Goal: Contribute content: Contribute content

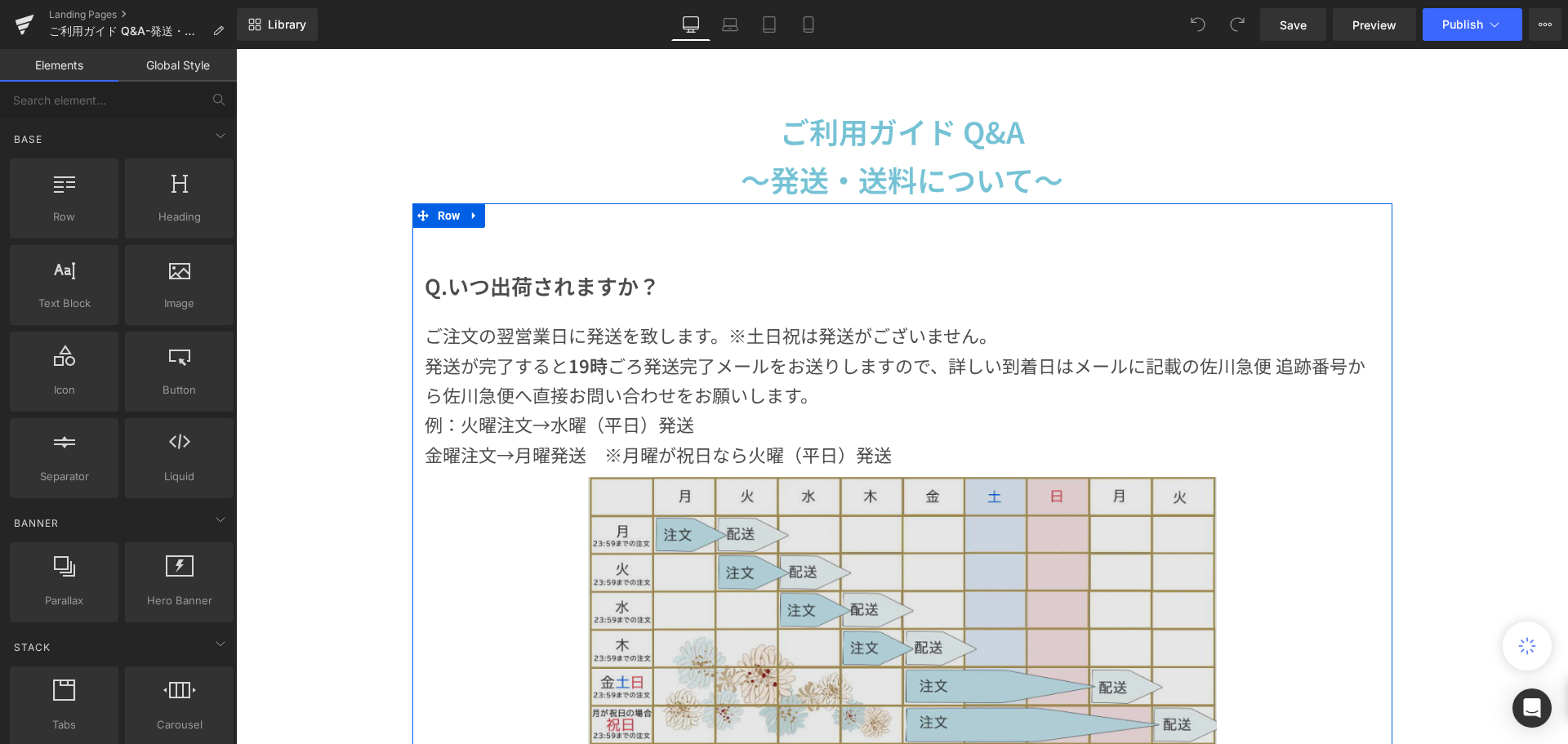
scroll to position [245, 0]
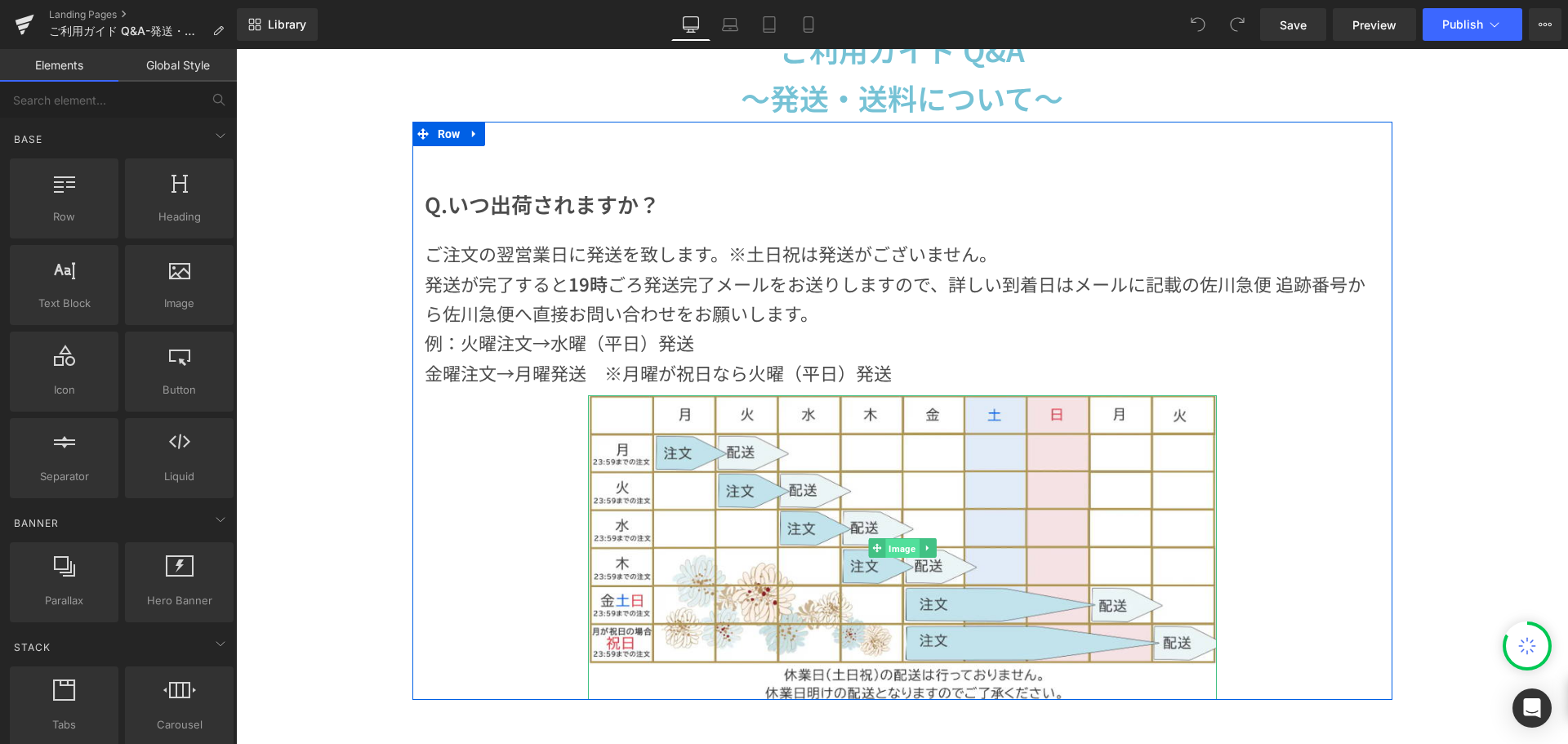
click at [891, 549] on span "Image" at bounding box center [902, 548] width 33 height 20
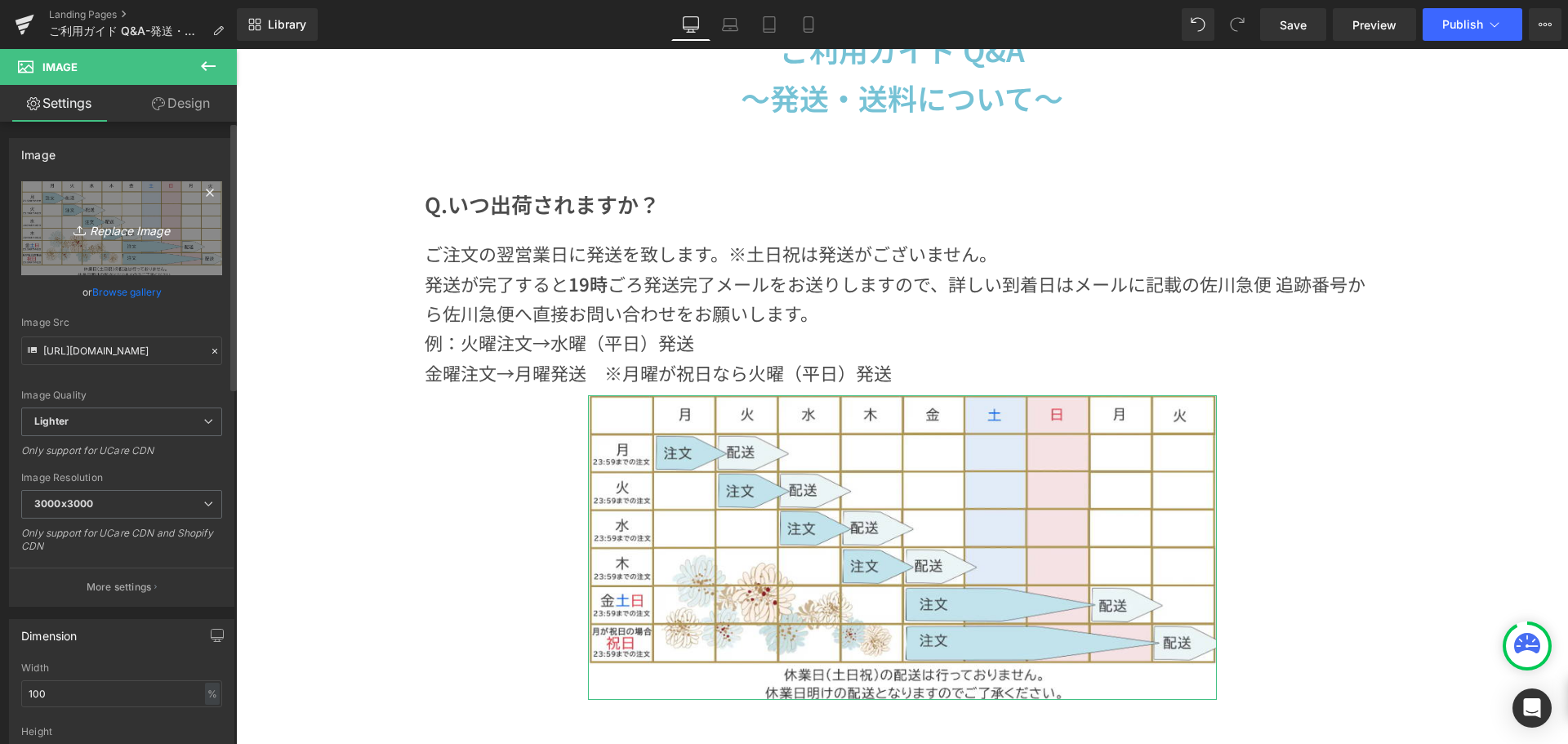
click at [41, 200] on link "Replace Image" at bounding box center [121, 228] width 201 height 94
type input "C:\fakepath\発送[PERSON_NAME]表 1.png"
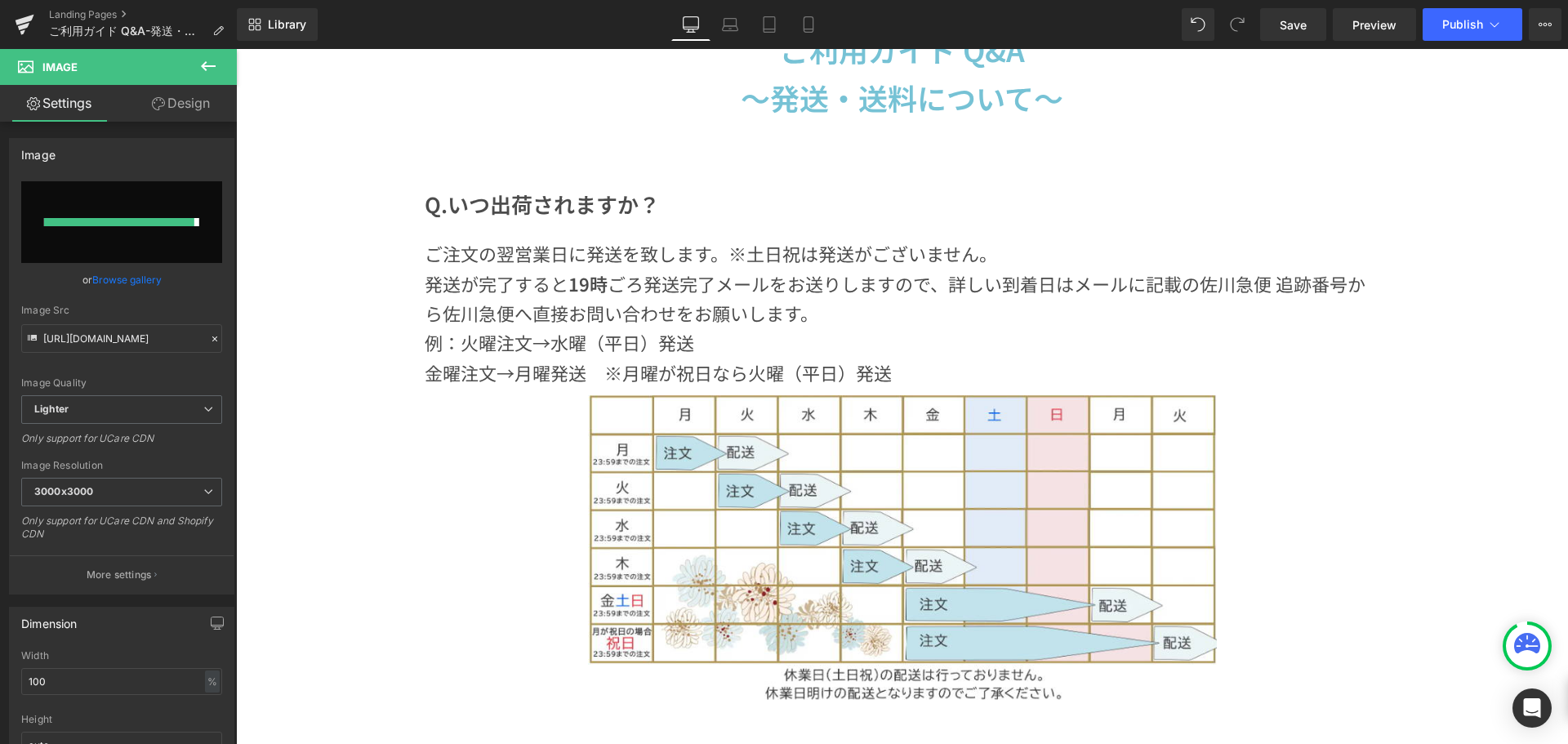
type input "[URL][DOMAIN_NAME]"
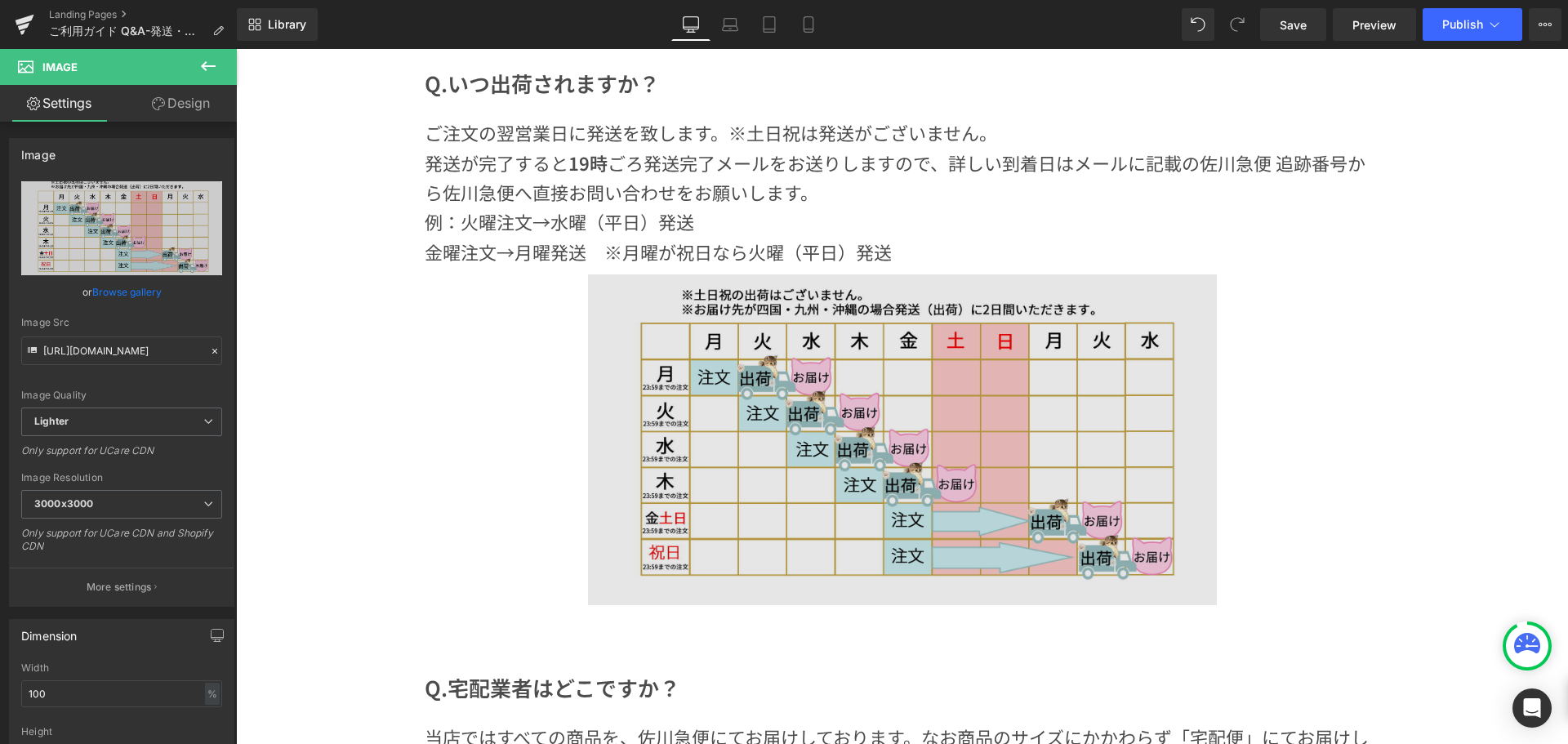
scroll to position [408, 0]
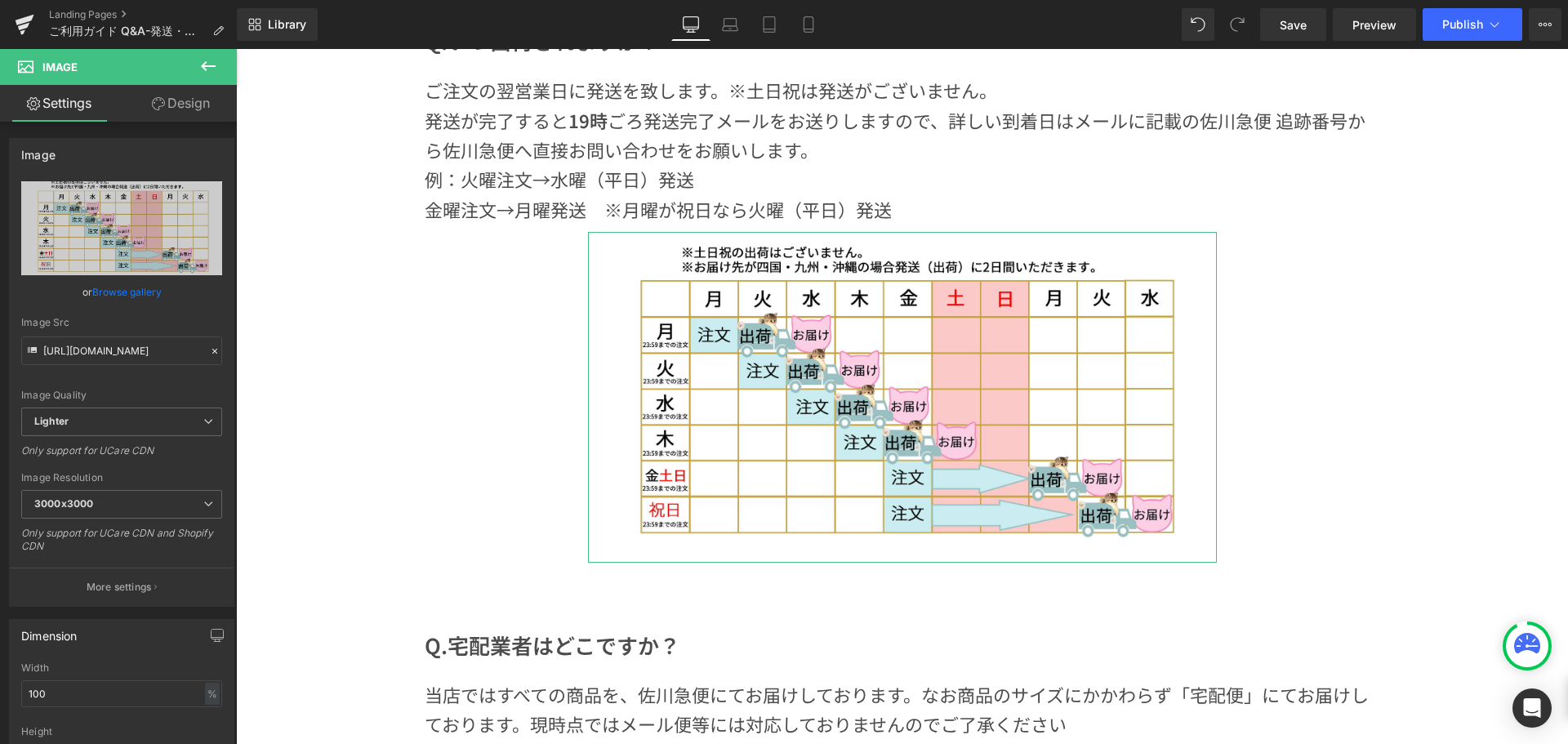
drag, startPoint x: 197, startPoint y: 103, endPoint x: 145, endPoint y: 179, distance: 92.1
click at [197, 103] on link "Design" at bounding box center [180, 104] width 118 height 37
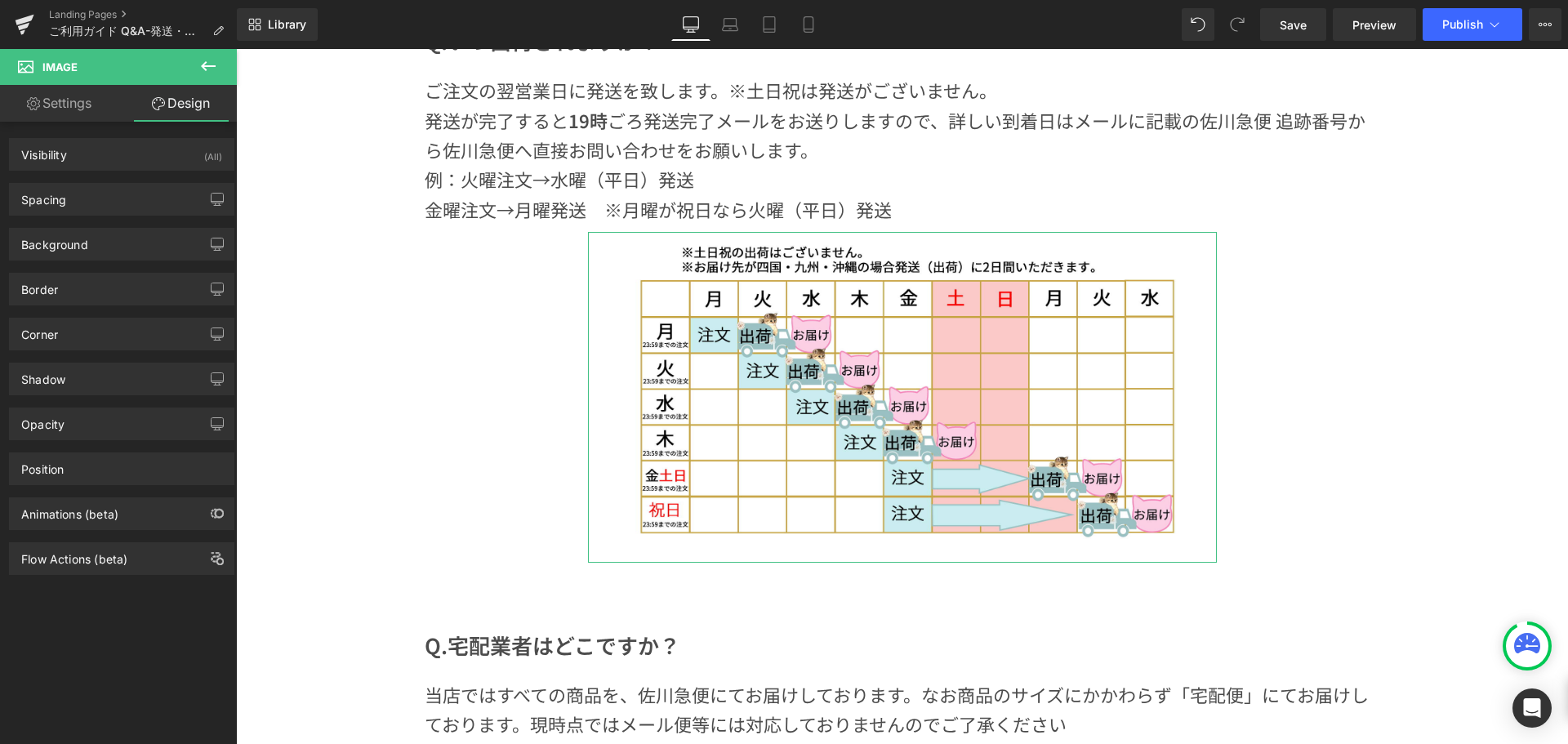
type input "10"
type input "200"
type input "0"
type input "200"
type input "0"
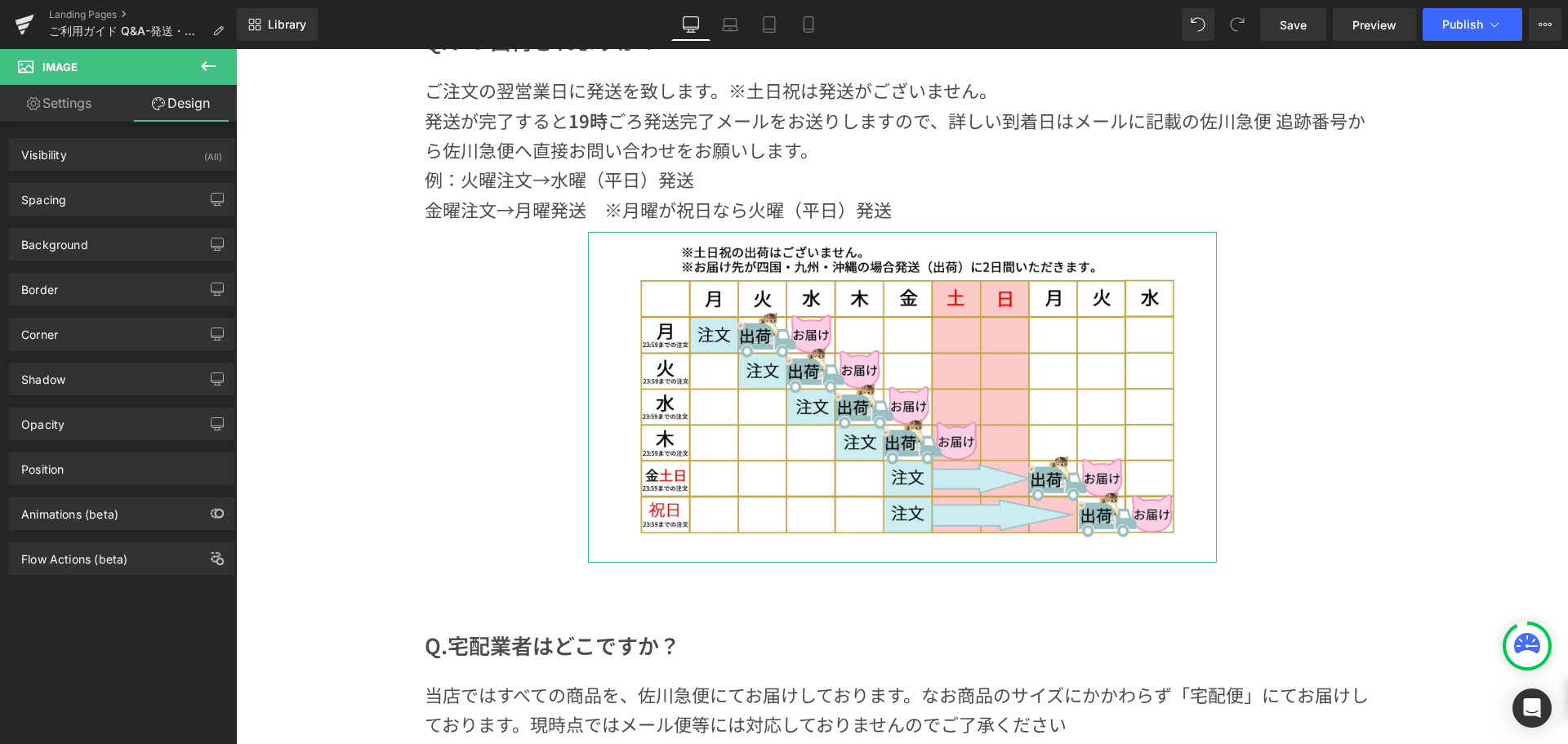
type input "0"
click at [145, 179] on div "Spacing [GEOGRAPHIC_DATA] 10px 10 200px 200 0px 0 200px 200 [GEOGRAPHIC_DATA] 0…" at bounding box center [122, 193] width 245 height 45
click at [119, 202] on div "Spacing" at bounding box center [121, 200] width 224 height 31
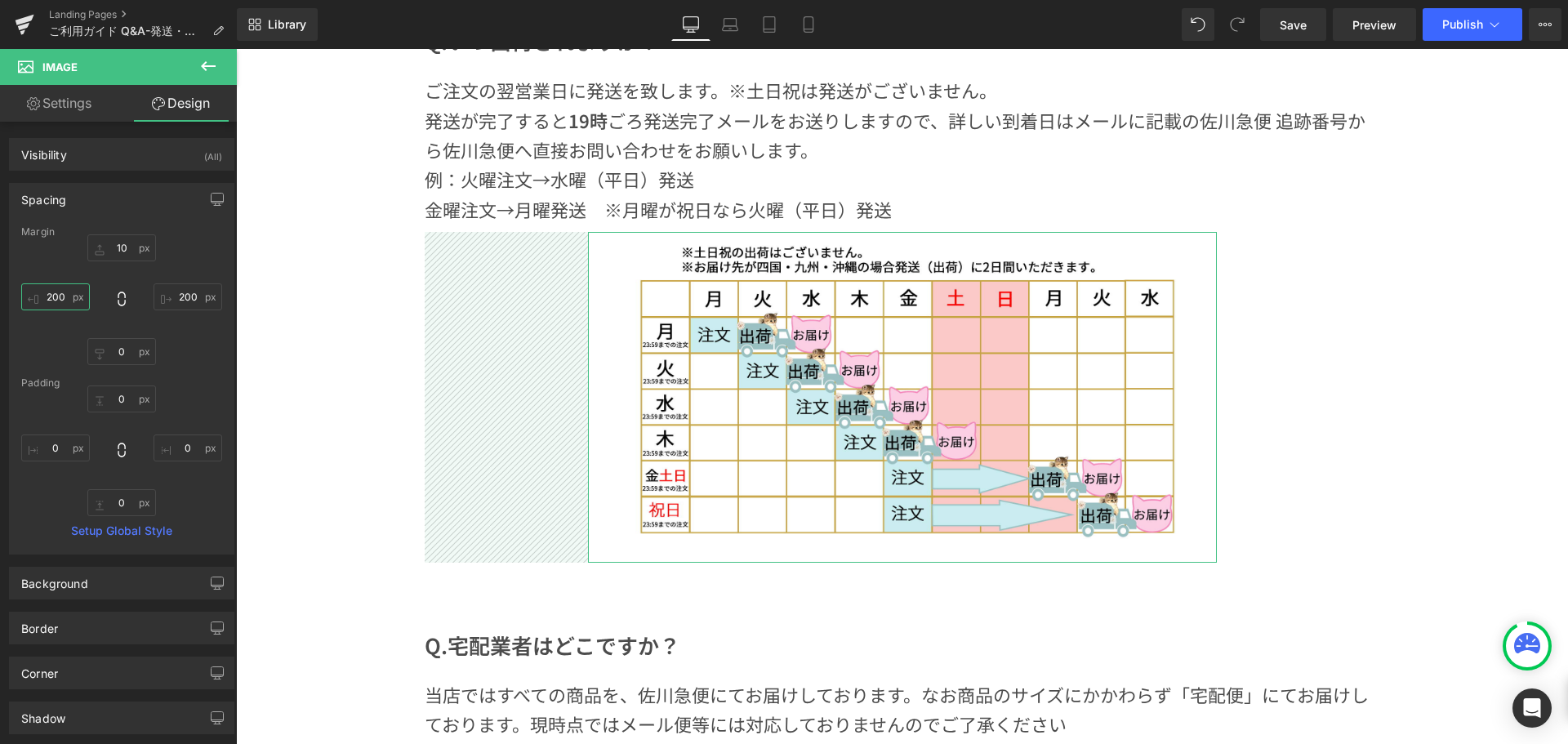
click at [71, 294] on input "200" at bounding box center [56, 298] width 69 height 27
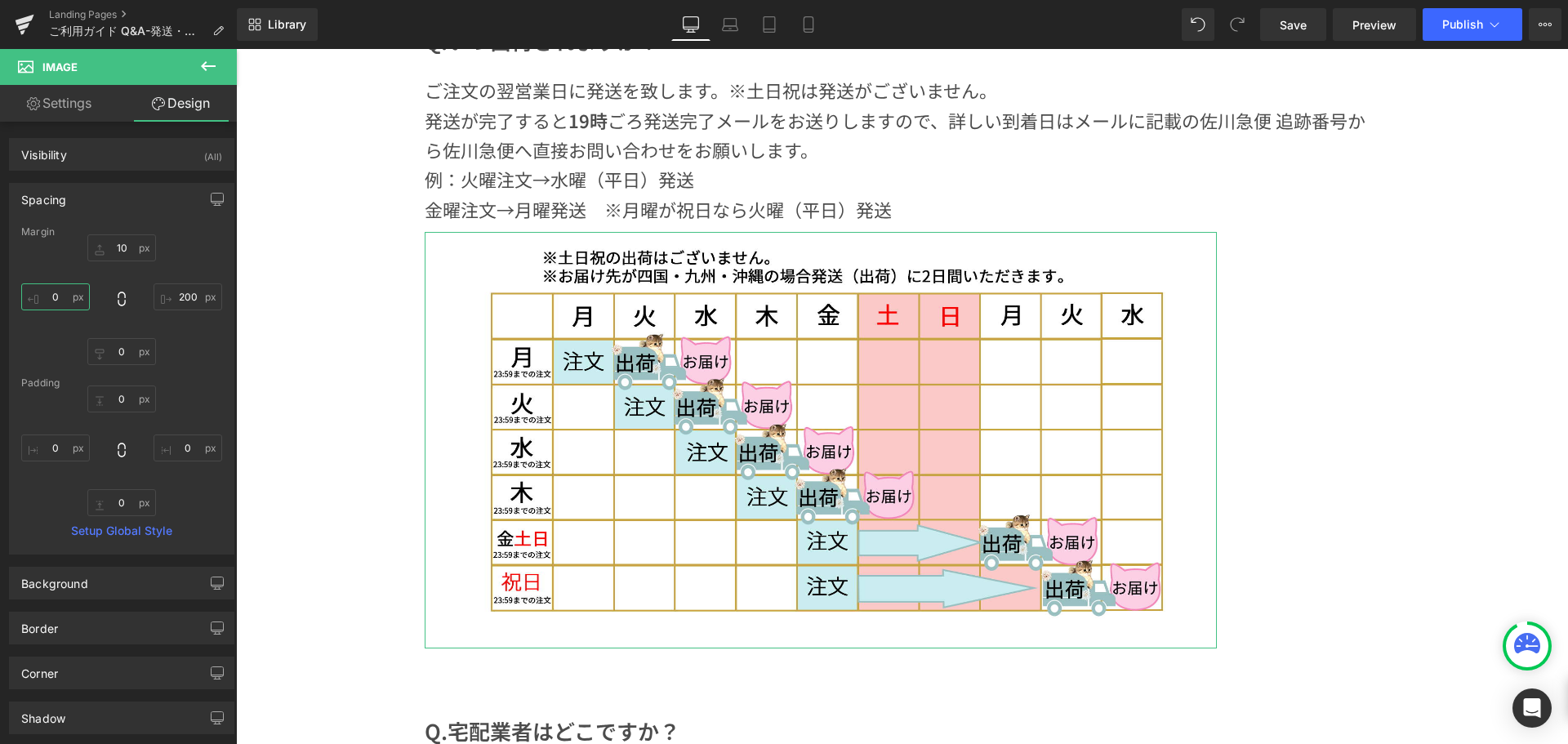
type input "１"
type input "１５"
type input "１５０"
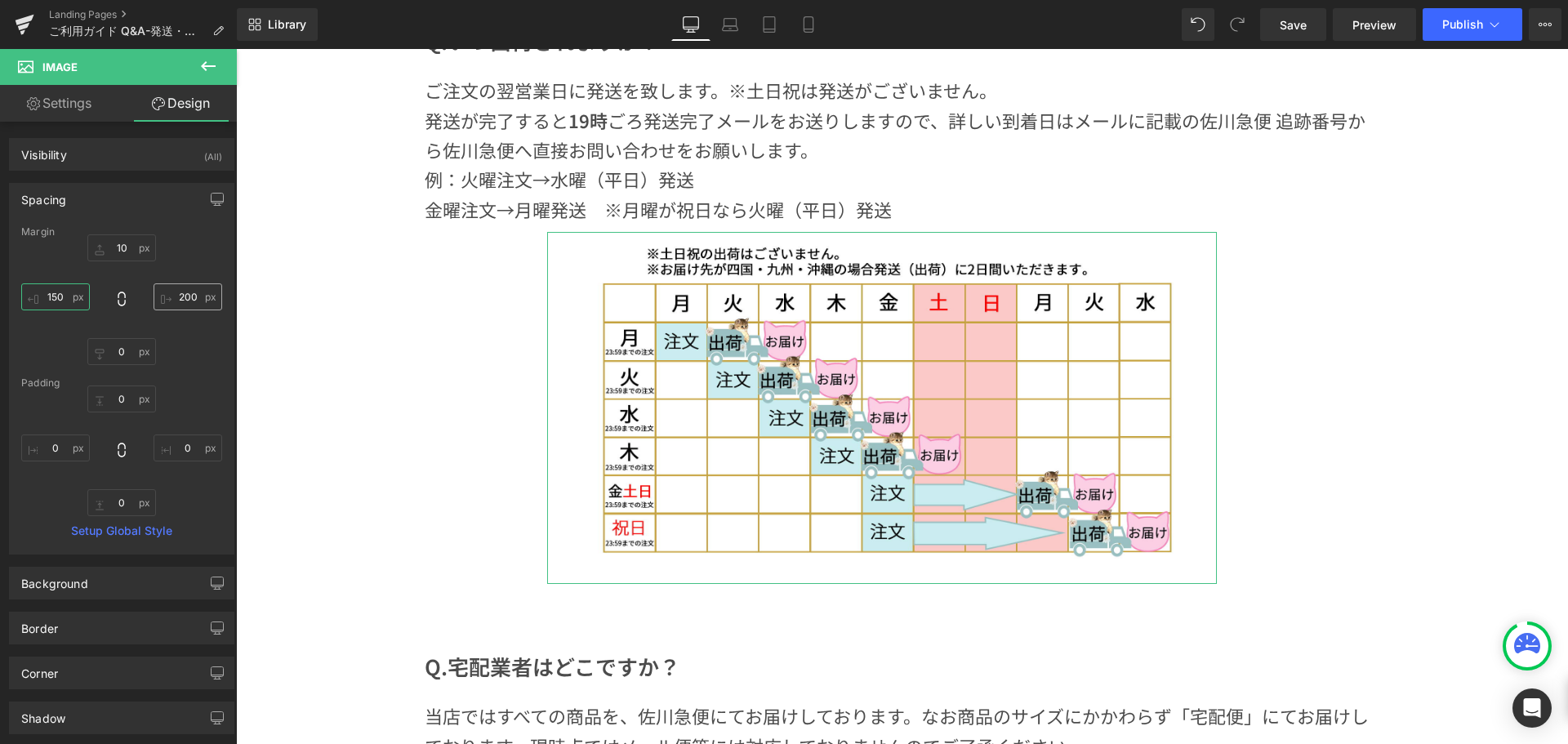
type input "150"
click at [181, 302] on input "200" at bounding box center [188, 298] width 69 height 27
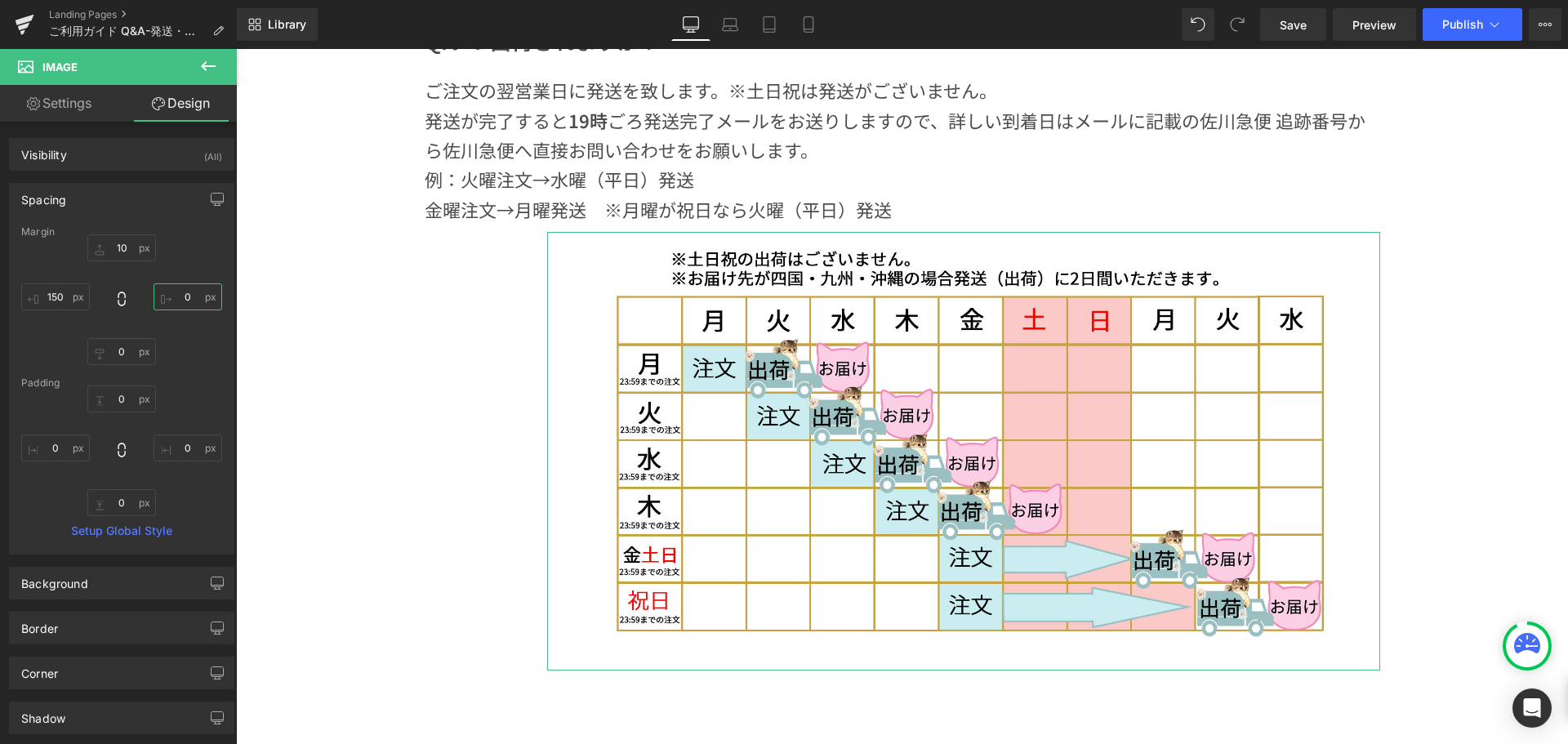
type input "１"
type input "１５"
type input "１５０"
type input "1２"
type input "1２０"
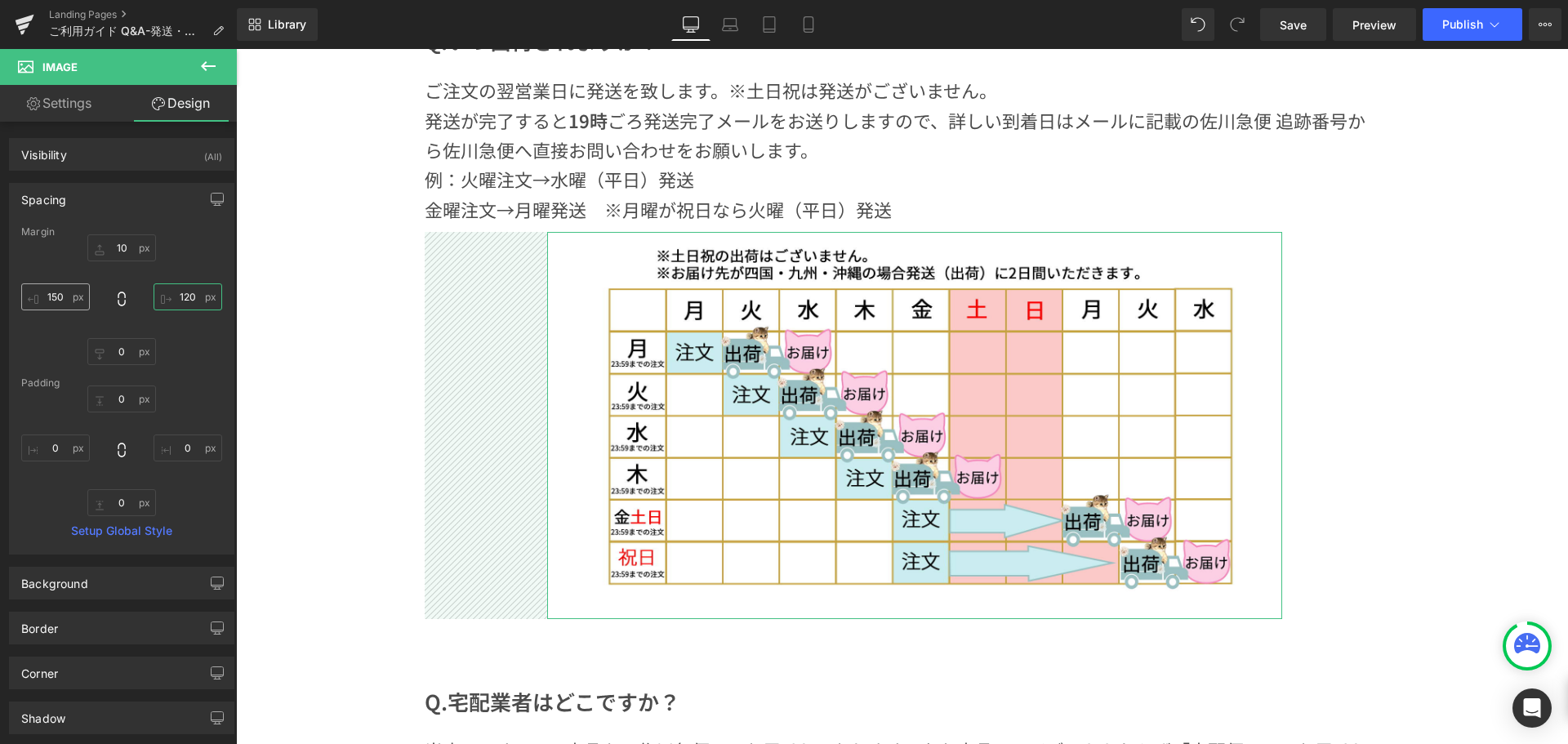
type input "120"
click at [67, 298] on input "150" at bounding box center [56, 298] width 69 height 27
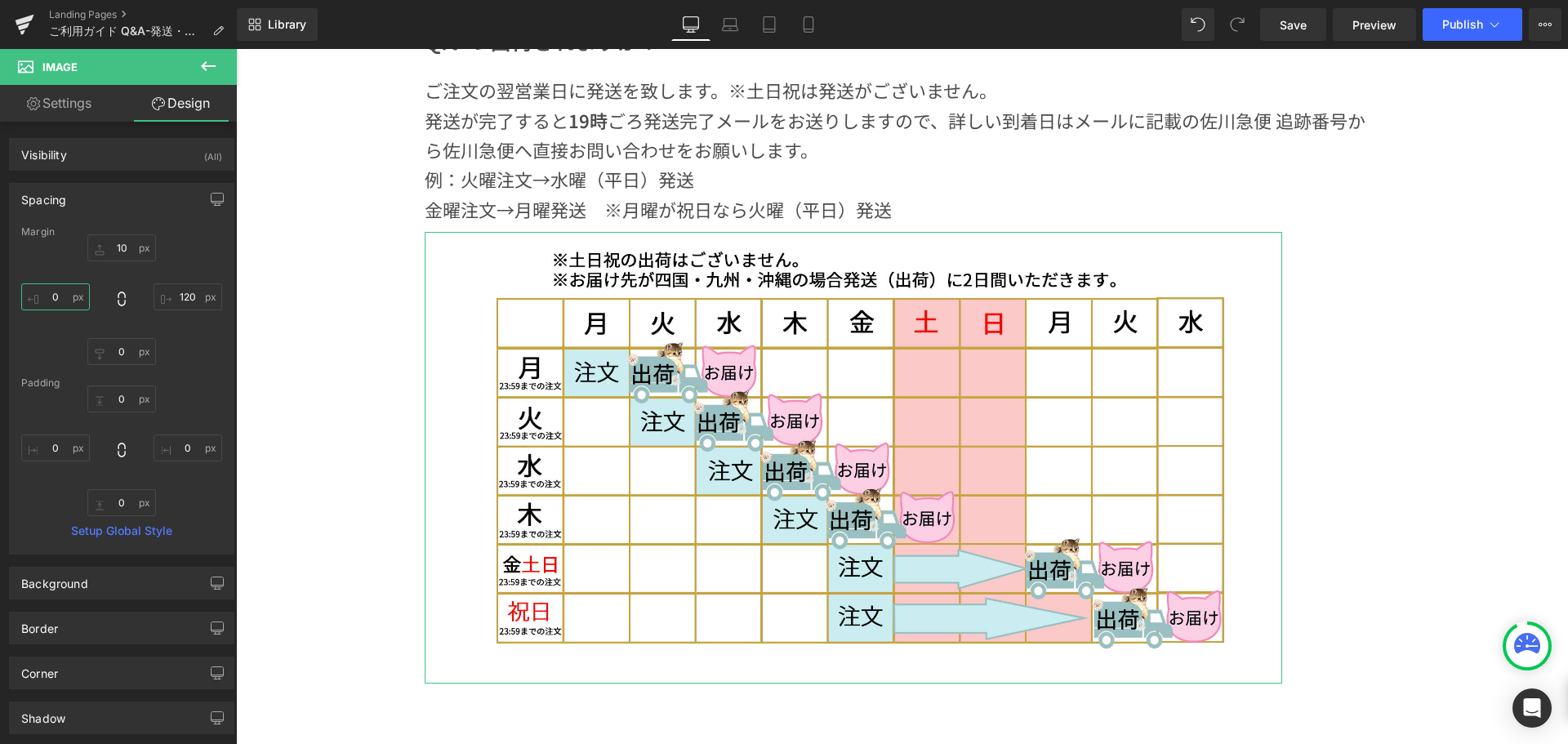
type input "１"
type input "１２"
type input "１２０"
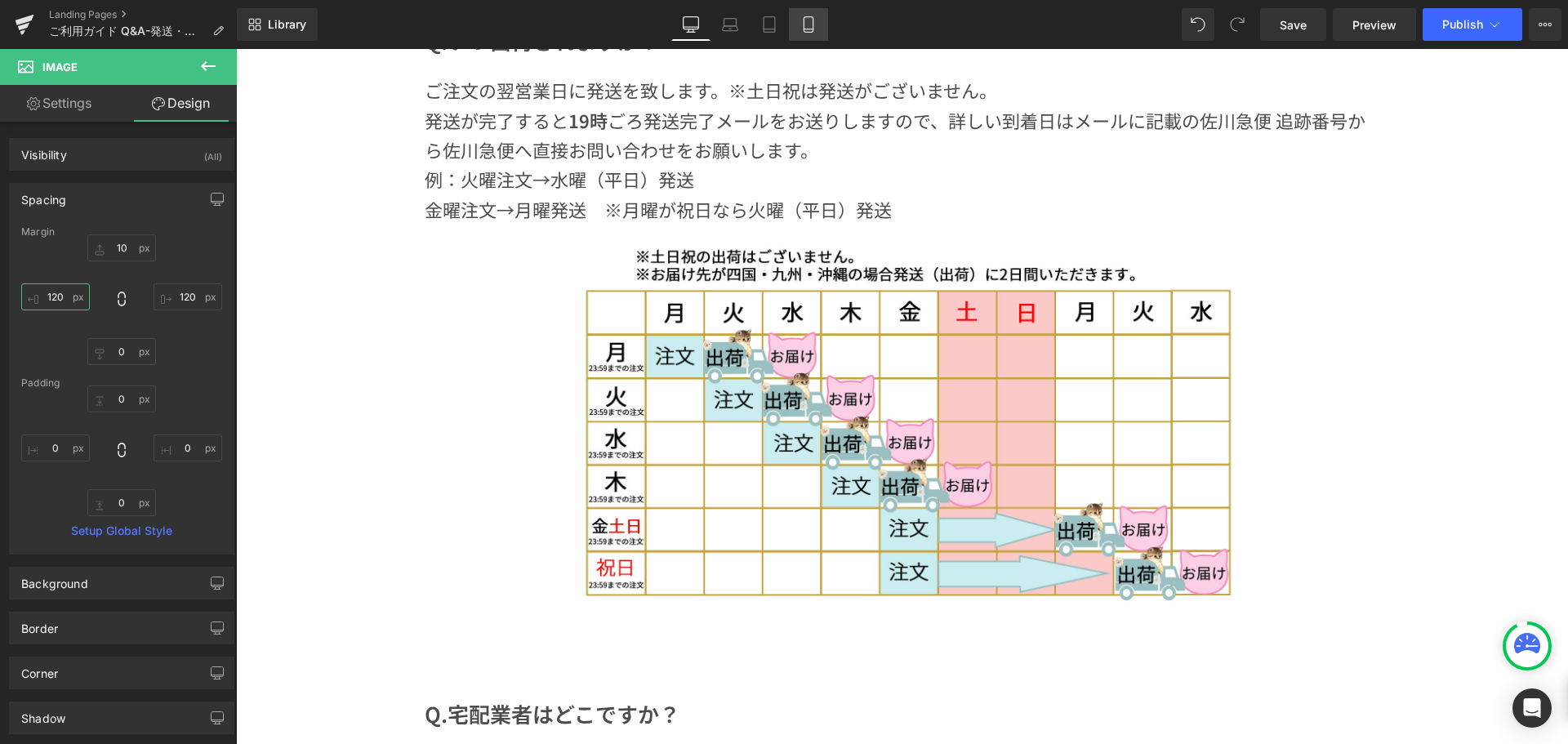
type input "120"
click at [812, 33] on link "Mobile" at bounding box center [808, 23] width 39 height 32
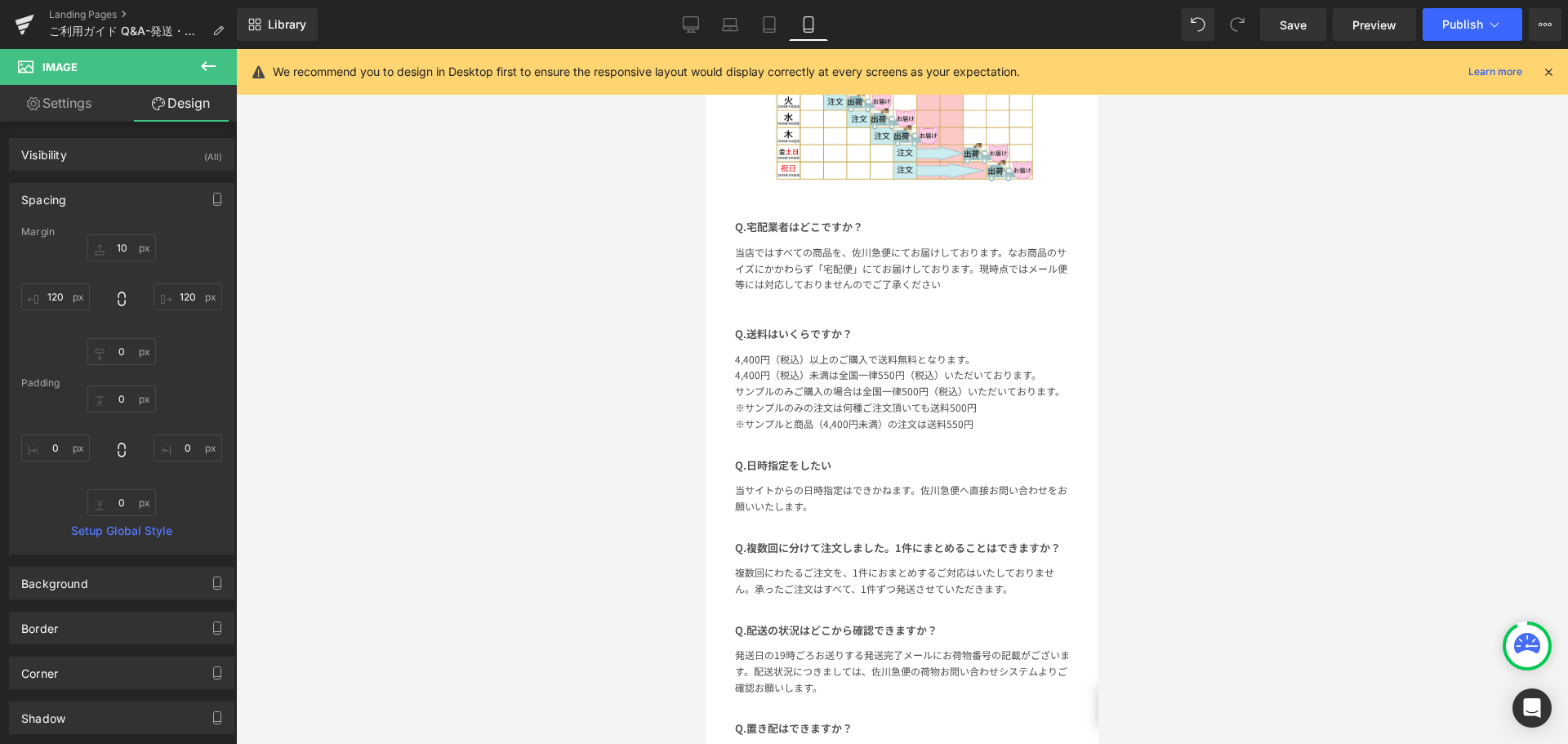
type input "10"
type input "40"
type input "0"
type input "40"
type input "0"
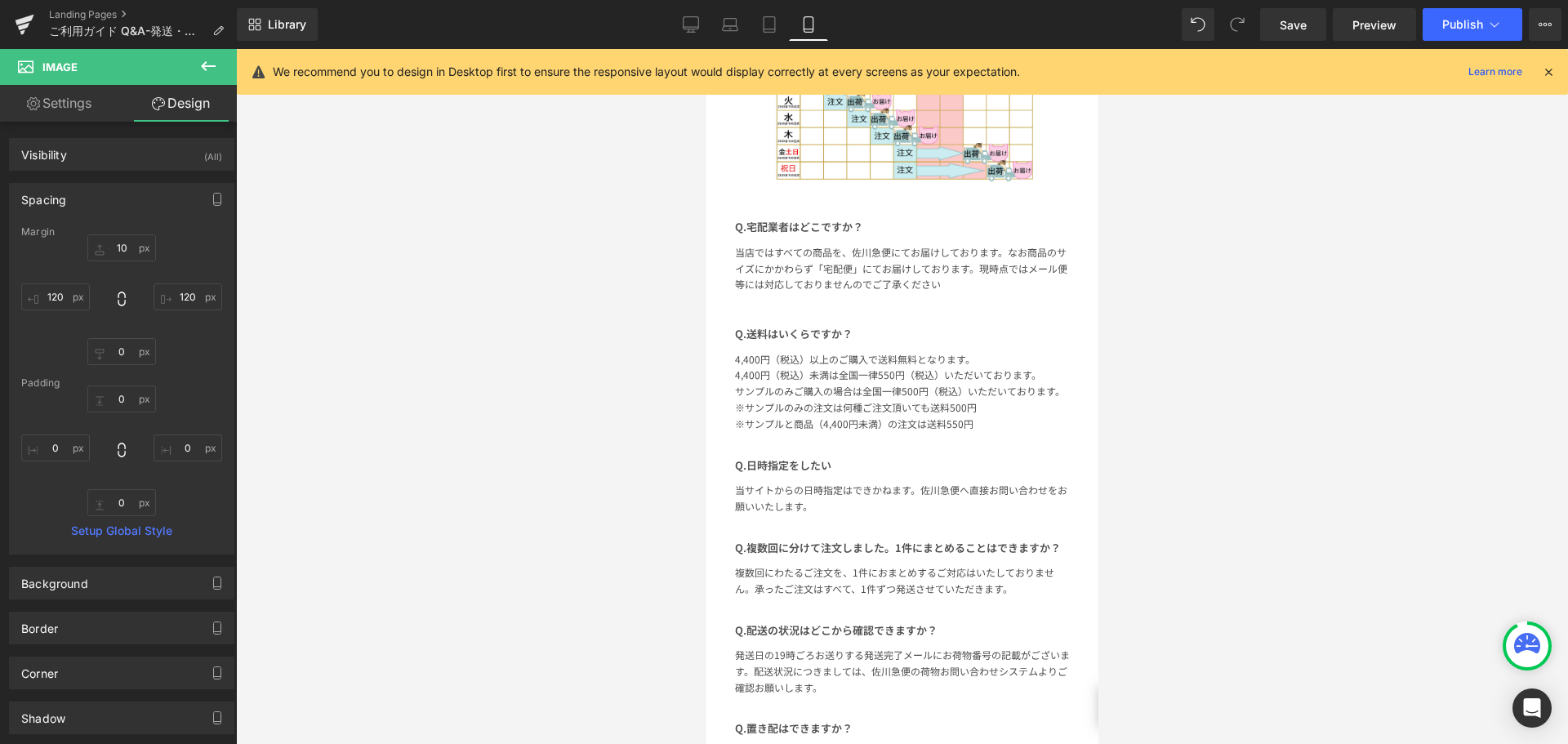
type input "0"
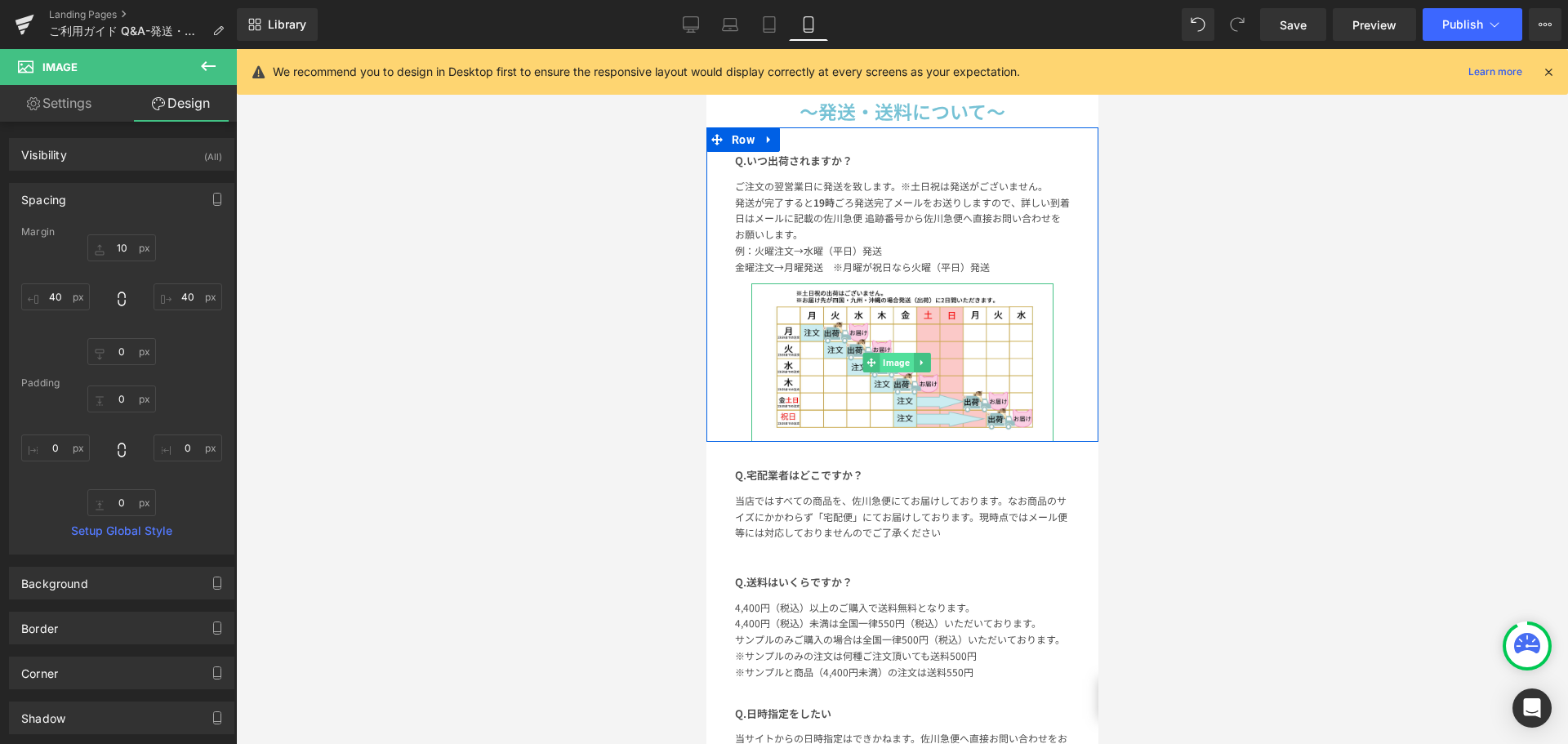
click at [886, 353] on span "Image" at bounding box center [896, 363] width 33 height 20
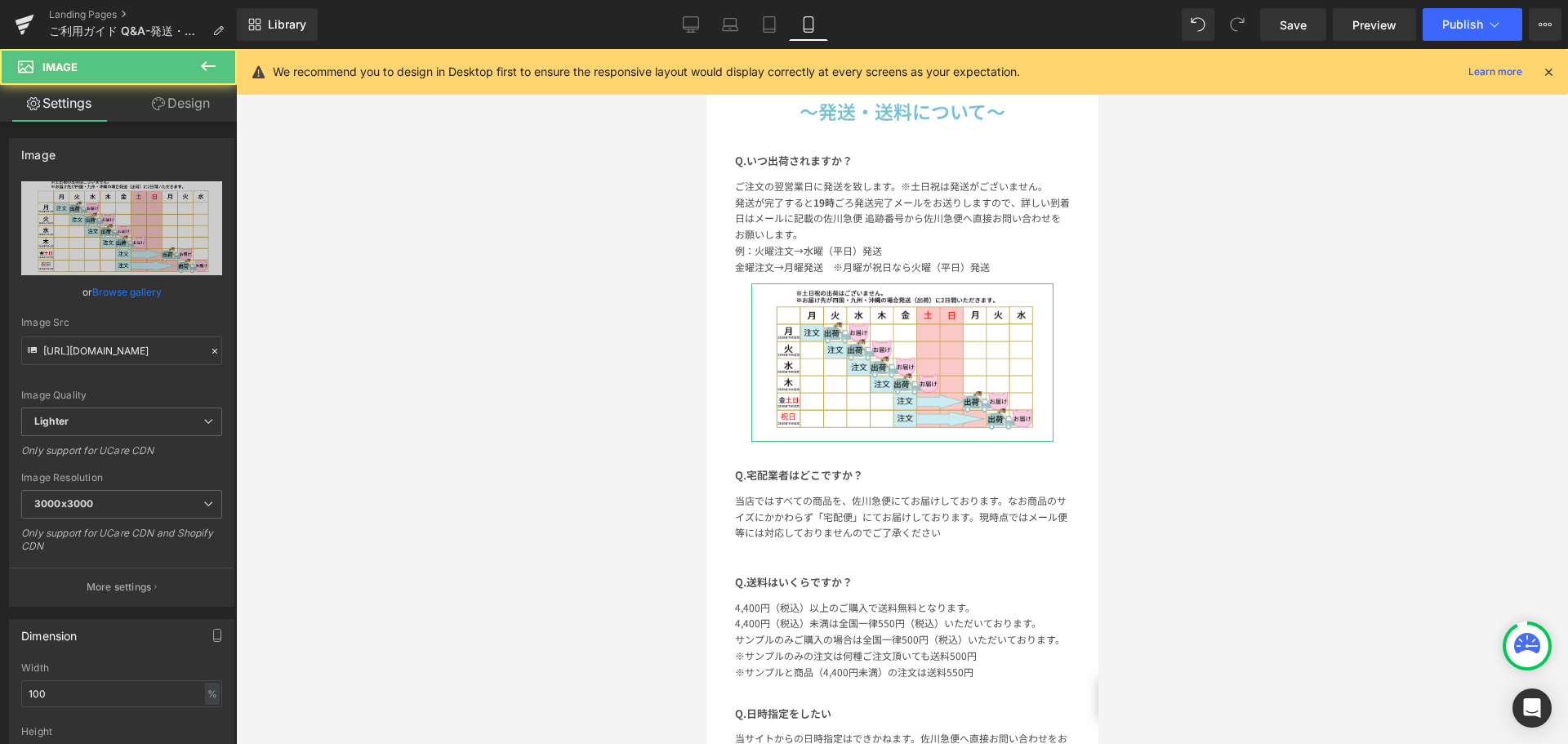
click at [198, 101] on link "Design" at bounding box center [180, 104] width 118 height 37
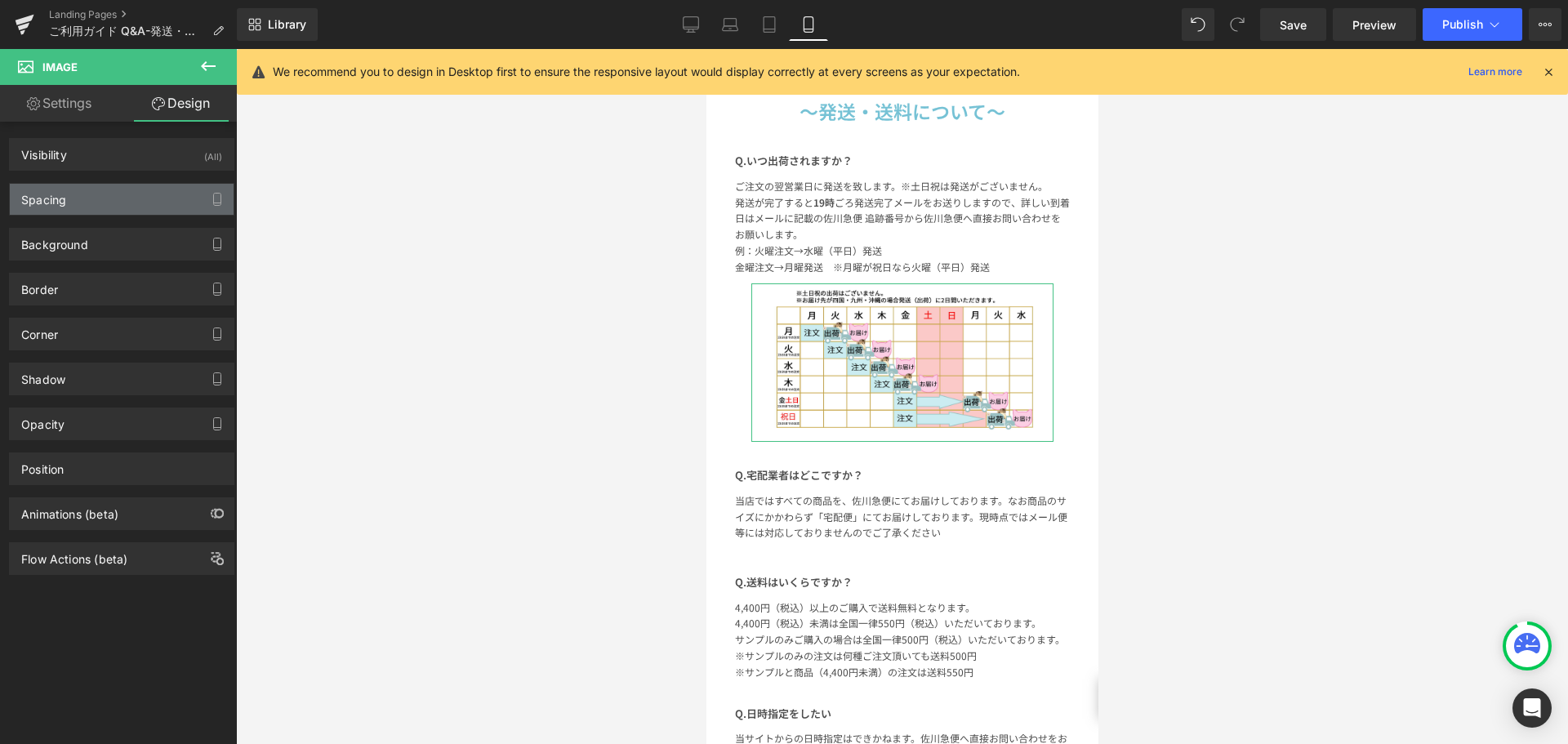
click at [136, 195] on div "Spacing" at bounding box center [121, 200] width 224 height 31
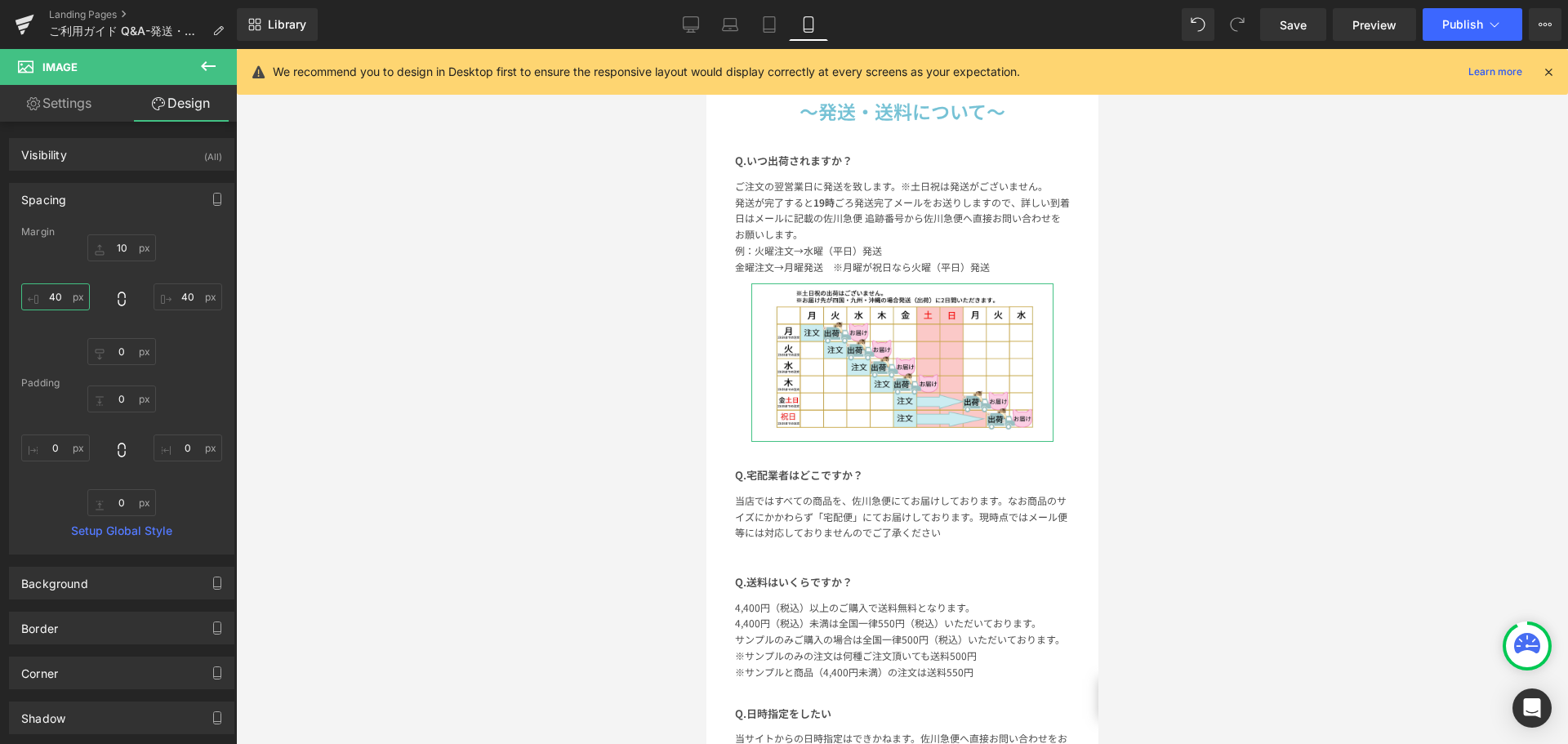
click at [62, 296] on input "40" at bounding box center [56, 298] width 69 height 27
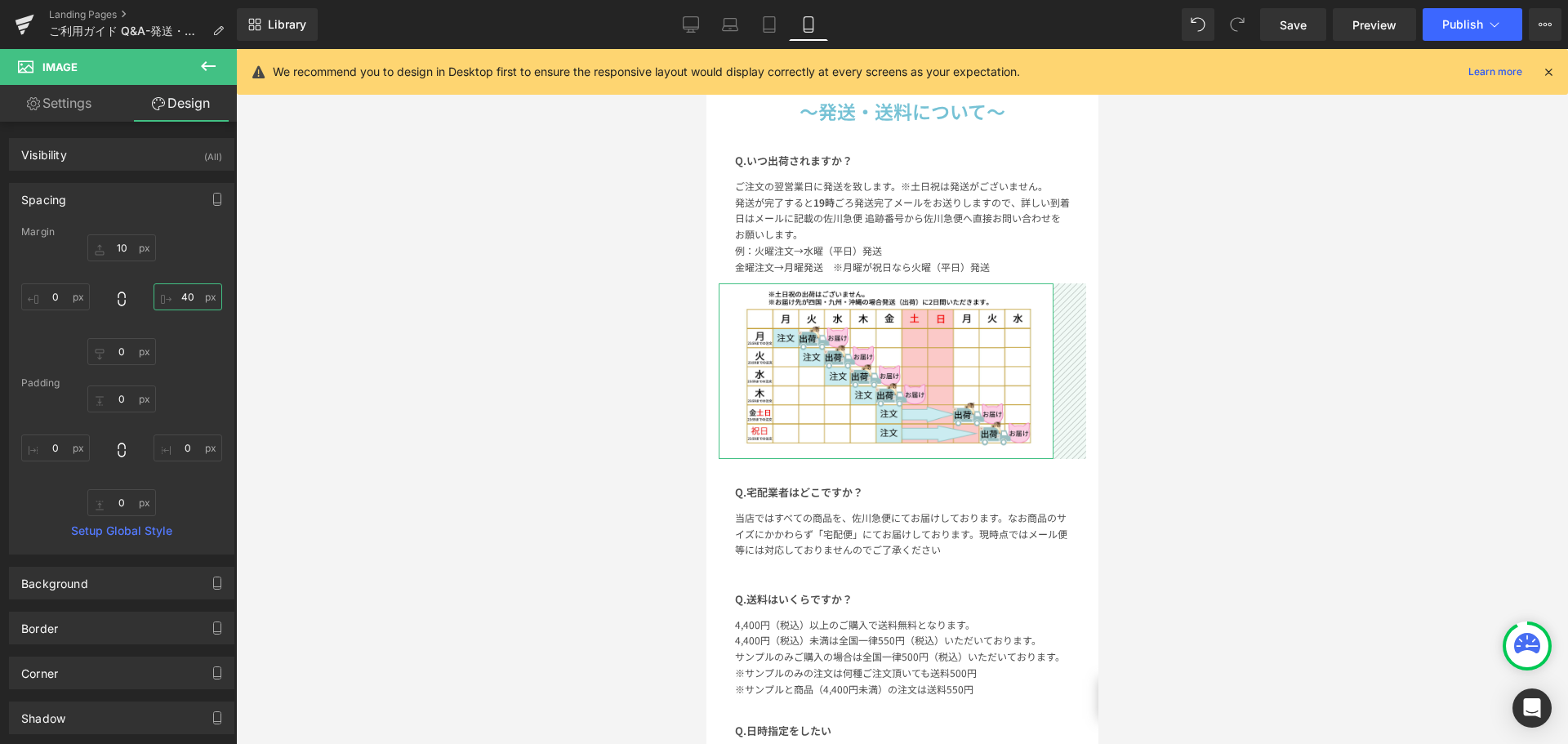
click at [186, 298] on input "40" at bounding box center [188, 298] width 69 height 27
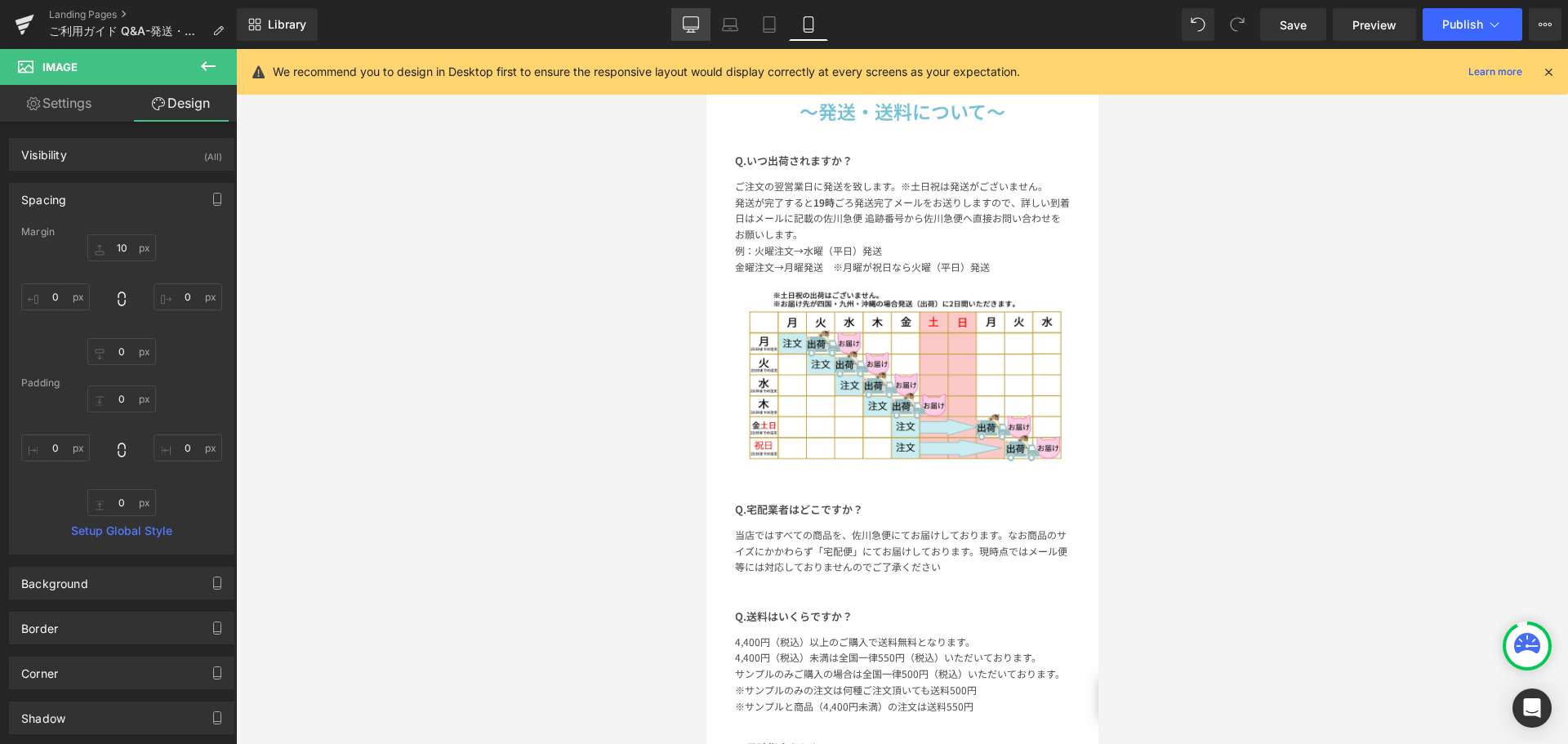
click at [699, 31] on icon at bounding box center [691, 24] width 17 height 17
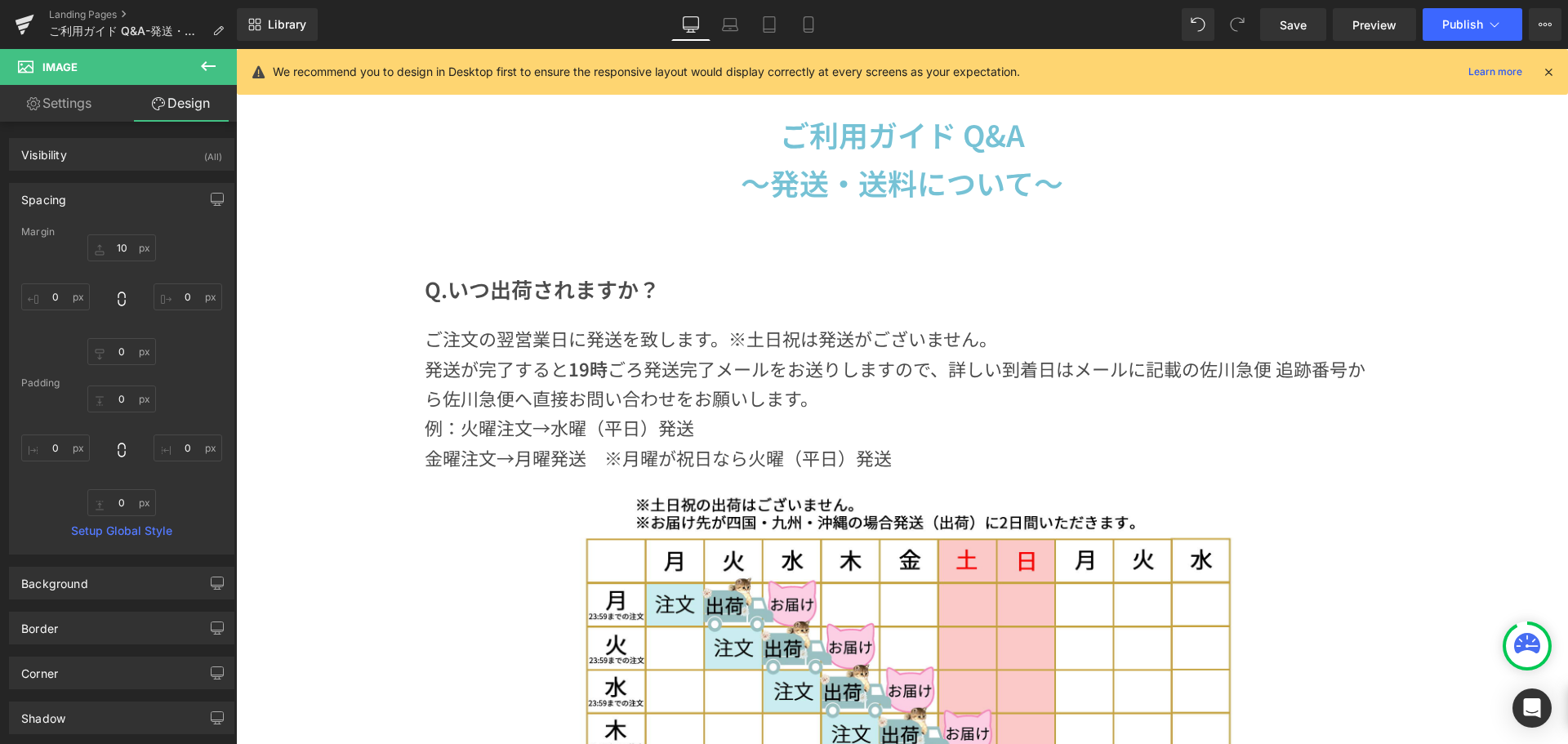
type input "10"
type input "120"
type input "0"
type input "120"
type input "0"
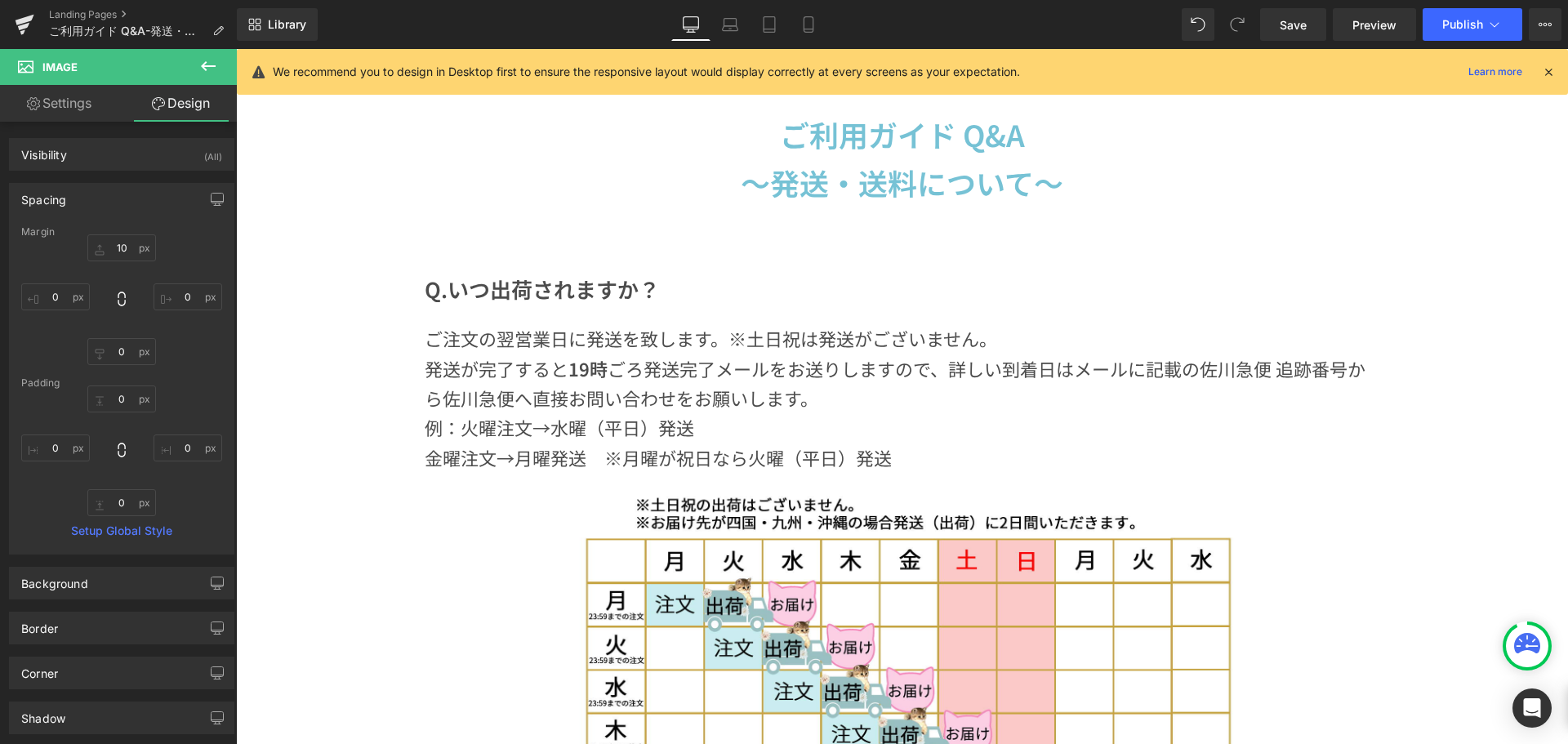
type input "0"
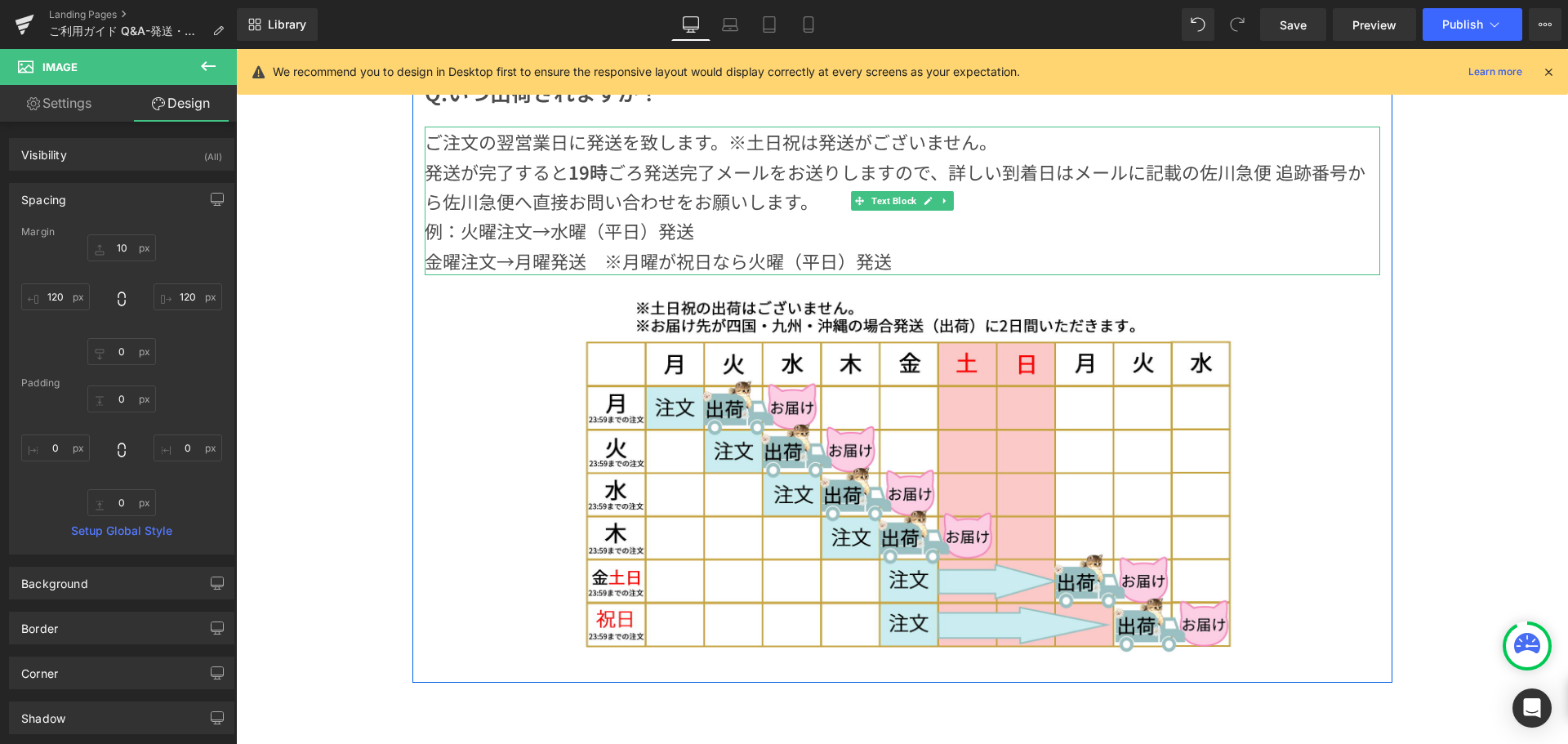
click at [687, 235] on p "例：火曜注文→水曜（平日）発送" at bounding box center [902, 230] width 956 height 29
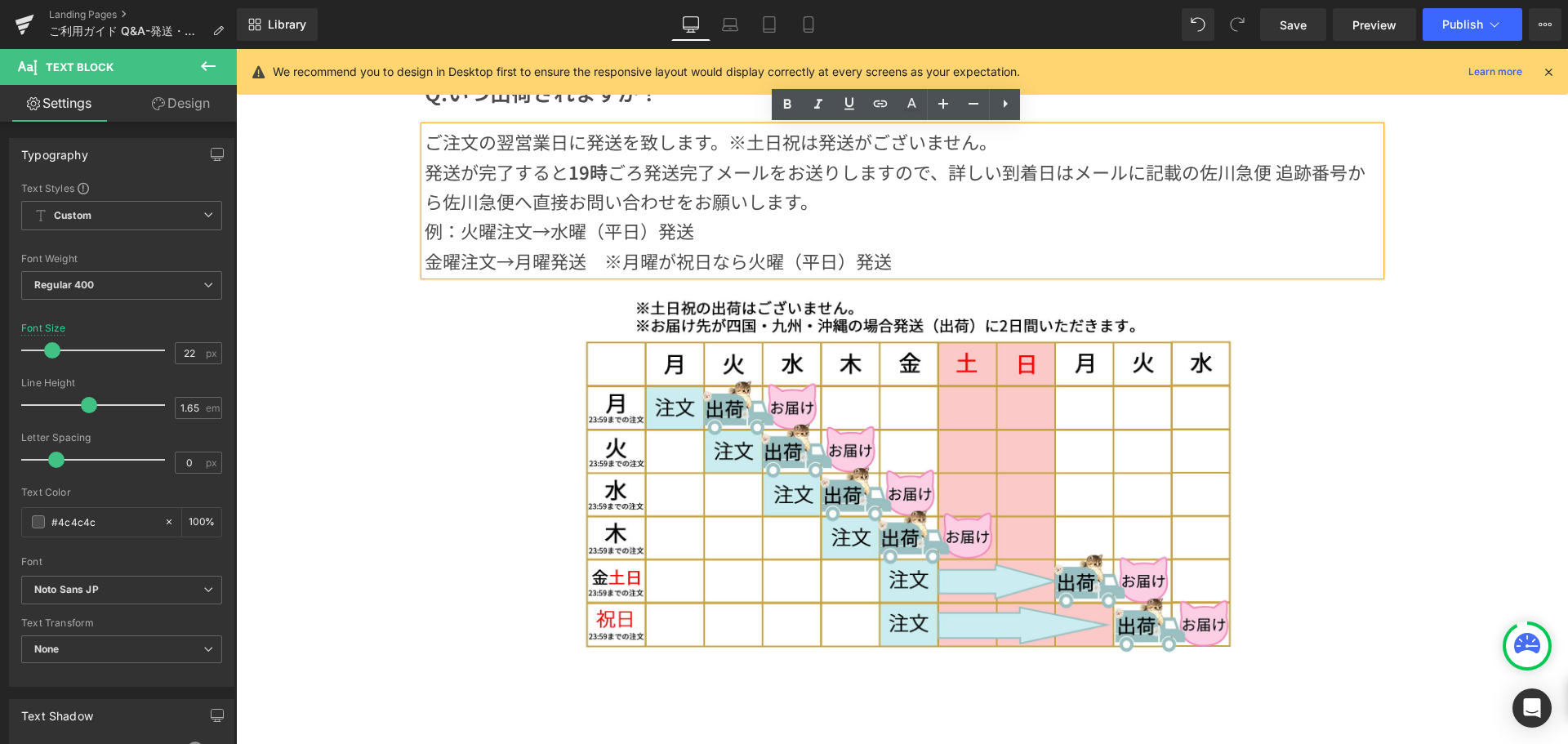
click at [693, 235] on p "例：火曜注文→水曜（平日）発送" at bounding box center [902, 230] width 956 height 29
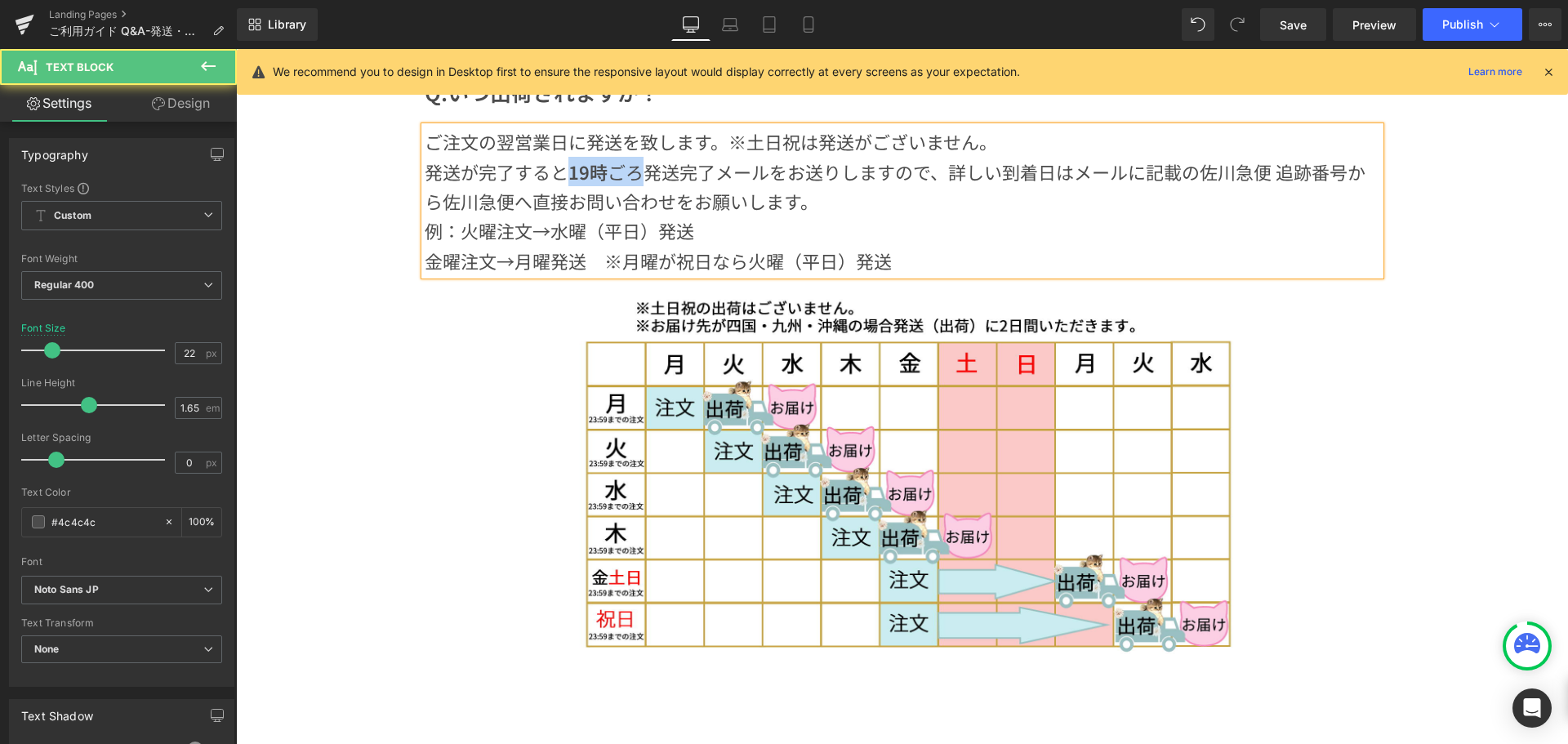
drag, startPoint x: 634, startPoint y: 171, endPoint x: 558, endPoint y: 172, distance: 76.0
click at [558, 172] on p "発送が完了すると 19時 ごろ発送完了メールをお送りしますので、詳しい到着日はメールに記載の佐川急便 追跡番号から佐川急便へ直接お問い合わせをお願いします。" at bounding box center [902, 186] width 956 height 60
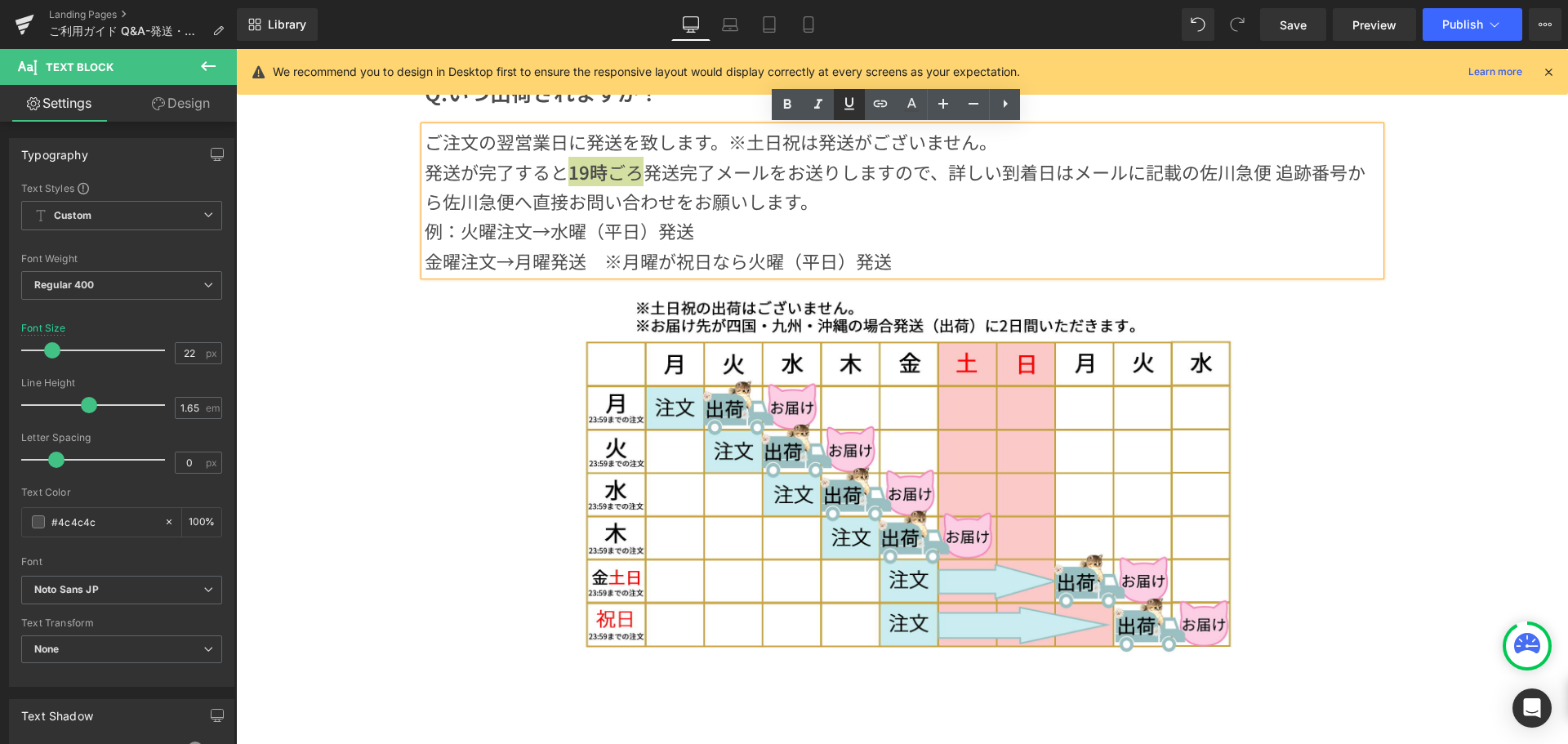
click at [842, 112] on icon at bounding box center [850, 104] width 20 height 20
click at [1008, 240] on p "例：火曜注文→水曜（平日）発送" at bounding box center [902, 230] width 956 height 29
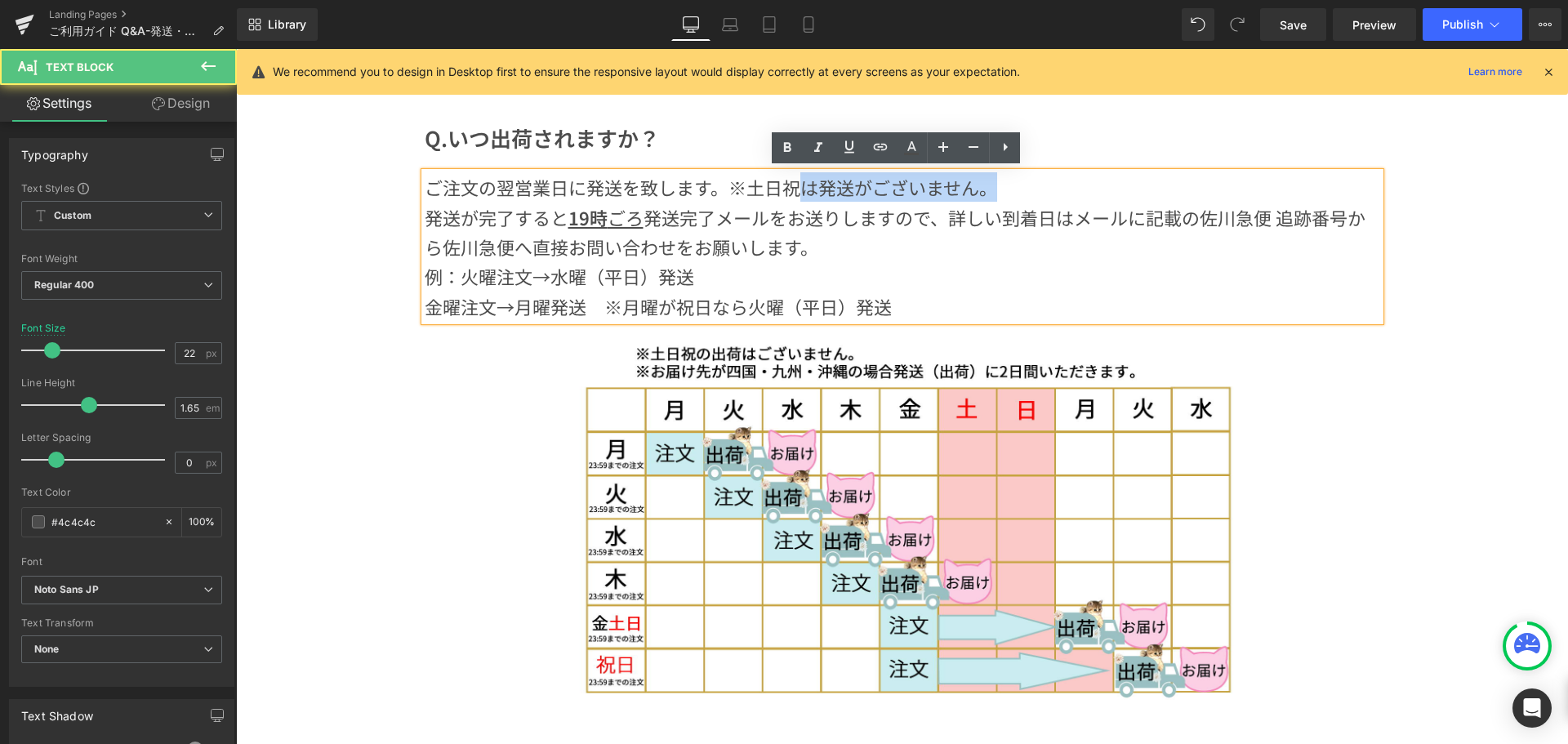
scroll to position [303, 0]
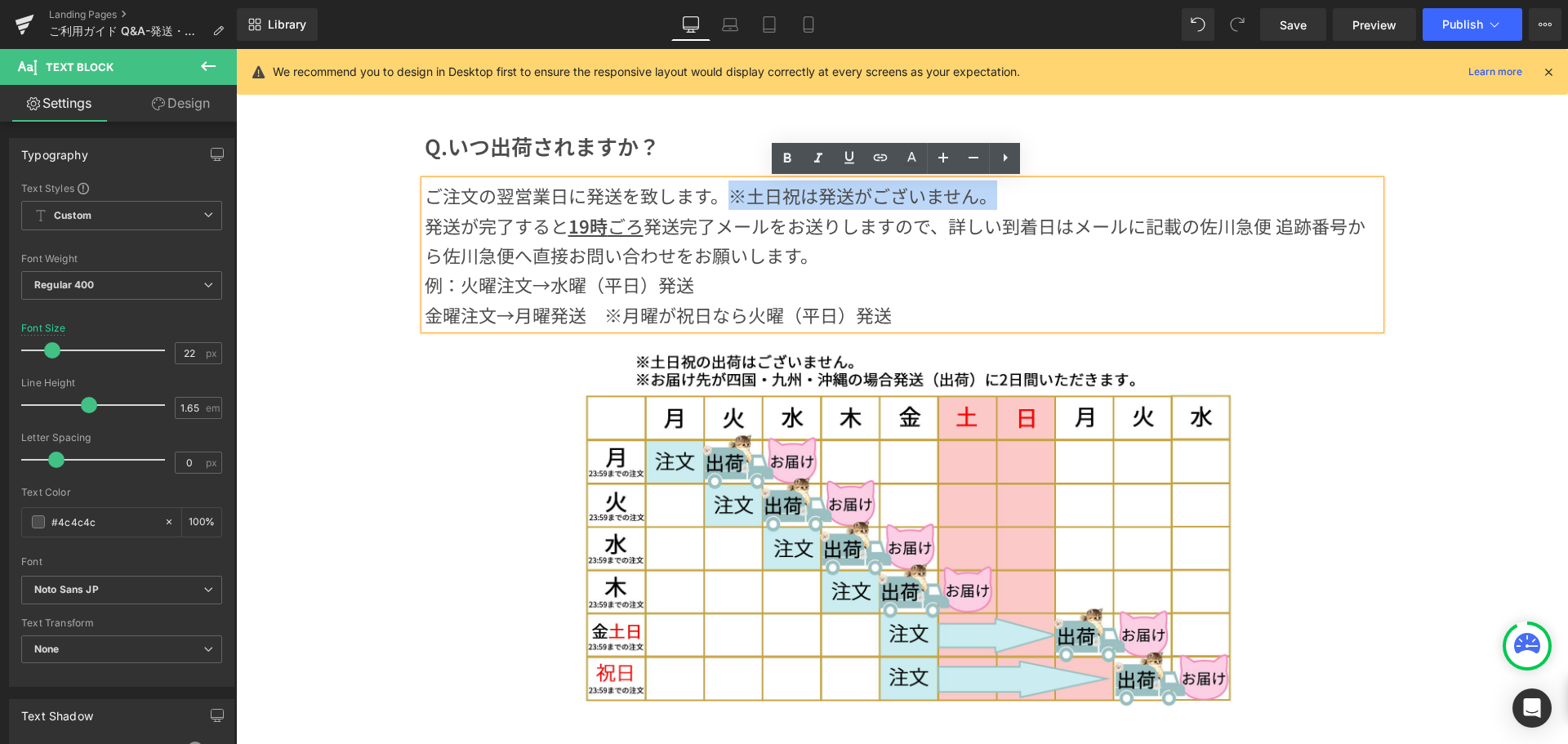
drag, startPoint x: 992, startPoint y: 138, endPoint x: 728, endPoint y: 196, distance: 270.3
click at [728, 196] on p "ご注文の翌営業日に発送を致します。※土日祝は発送がございません。" at bounding box center [902, 195] width 956 height 29
click at [786, 153] on icon at bounding box center [788, 159] width 20 height 20
click at [1017, 262] on p "発送が完了すると 19時 ごろ 発送完了メールをお送りしますので、詳しい到着日はメールに記載の佐川急便 追跡番号から佐川急便へ直接お問い合わせをお願いします。" at bounding box center [902, 240] width 956 height 60
click at [566, 197] on p "ご注文の翌営業日に発送を致します。 ※土日祝は発送がございません。" at bounding box center [902, 195] width 956 height 29
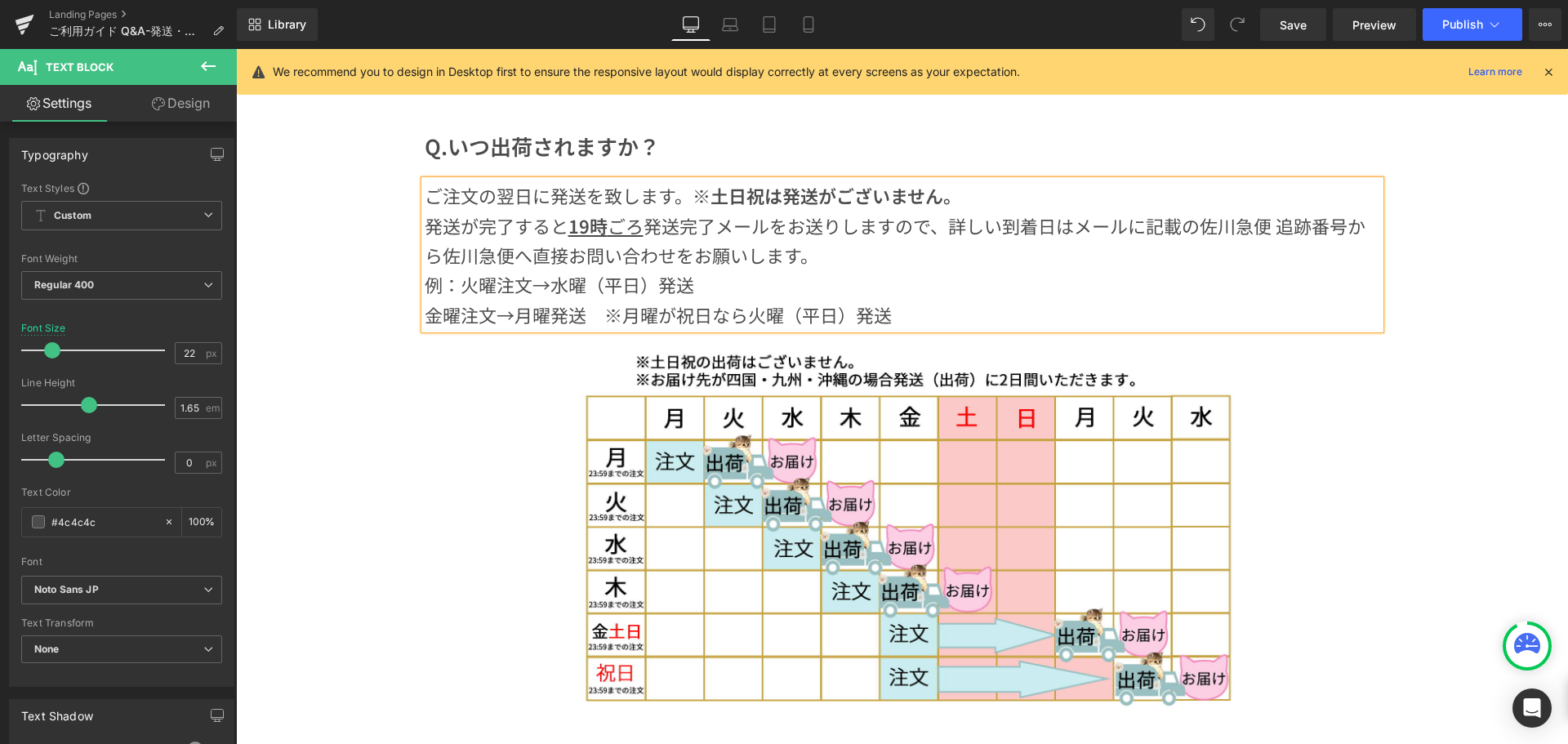
click at [984, 198] on p "ご注文の翌日に発送を致します。 ※土日祝は発送がございません。" at bounding box center [902, 195] width 956 height 29
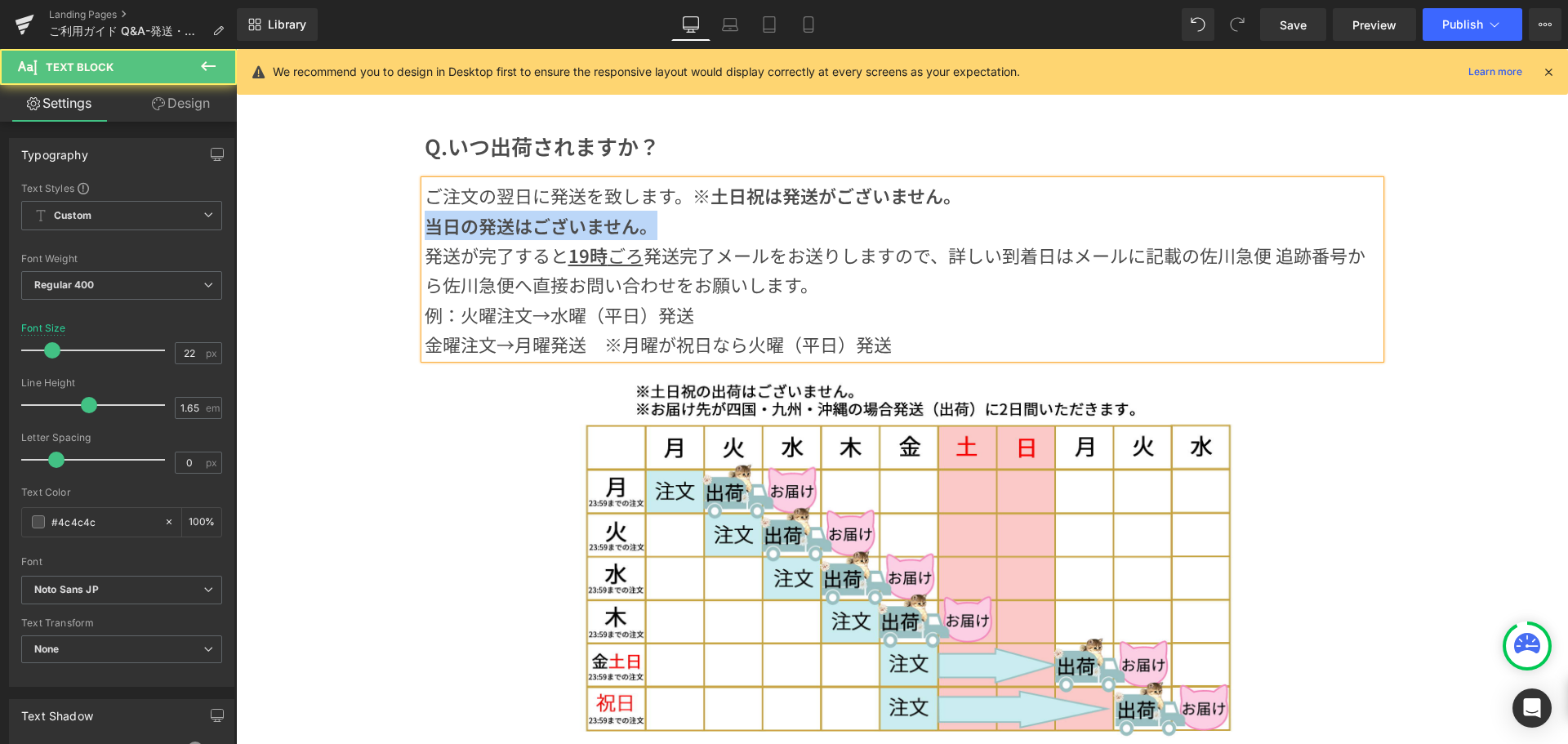
drag, startPoint x: 650, startPoint y: 222, endPoint x: 425, endPoint y: 234, distance: 225.3
click at [425, 234] on strong "当日の発送はございません。" at bounding box center [541, 225] width 233 height 26
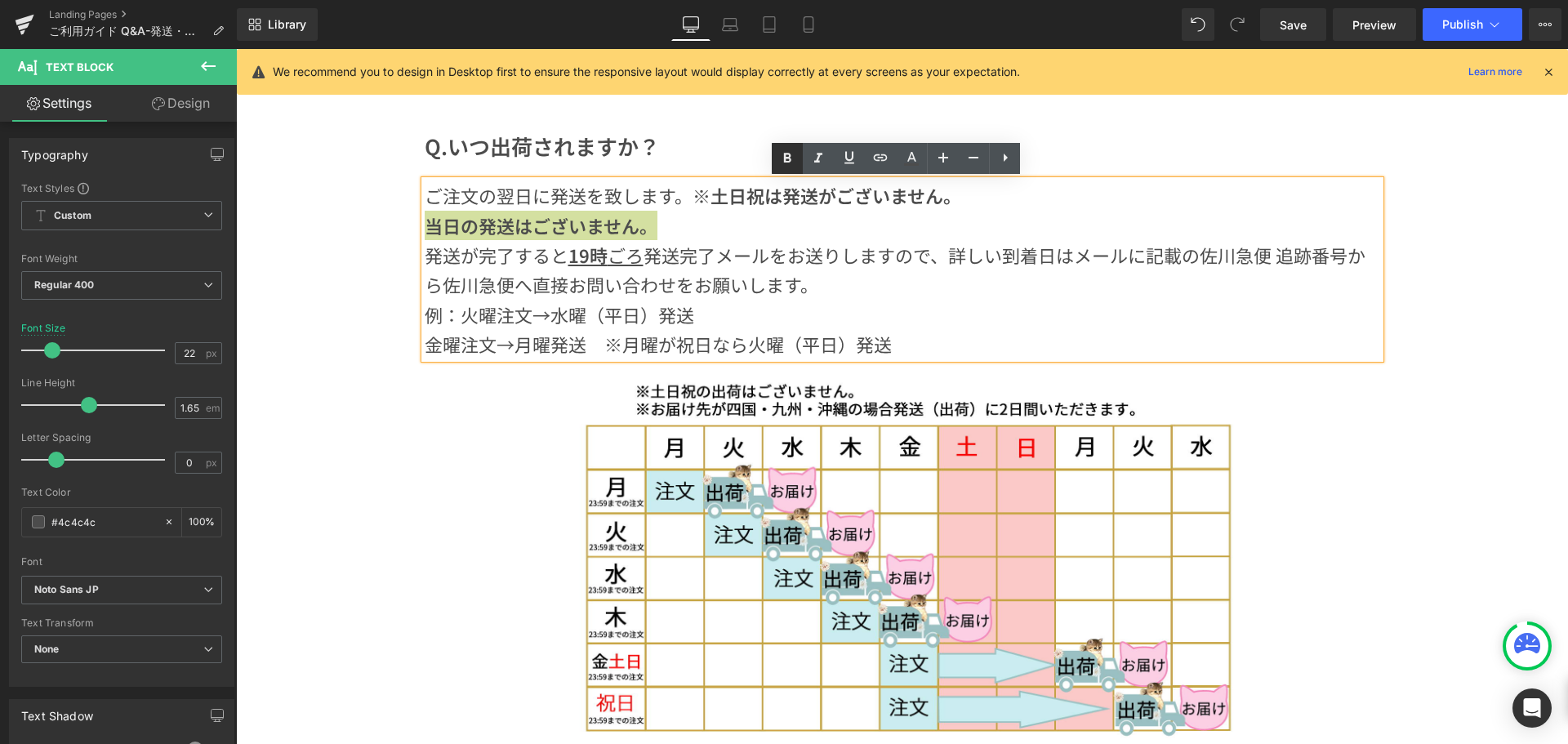
click at [784, 160] on icon at bounding box center [788, 159] width 8 height 10
click at [679, 227] on p "当日の発送はございません。" at bounding box center [902, 225] width 956 height 29
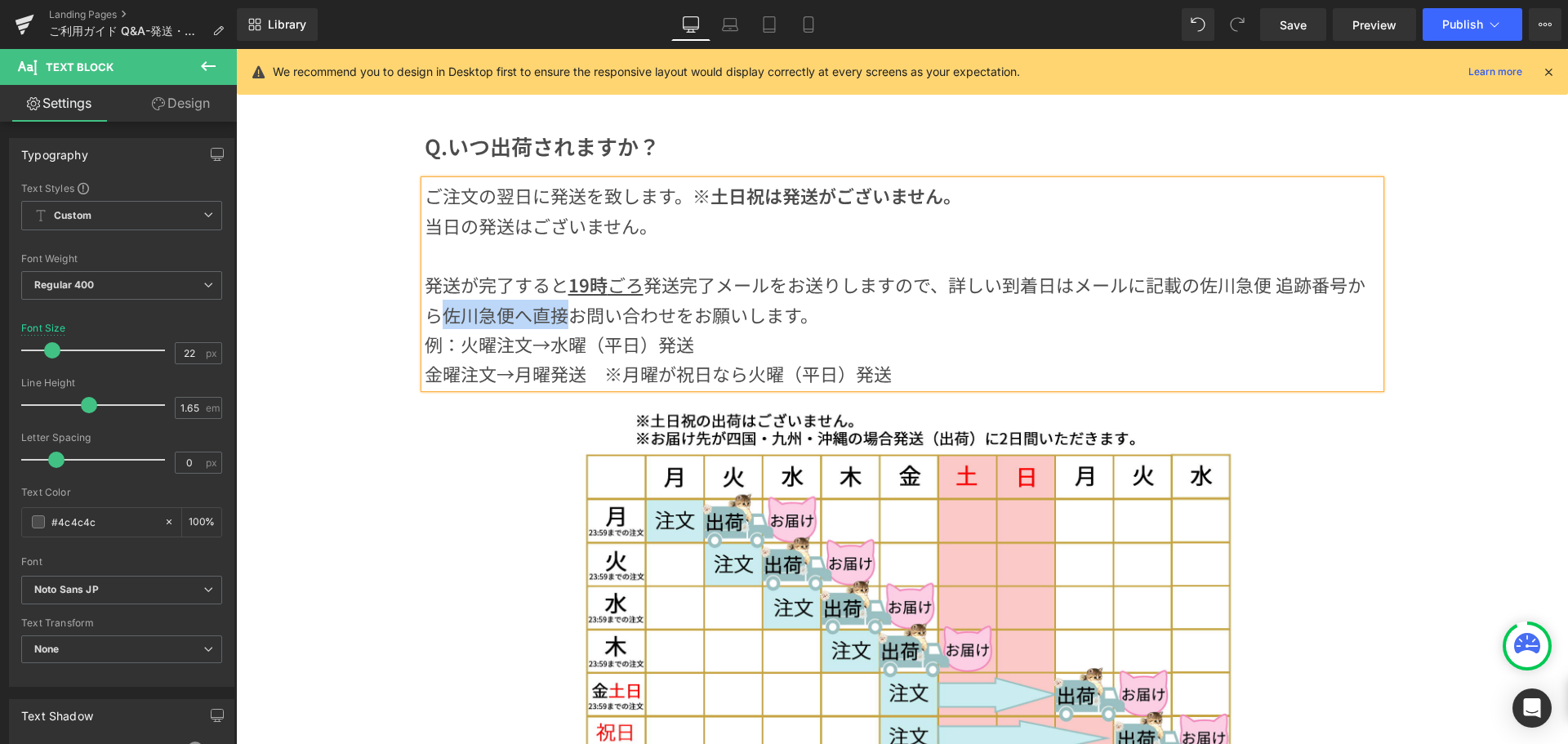
drag, startPoint x: 438, startPoint y: 317, endPoint x: 561, endPoint y: 317, distance: 123.0
click at [561, 317] on p "発送が完了すると 19時 ごろ 発送完了メールをお送りしますので、詳しい到着日はメールに記載の佐川急便 追跡番号から佐川急便へ直接お問い合わせをお願いします。" at bounding box center [902, 299] width 956 height 60
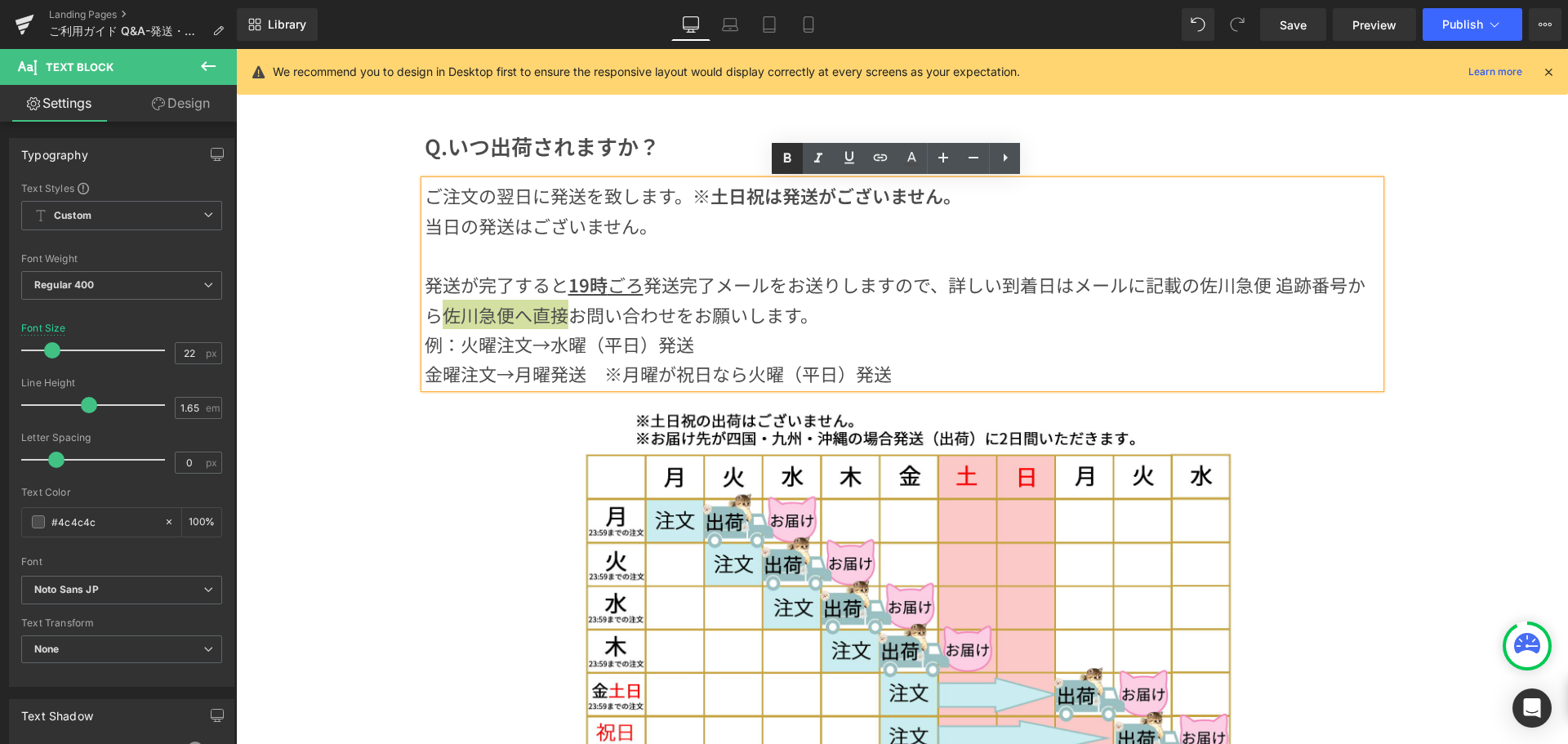
click at [795, 158] on icon at bounding box center [788, 159] width 20 height 20
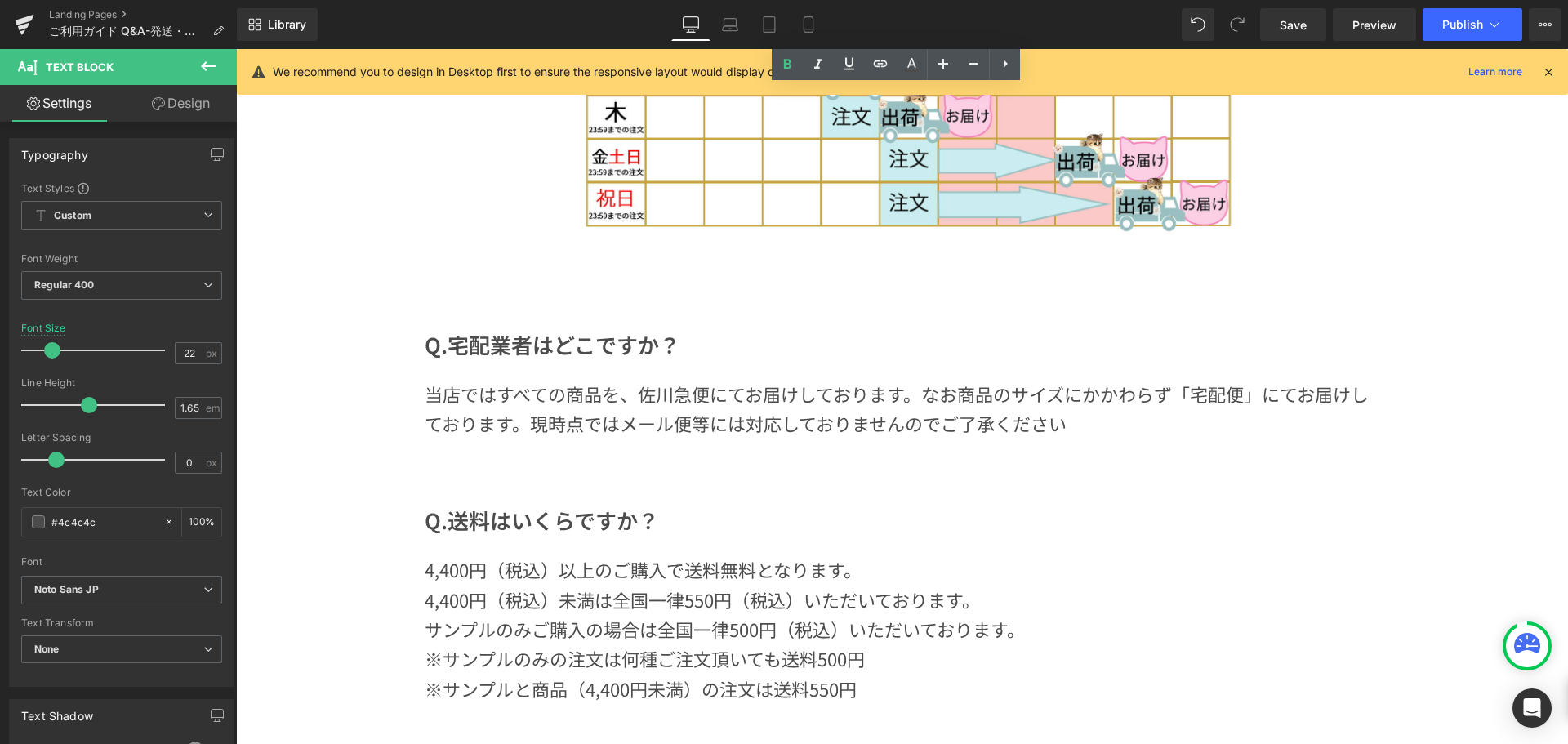
scroll to position [875, 0]
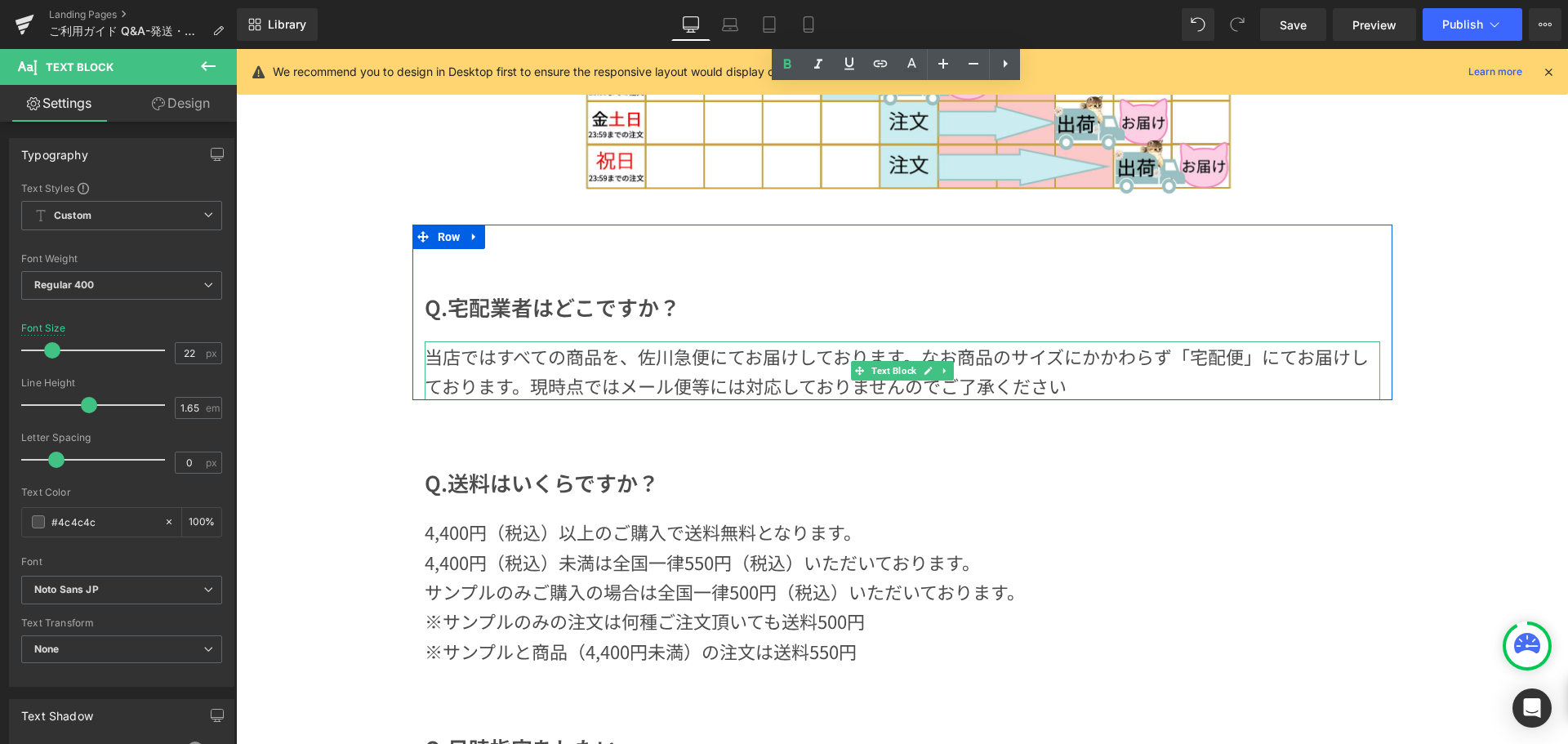
click at [1079, 389] on div "当店ではすべての商品を、佐川急便にてお届けしております。なお商品のサイズにかかわらず「宅配便」にてお届けしております。現時点ではメール便等には対応しておりませ…" at bounding box center [902, 371] width 956 height 60
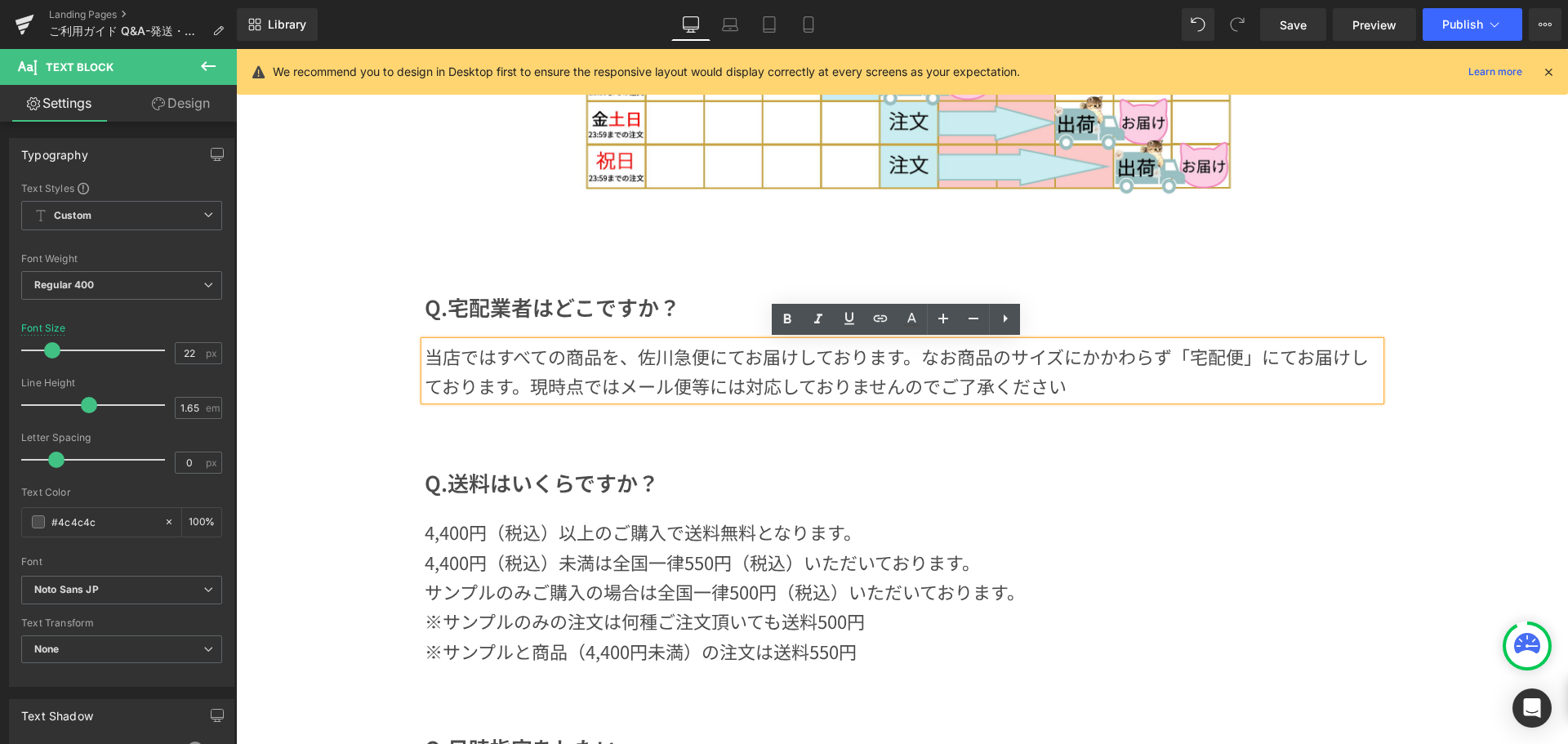
click at [1072, 388] on div "当店ではすべての商品を、佐川急便にてお届けしております。なお商品のサイズにかかわらず「宅配便」にてお届けしております。現時点ではメール便等には対応しておりませ…" at bounding box center [902, 371] width 956 height 60
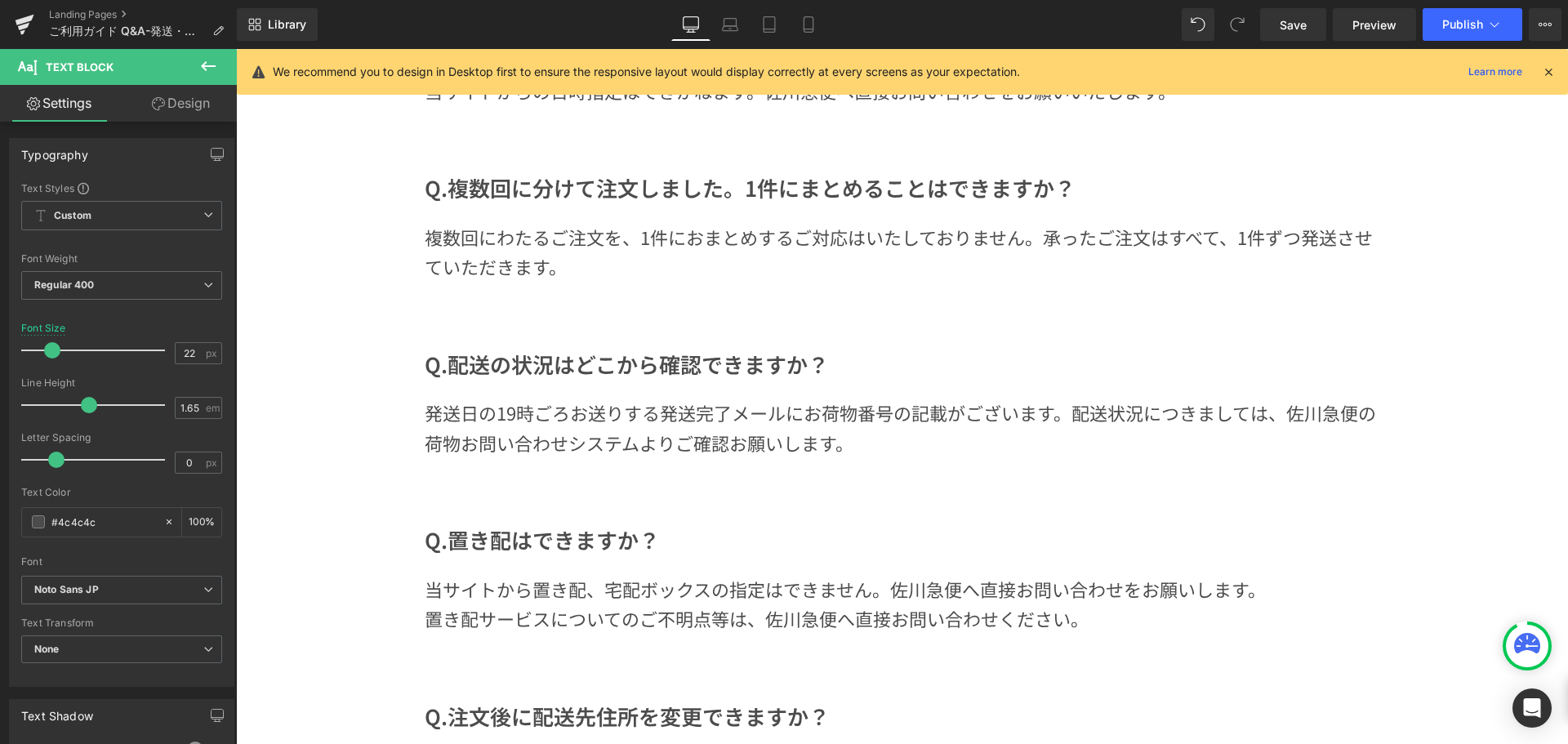
scroll to position [1610, 0]
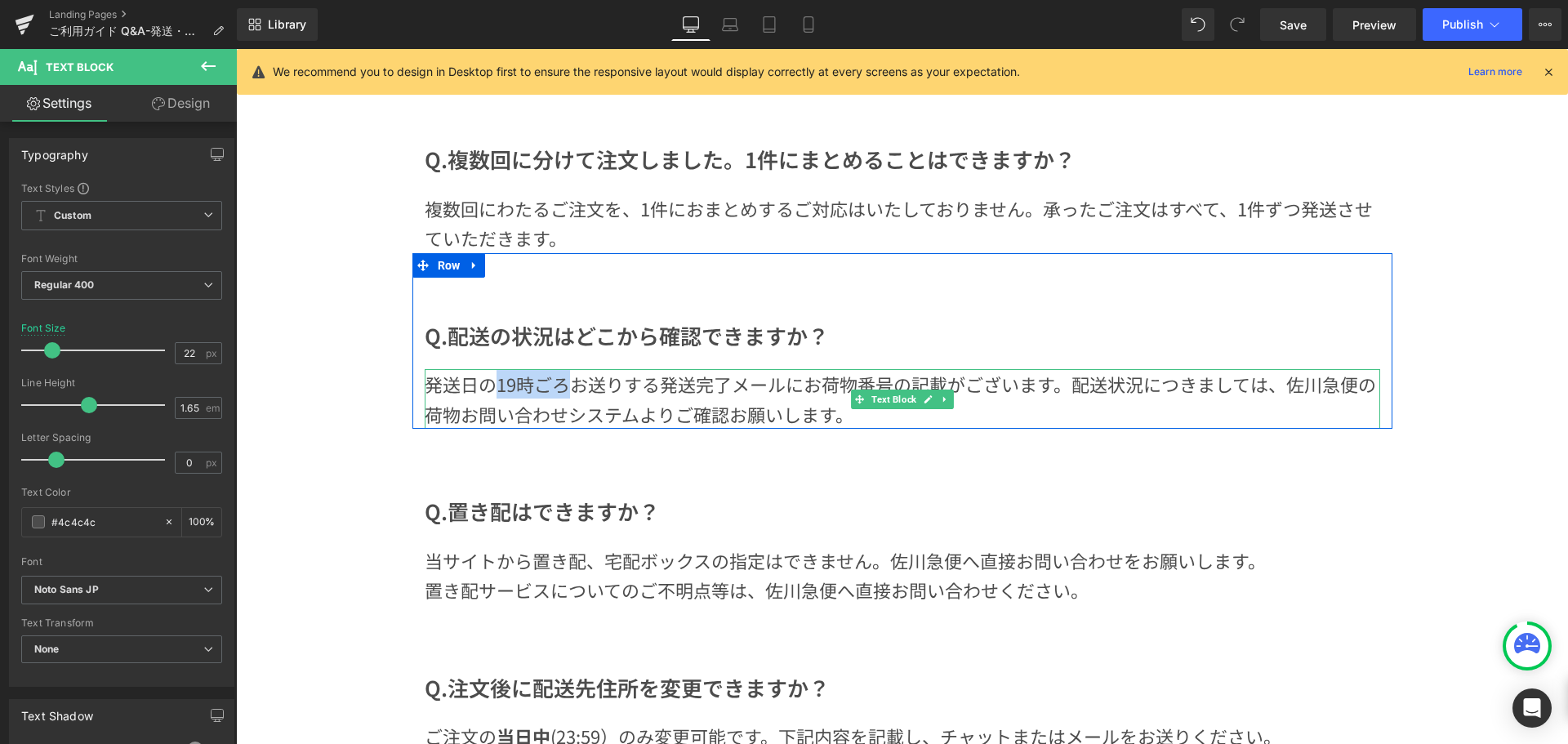
drag, startPoint x: 562, startPoint y: 385, endPoint x: 486, endPoint y: 387, distance: 76.0
click at [486, 387] on p "発送日の19時ごろお送りする発送完了メールにお荷物番号の記載がございます。配送状況につきましては、佐川急便の荷物お問い合わせシステムよりご確認お願いします。" at bounding box center [902, 398] width 956 height 60
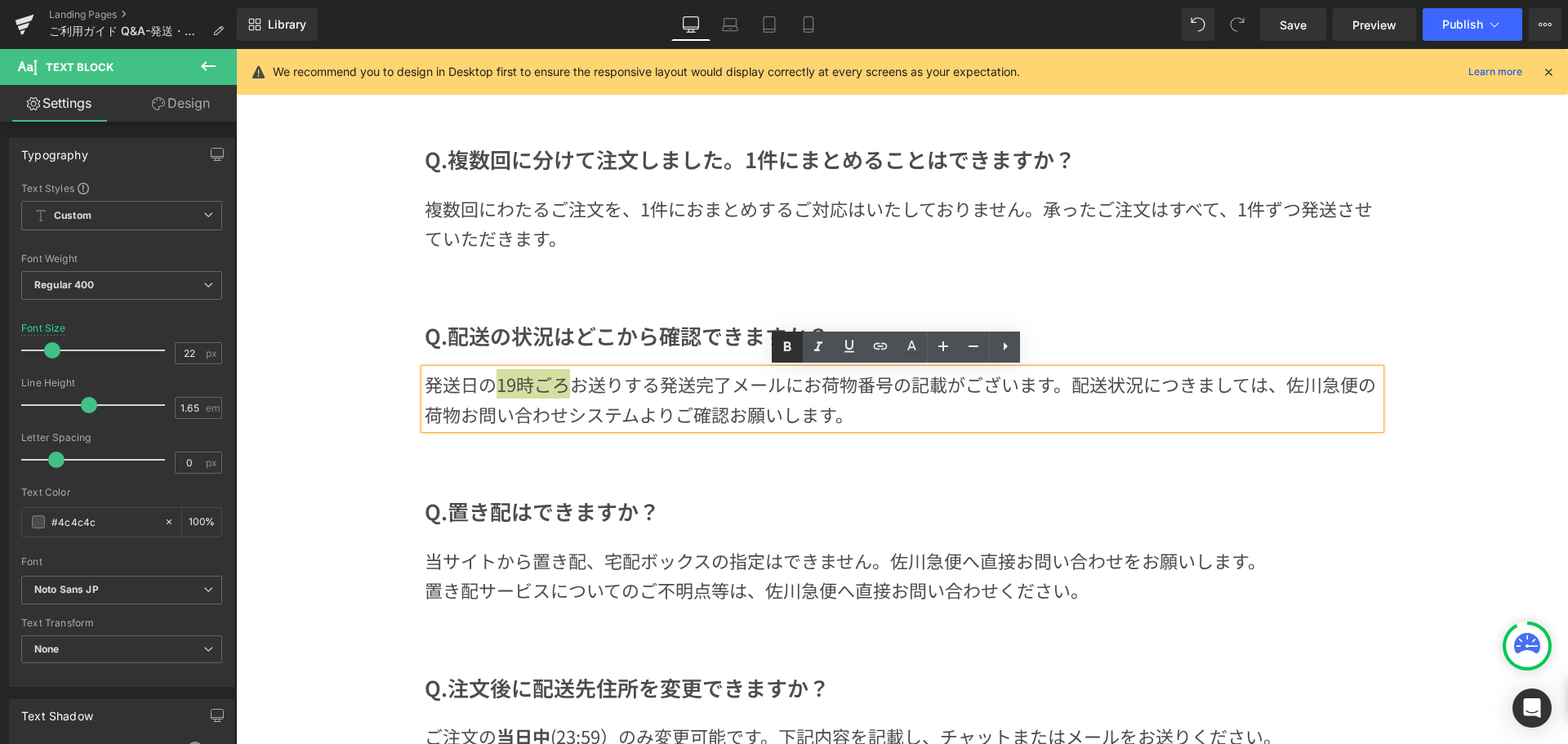
click at [784, 346] on icon at bounding box center [788, 348] width 8 height 10
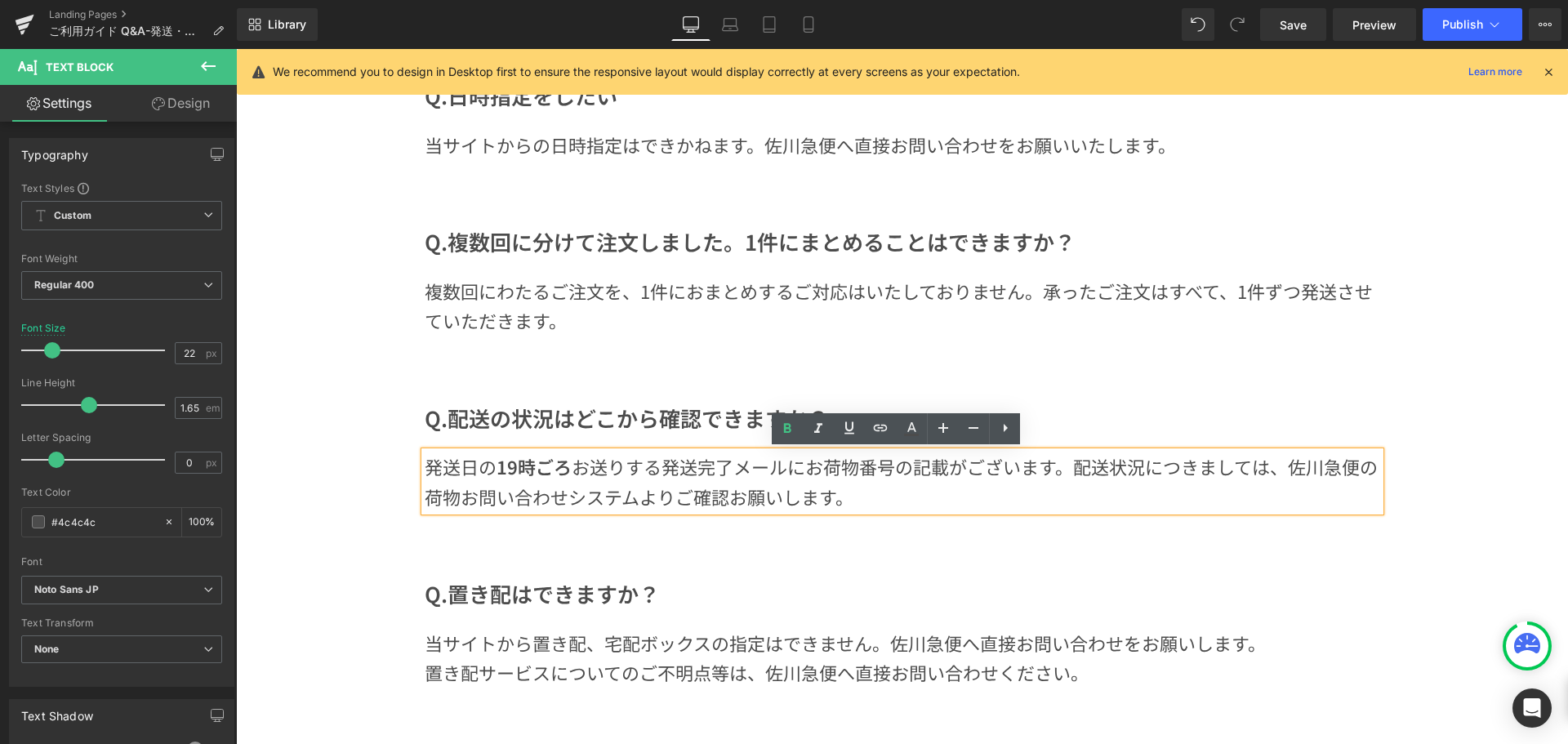
scroll to position [1529, 0]
drag, startPoint x: 564, startPoint y: 467, endPoint x: 487, endPoint y: 464, distance: 77.1
click at [487, 464] on p "発送日の 19時ごろ お送りする発送完了メールにお荷物番号の記載がございます。配送状況につきましては、佐川急便の荷物お問い合わせシステムよりご確認お願いします。" at bounding box center [902, 481] width 956 height 60
click at [850, 439] on link at bounding box center [850, 429] width 31 height 31
click at [452, 460] on p "発送日の 19時ごろ お送りする発送完了メールにお荷物番号の記載がございます。配送状況につきましては、佐川急便の荷物お問い合わせシステムよりご確認お願いします。" at bounding box center [902, 481] width 956 height 60
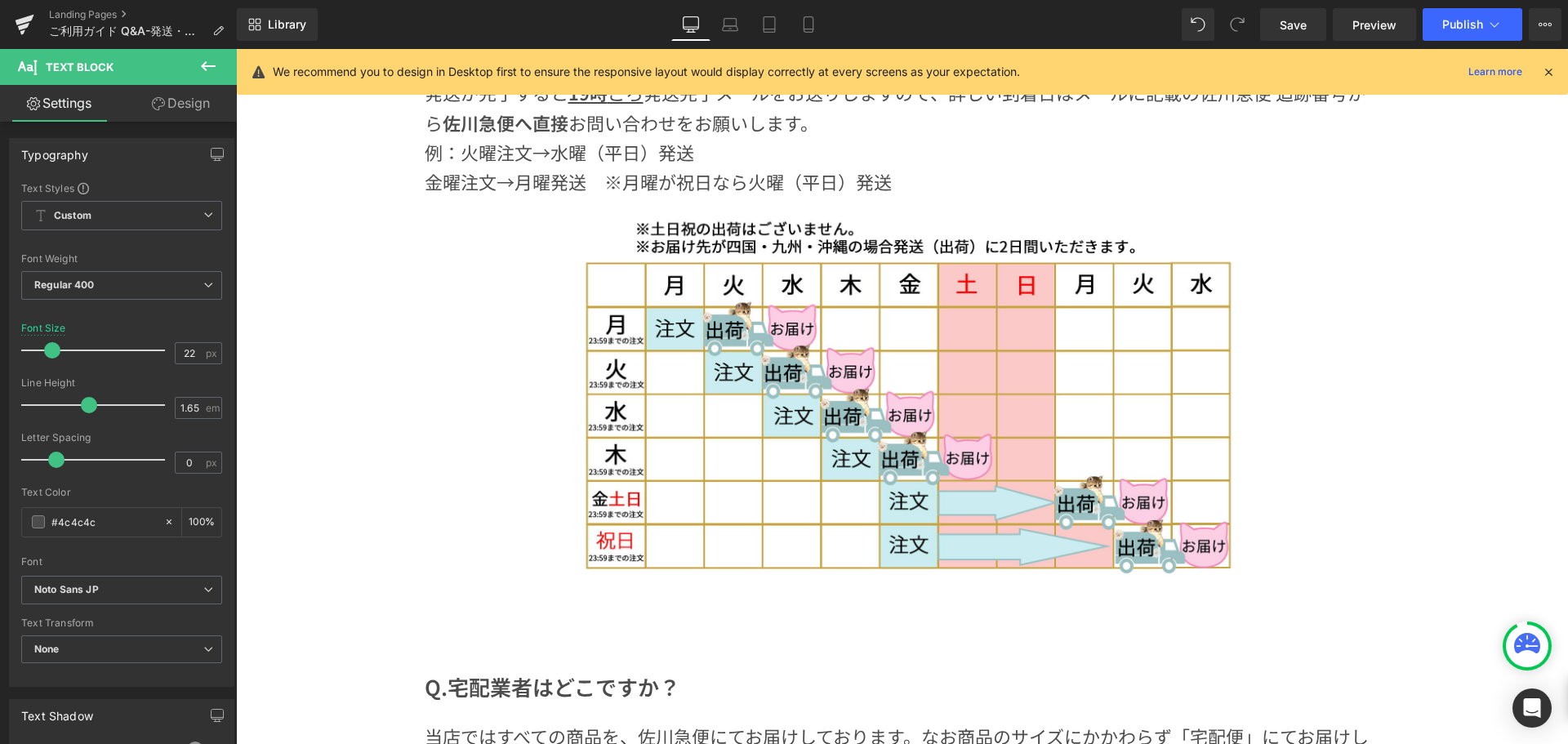
scroll to position [467, 0]
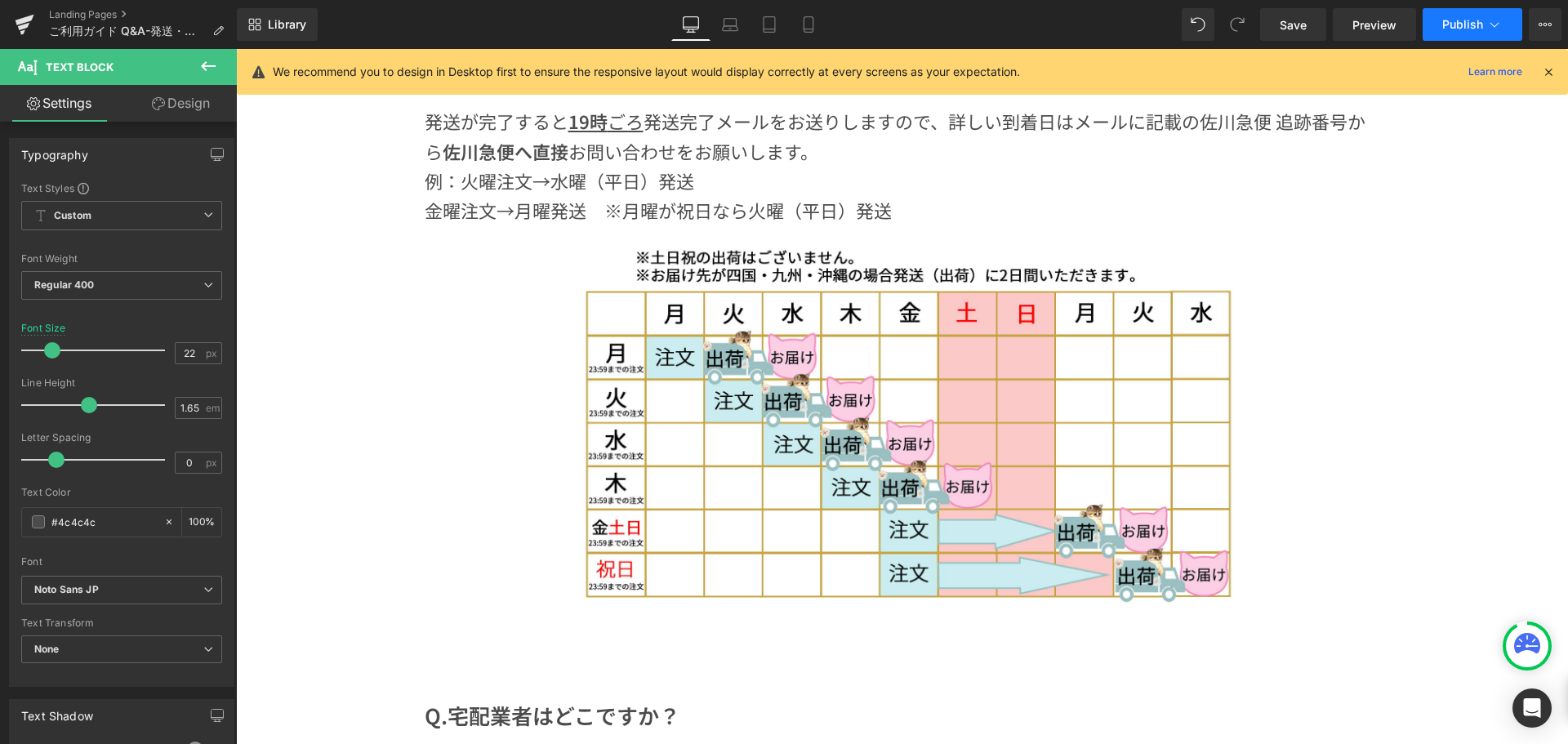
click at [1454, 23] on span "Publish" at bounding box center [1463, 23] width 41 height 13
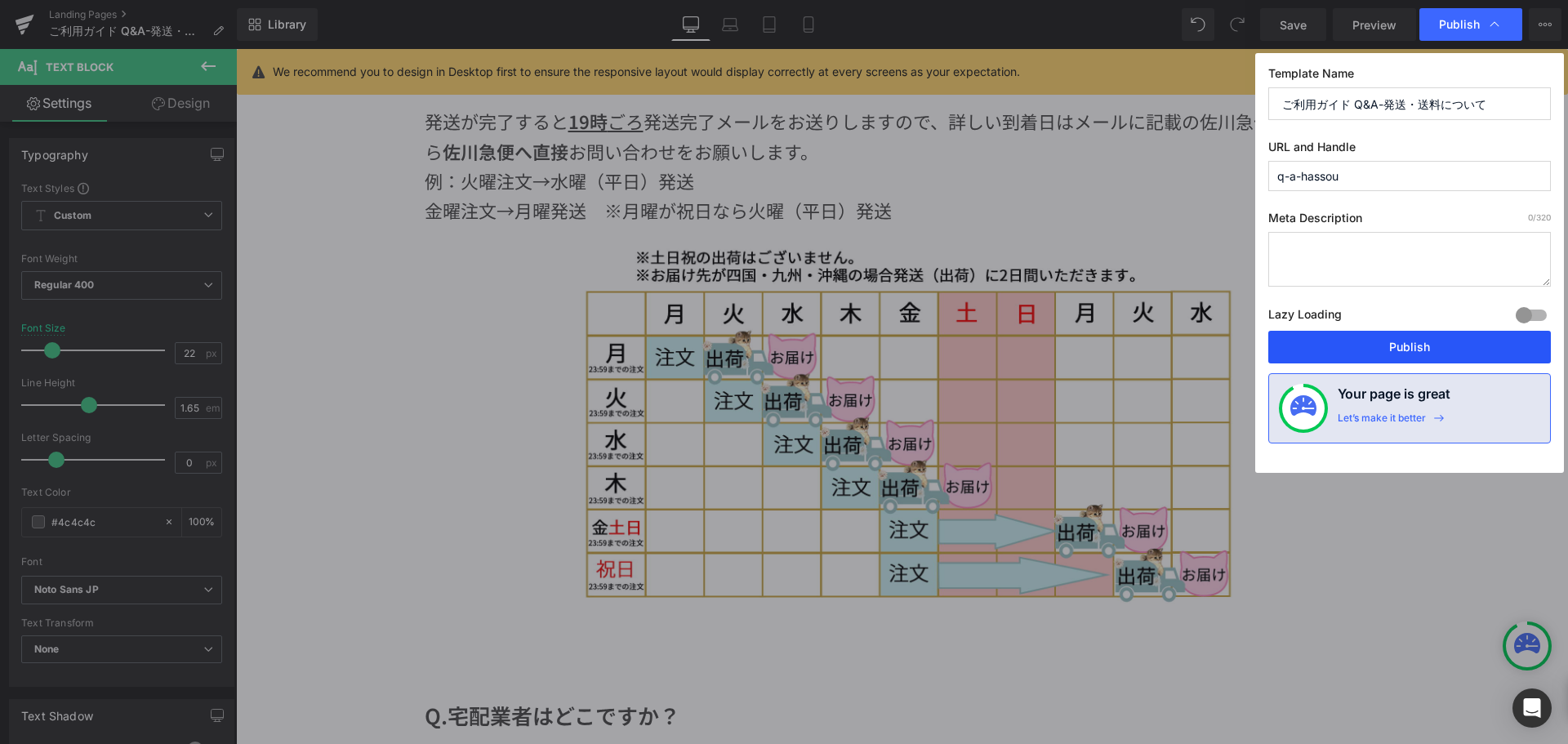
click at [1353, 349] on button "Publish" at bounding box center [1409, 347] width 283 height 32
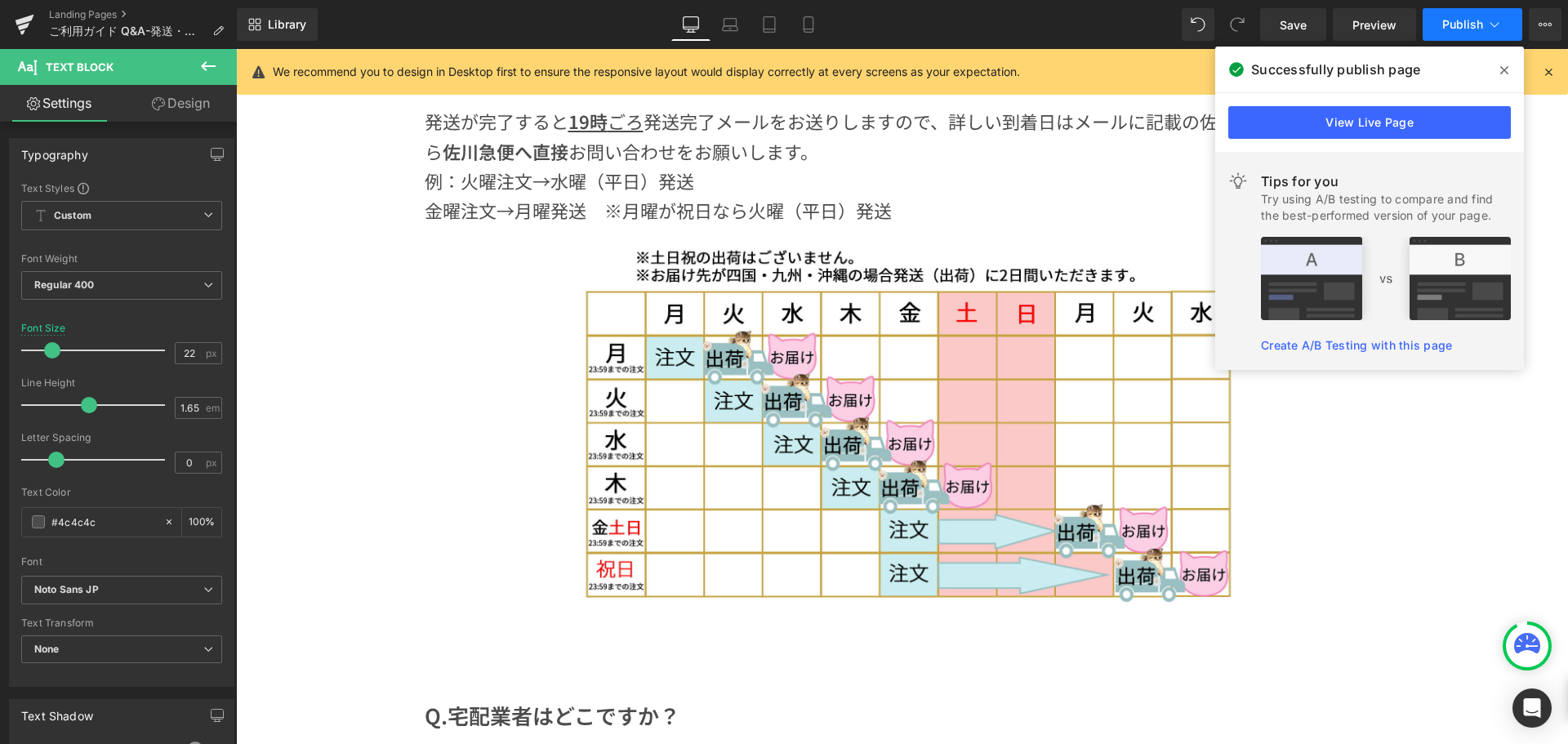
click at [1459, 23] on span "Publish" at bounding box center [1463, 23] width 41 height 13
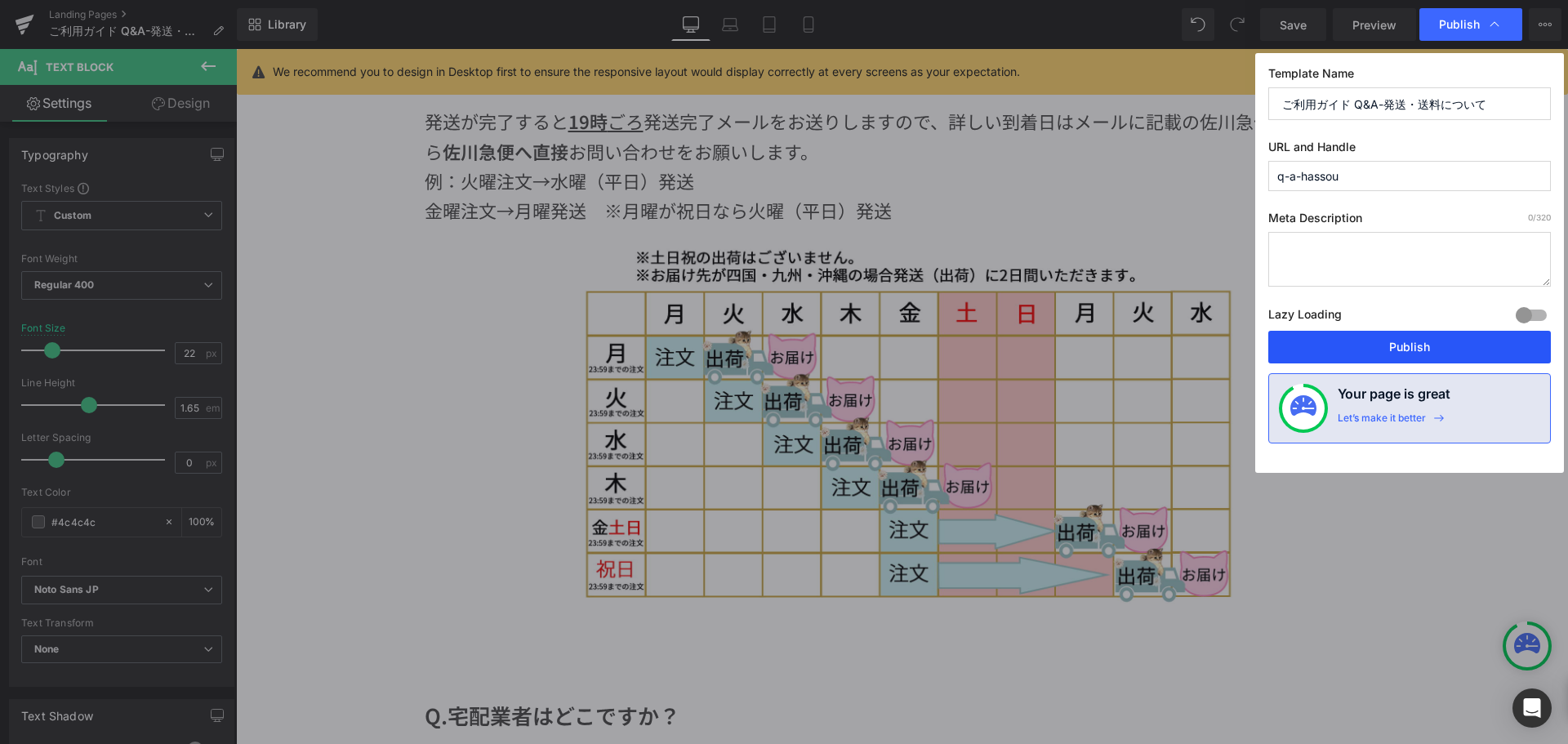
drag, startPoint x: 1373, startPoint y: 345, endPoint x: 1136, endPoint y: 296, distance: 242.0
click at [1372, 345] on button "Publish" at bounding box center [1409, 347] width 283 height 32
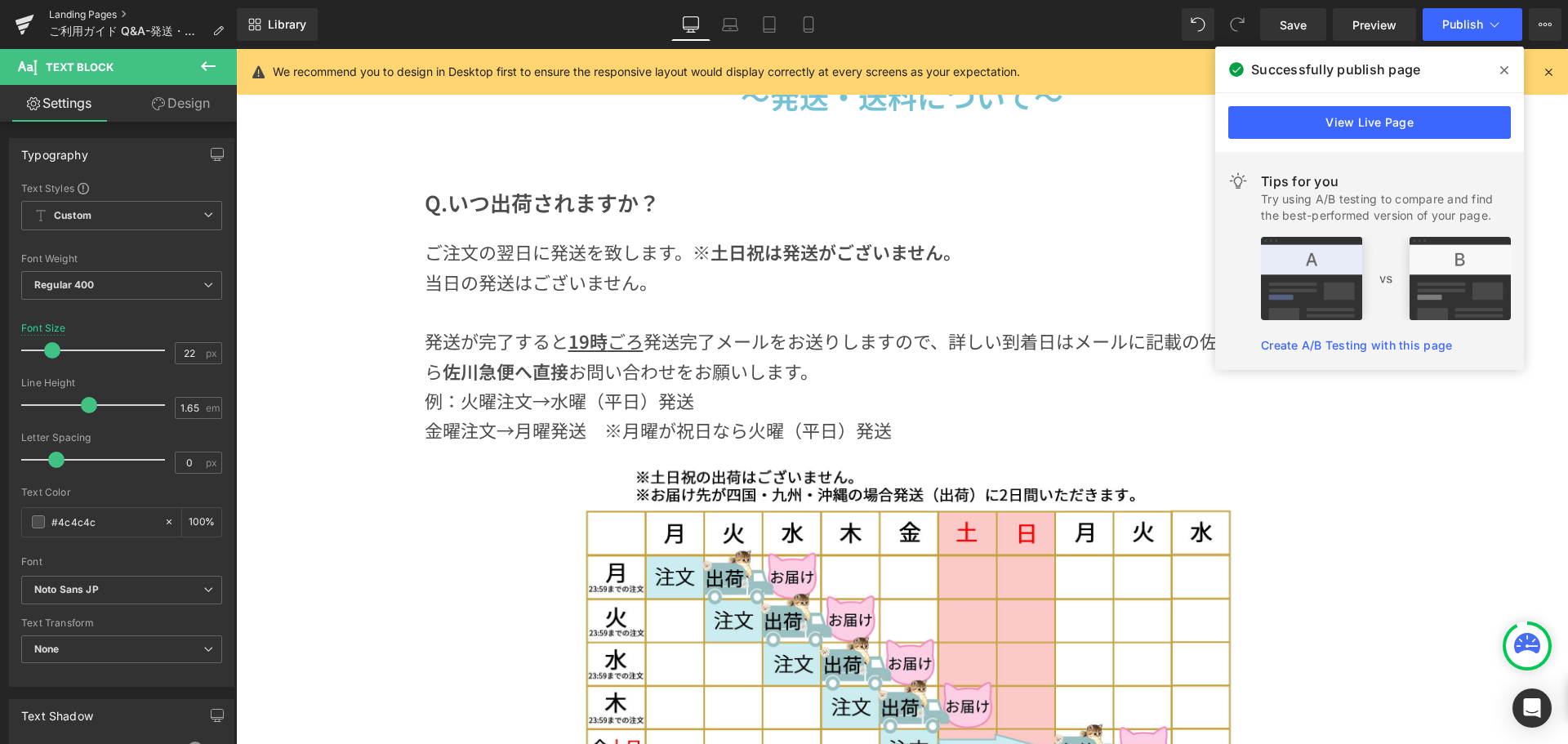
scroll to position [245, 0]
click at [23, 19] on icon at bounding box center [24, 20] width 19 height 11
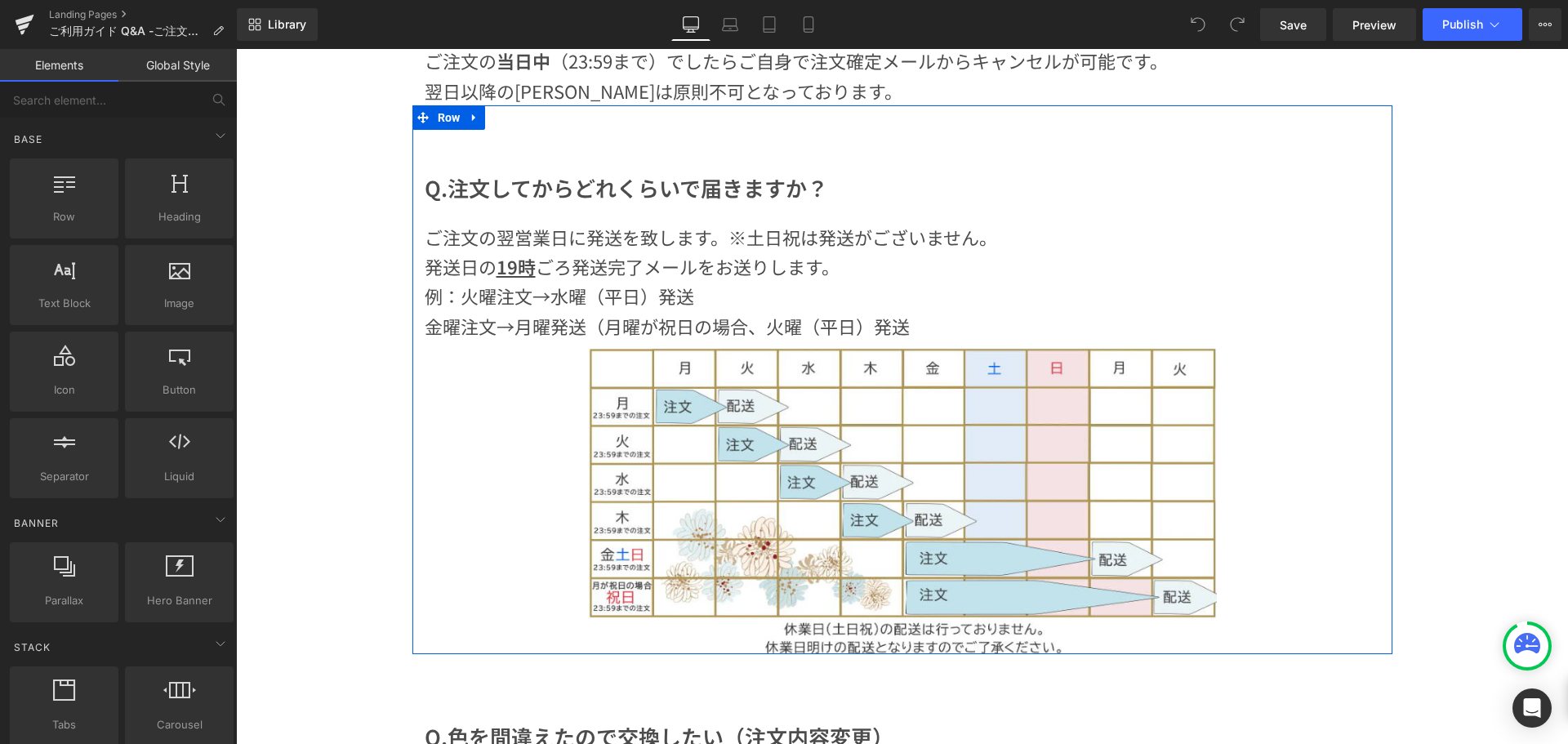
scroll to position [408, 0]
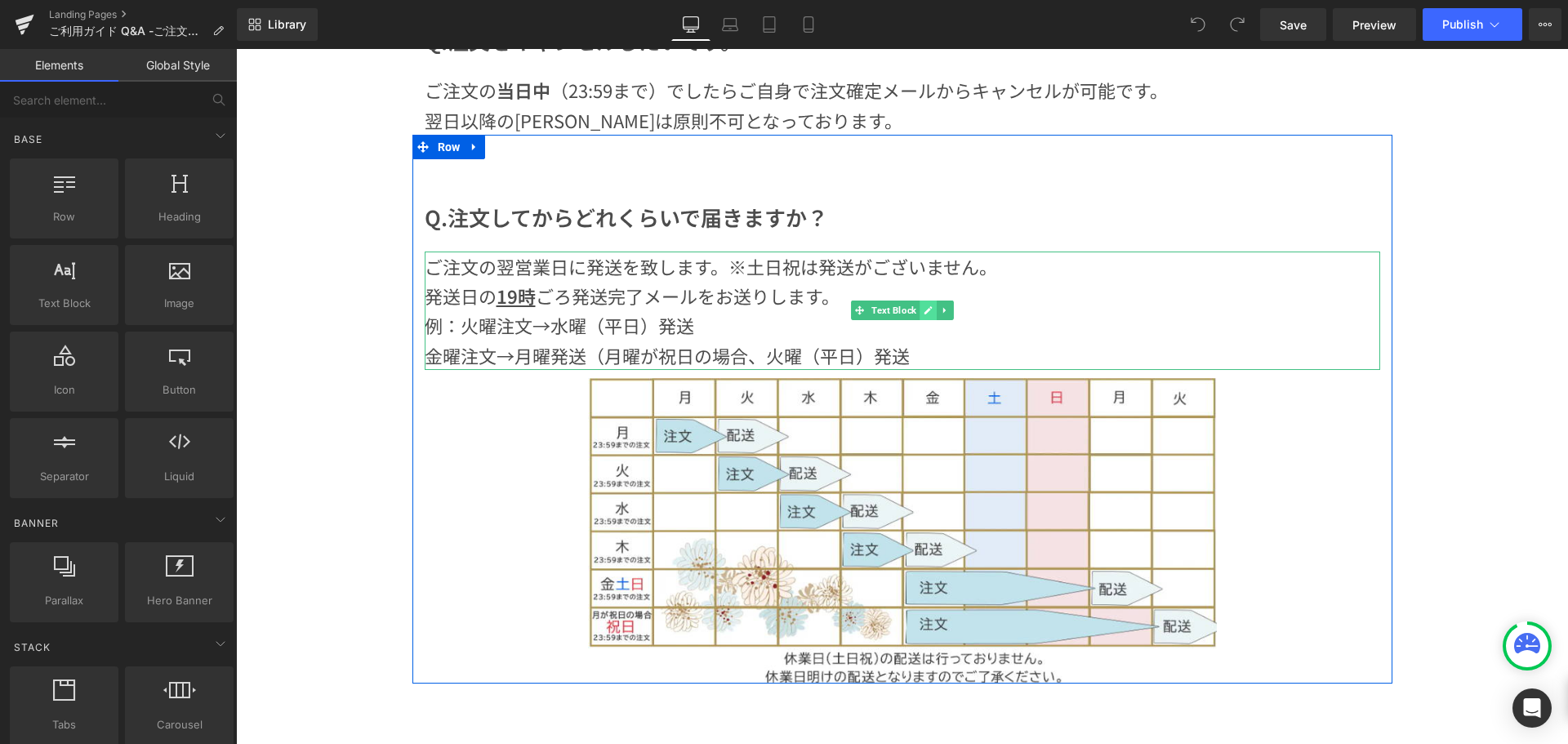
click at [924, 309] on icon at bounding box center [928, 310] width 9 height 10
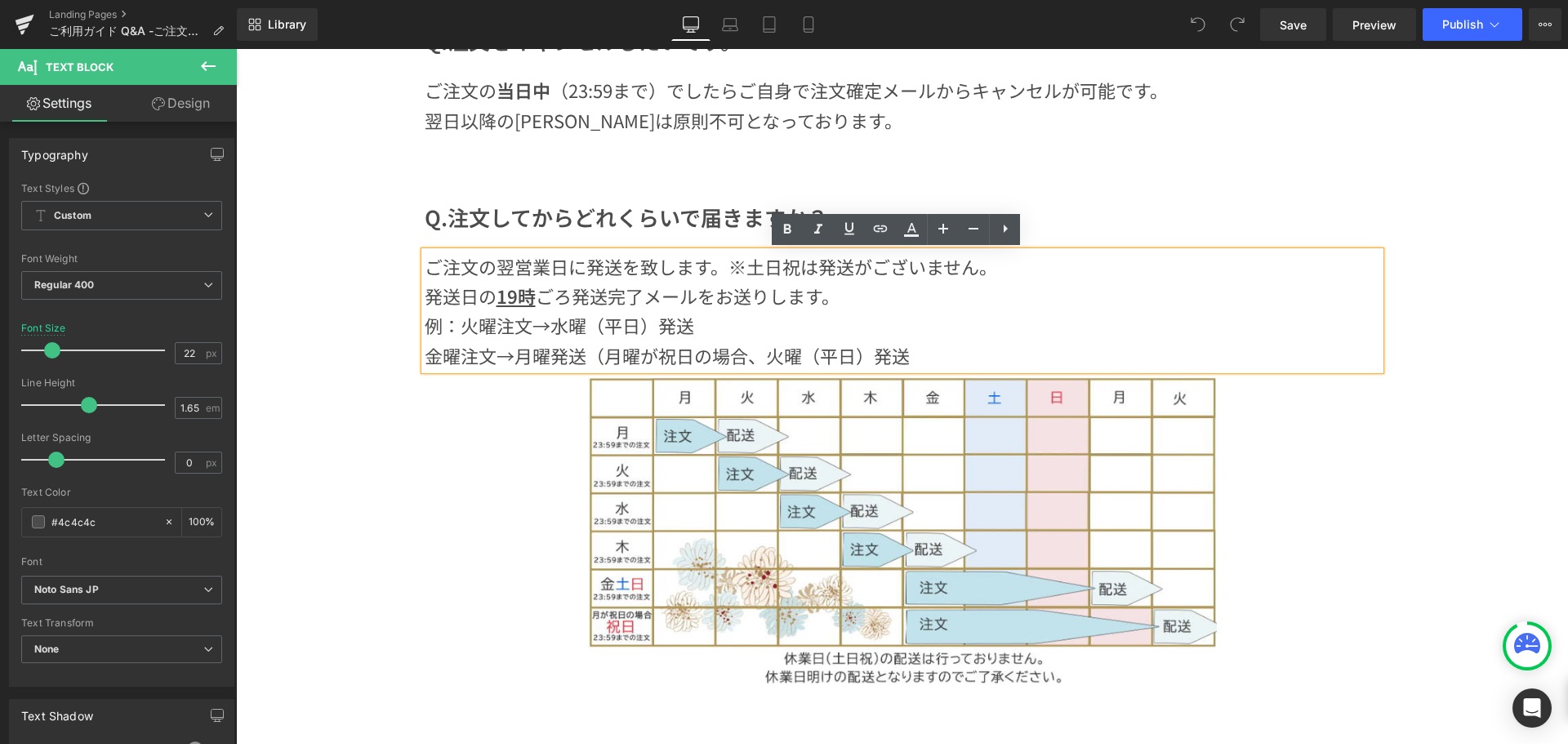
drag, startPoint x: 956, startPoint y: 352, endPoint x: 419, endPoint y: 261, distance: 544.7
click at [425, 261] on div "ご注文の翌営業日に発送を致します。※土日祝は発送がございません。 発送日の 19時 ごろ発送完了メールをお送りします。 例：火曜注文→水曜（平日）発送 　　金…" at bounding box center [902, 310] width 956 height 118
paste div
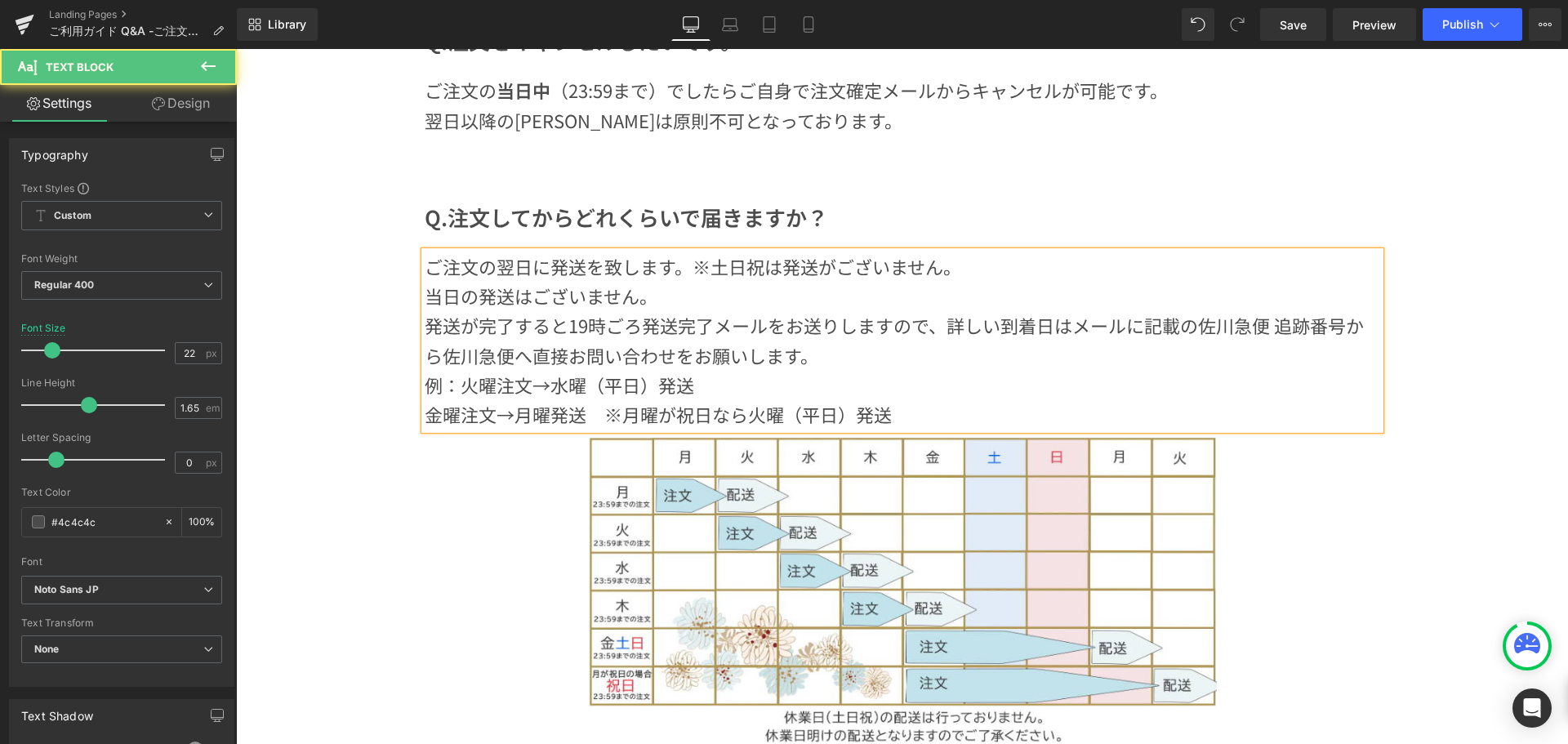
click at [676, 305] on p "当日の発送はございません。" at bounding box center [902, 296] width 956 height 29
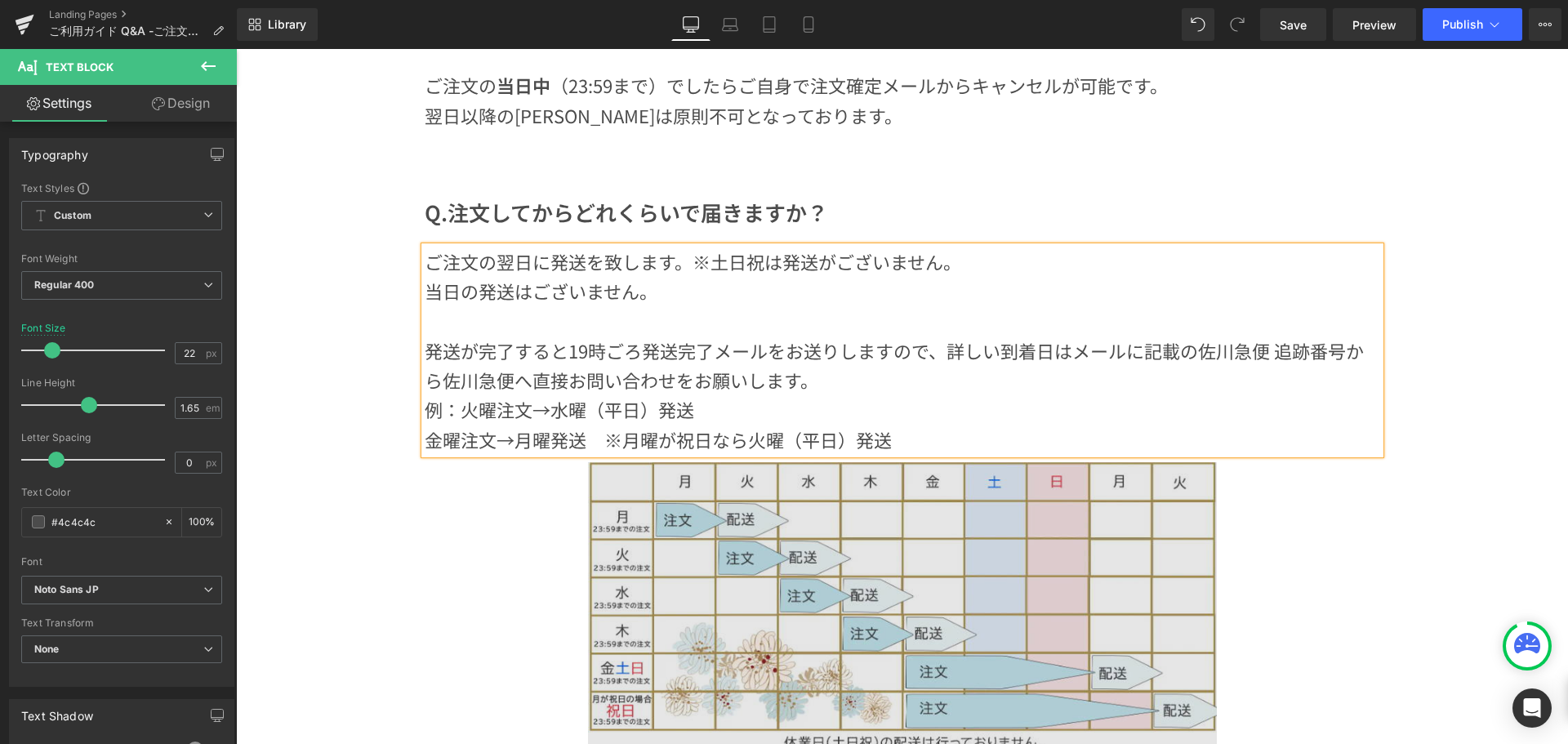
scroll to position [572, 0]
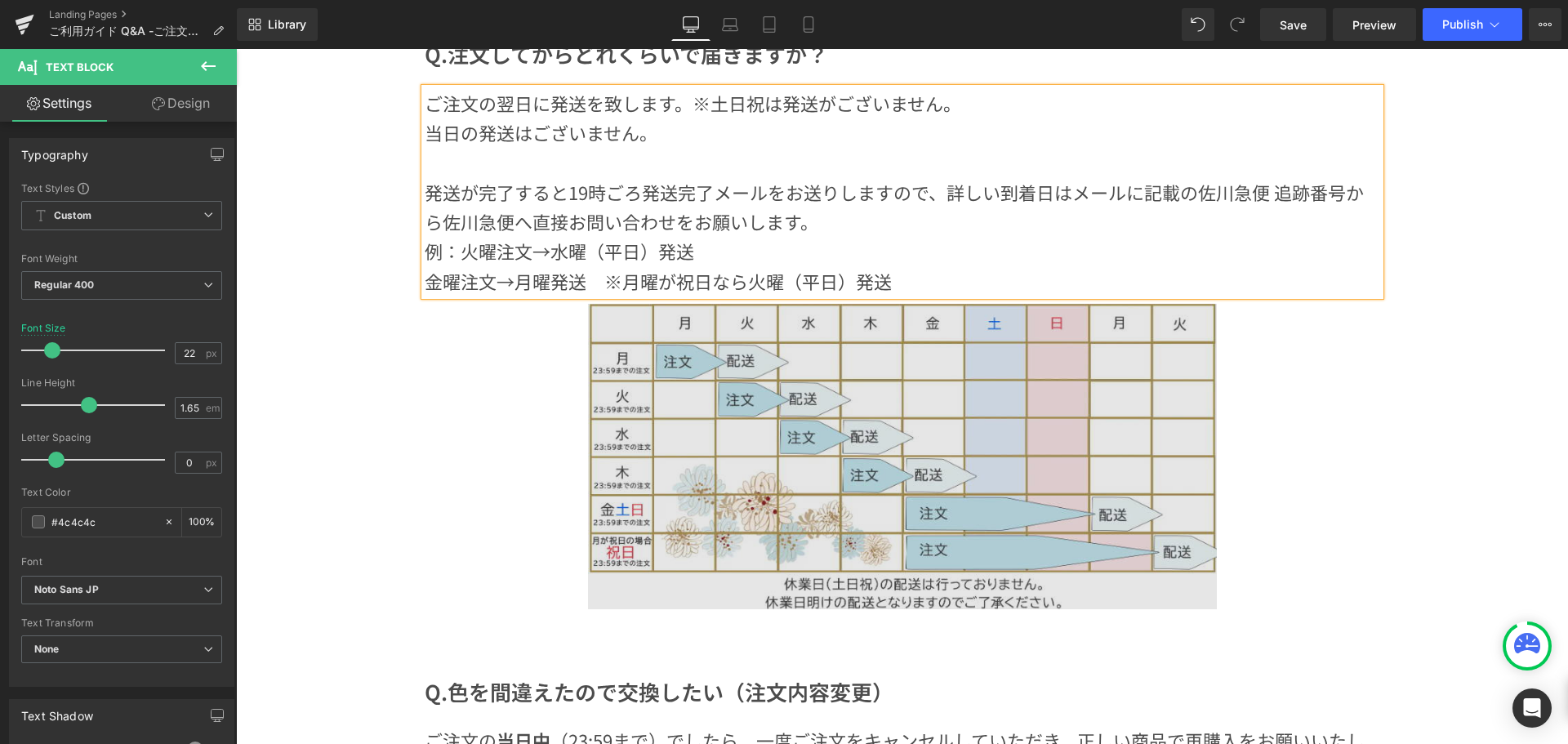
click at [916, 455] on div "Image" at bounding box center [902, 456] width 629 height 305
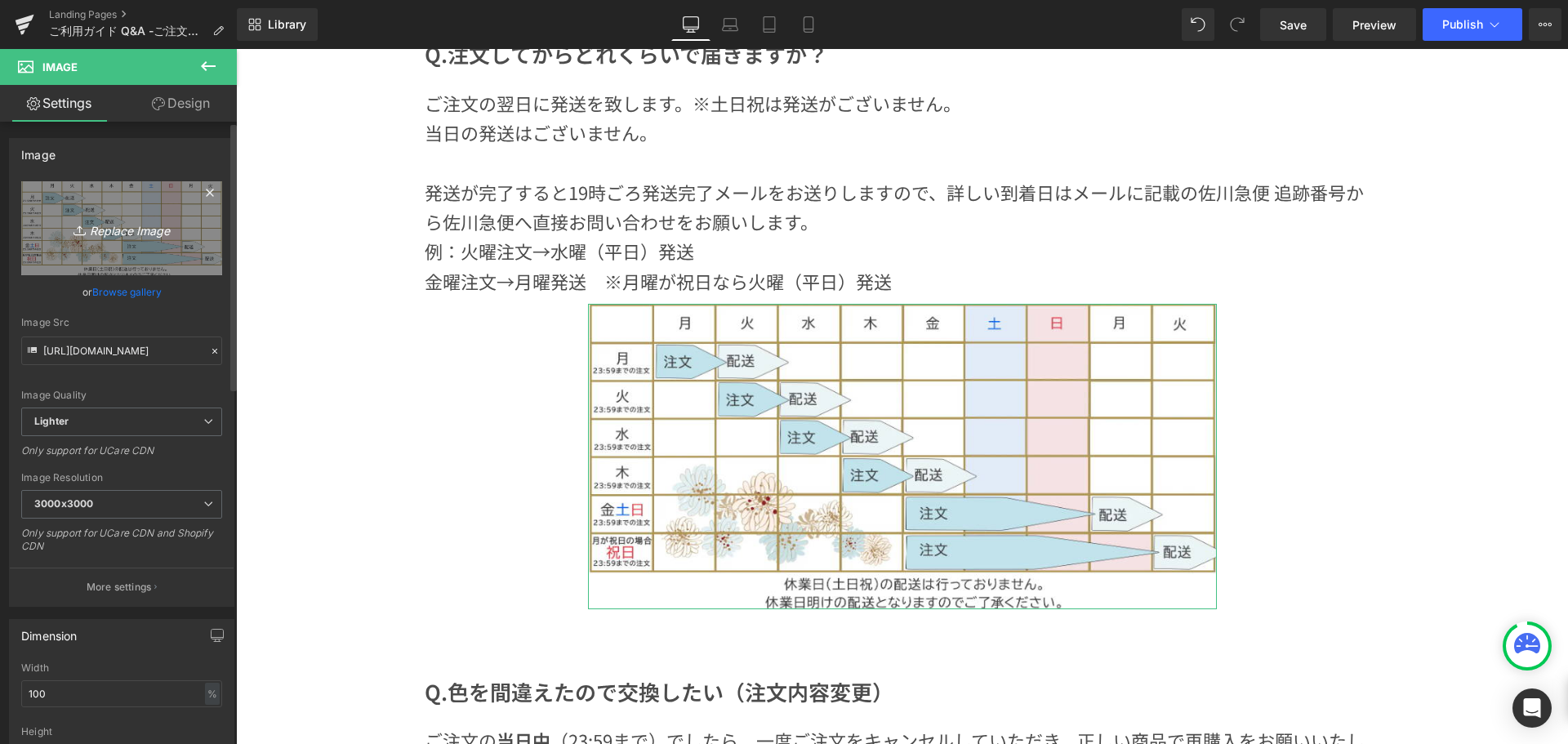
click at [140, 244] on link "Replace Image" at bounding box center [121, 228] width 201 height 94
type input "C:\fakepath\発送[PERSON_NAME]表 1.png"
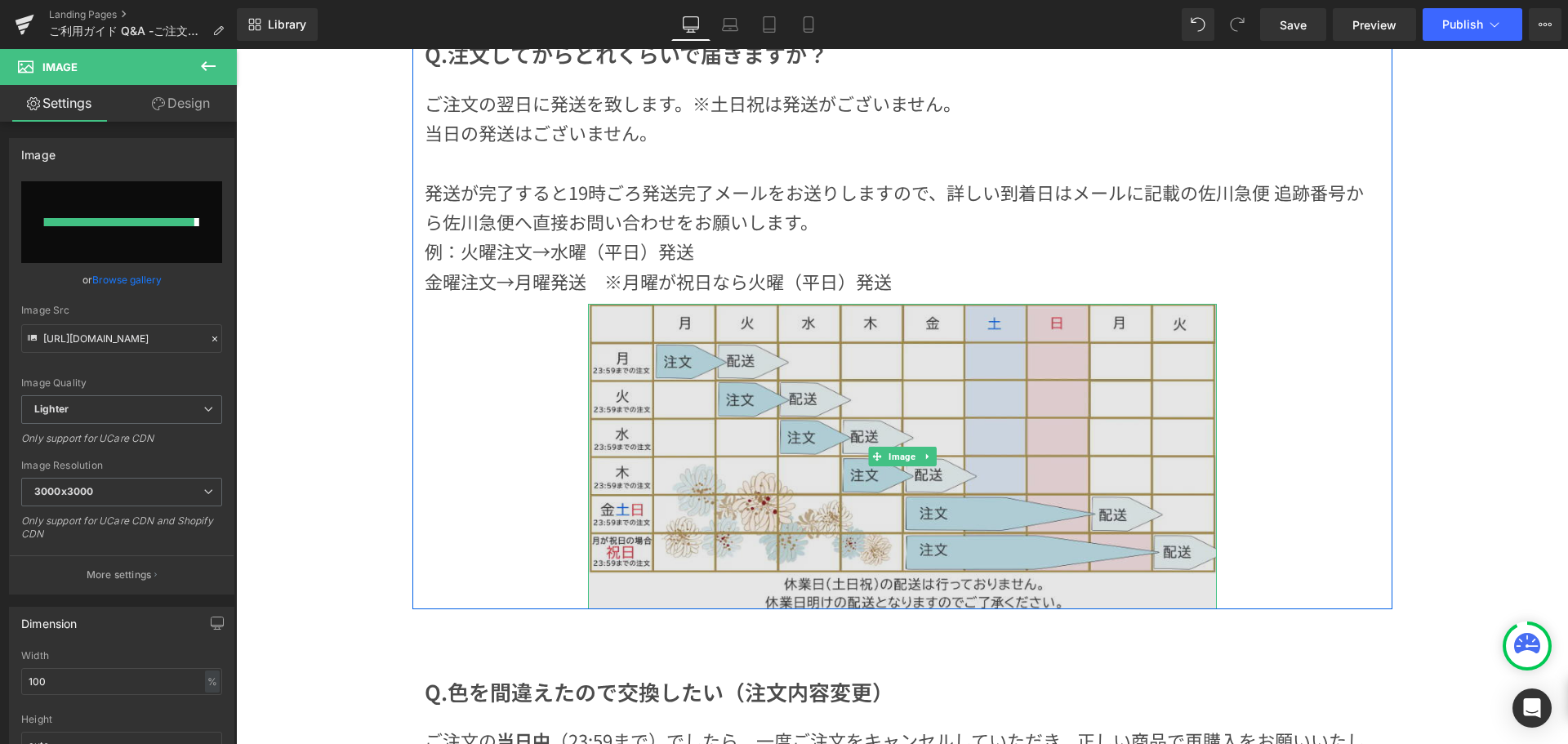
type input "https://ucarecdn.com/6c0d3590-0e7e-448a-841a-6b8872f00dda/-/format/auto/-/previ…"
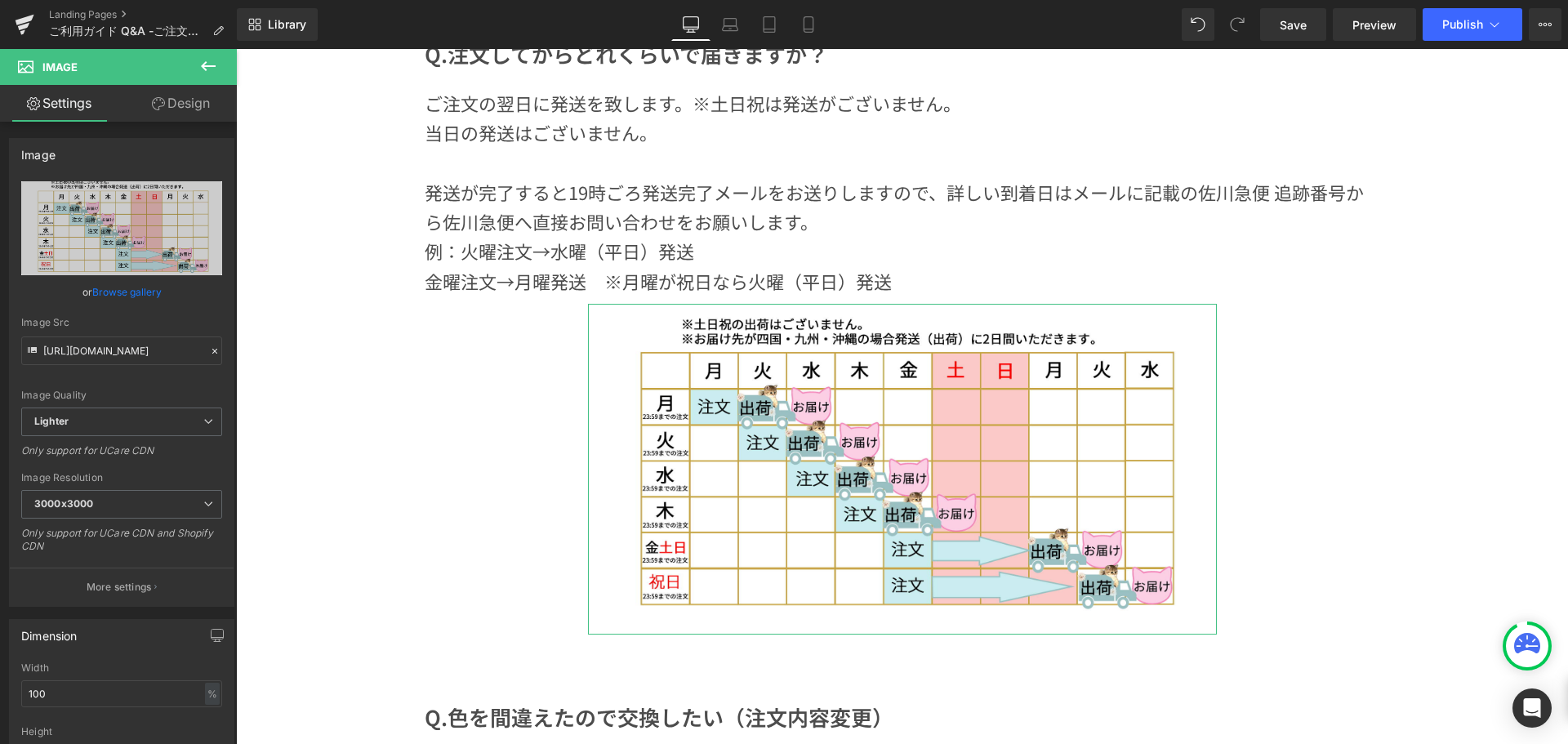
click at [203, 99] on link "Design" at bounding box center [180, 104] width 118 height 37
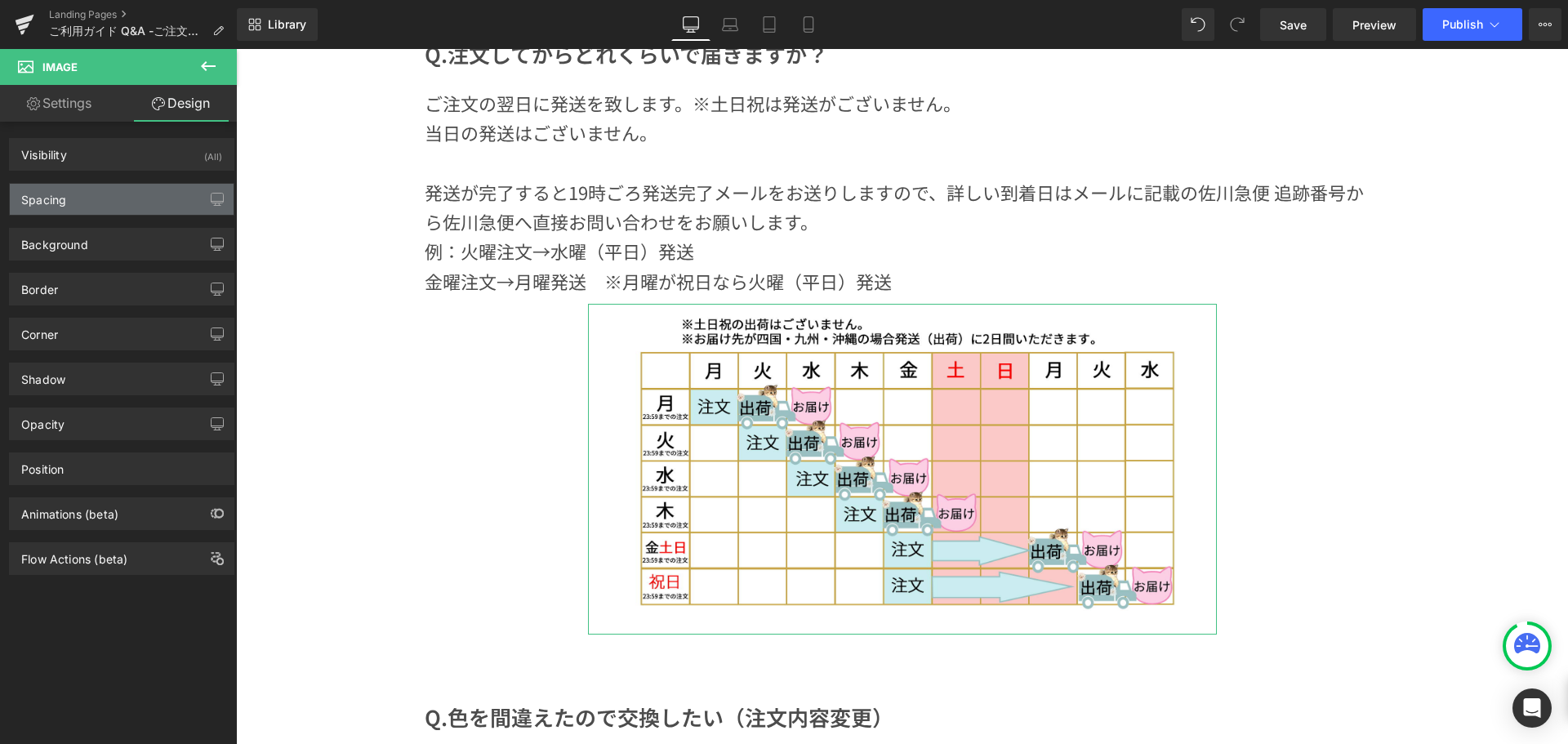
type input "10"
type input "200"
type input "0"
type input "200"
type input "0"
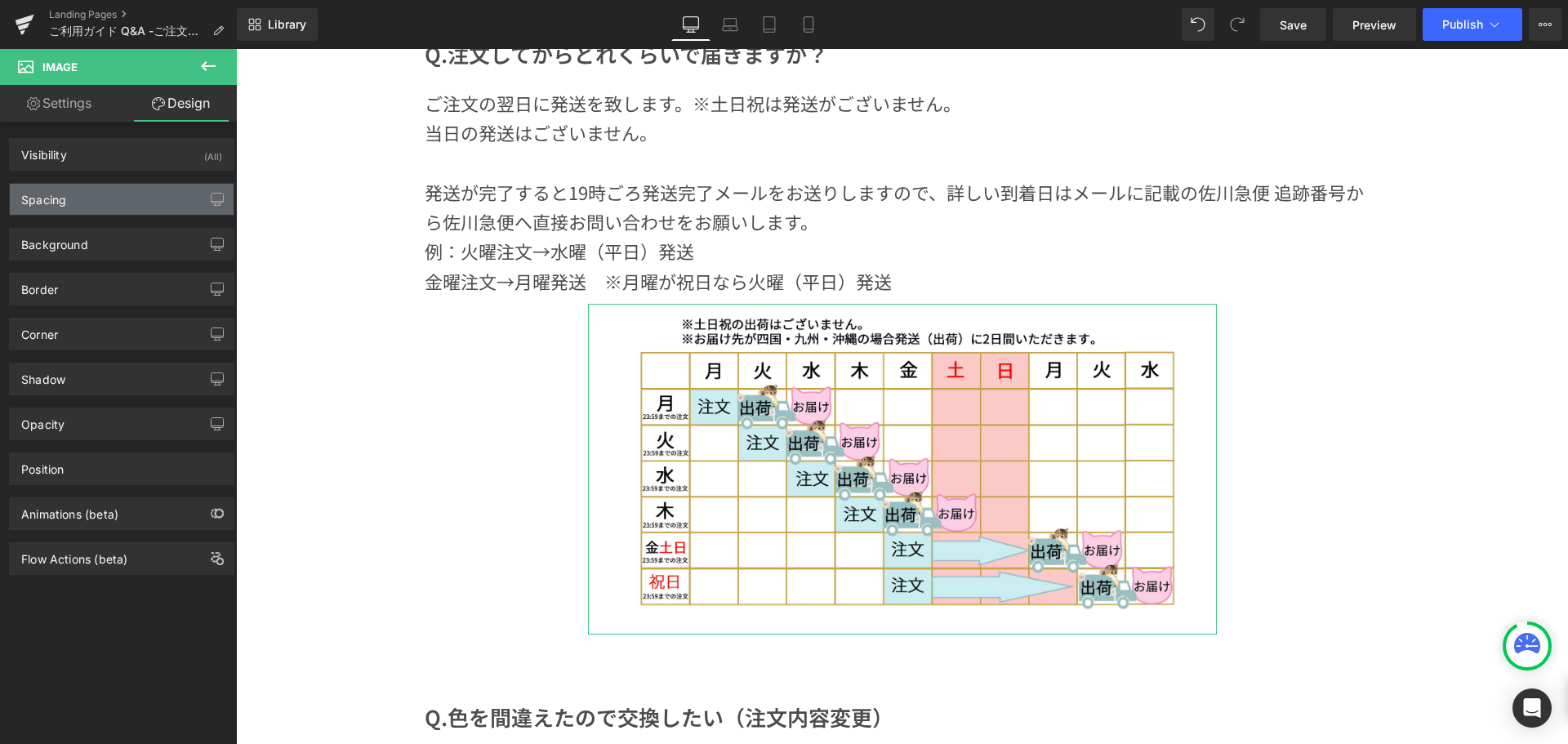
type input "0"
click at [164, 195] on div "Spacing" at bounding box center [121, 200] width 224 height 31
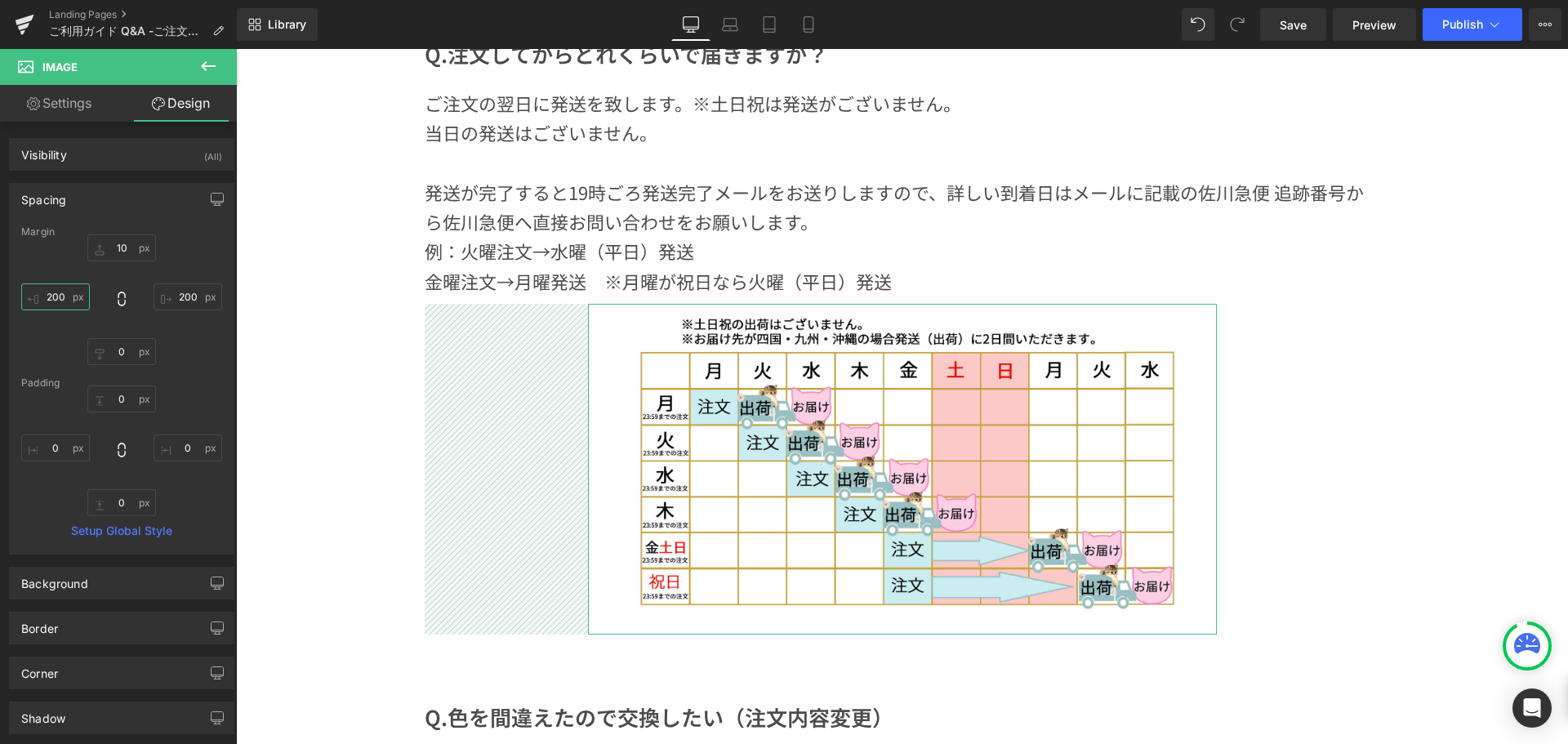
click at [68, 299] on input "200" at bounding box center [56, 298] width 69 height 27
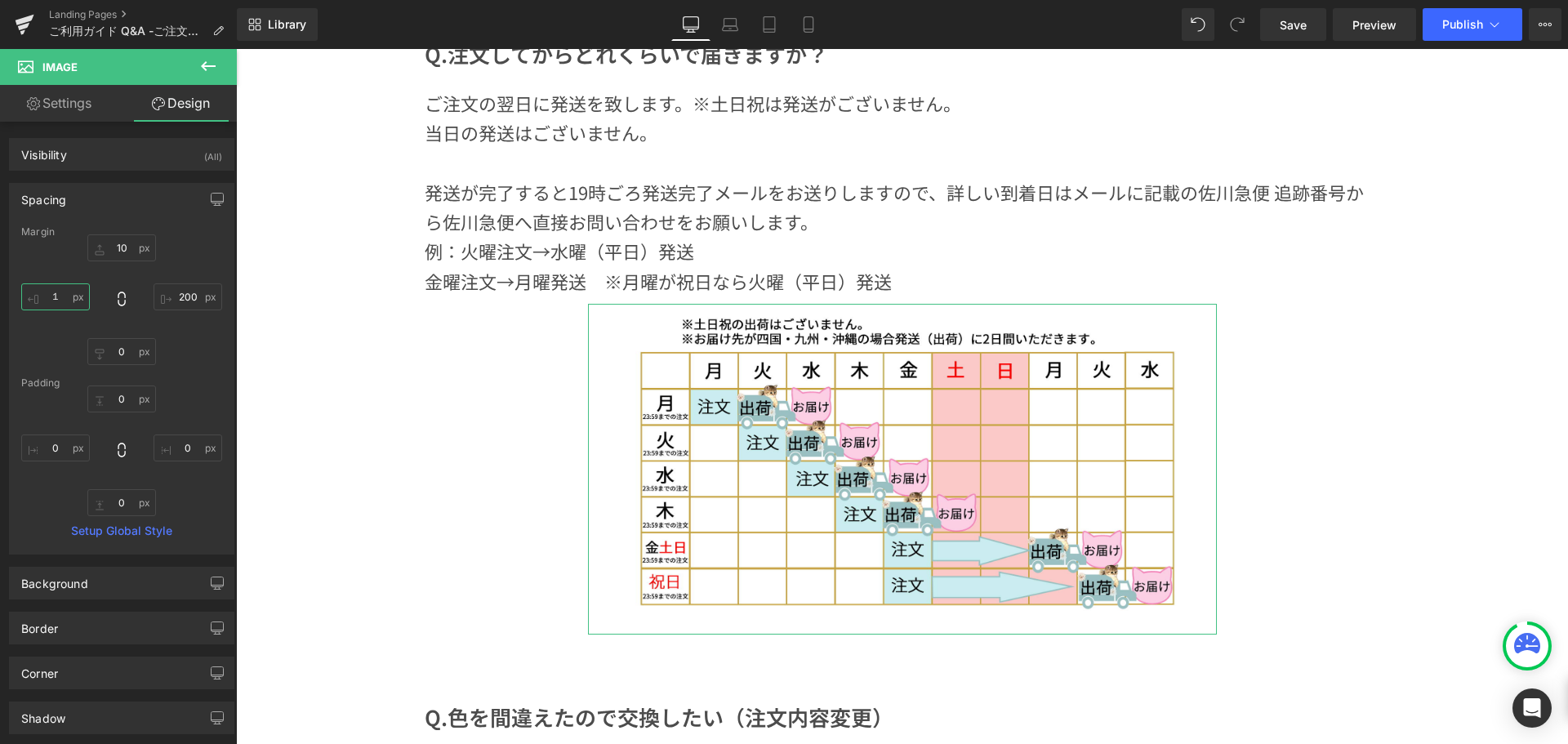
type input "１２"
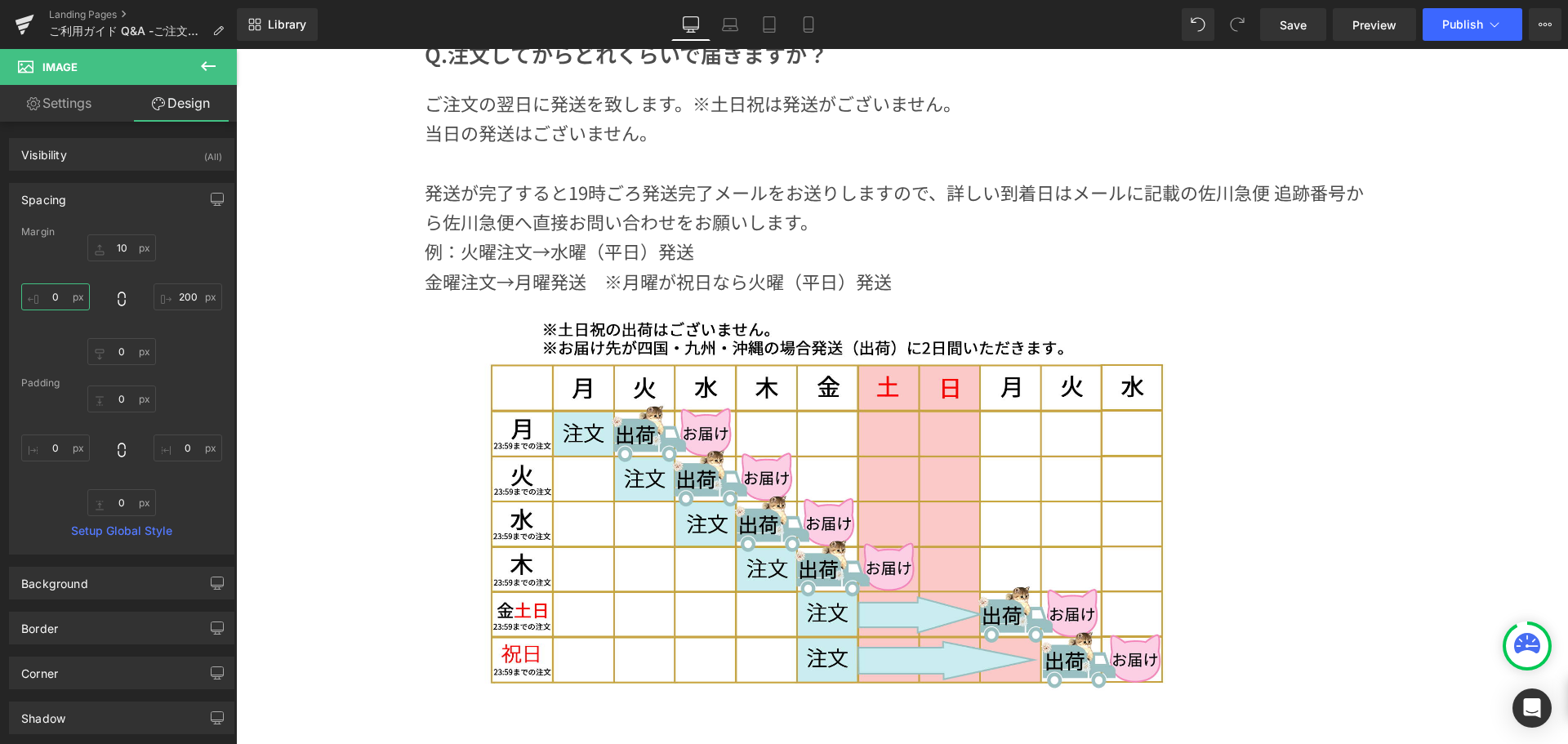
type input "１２０"
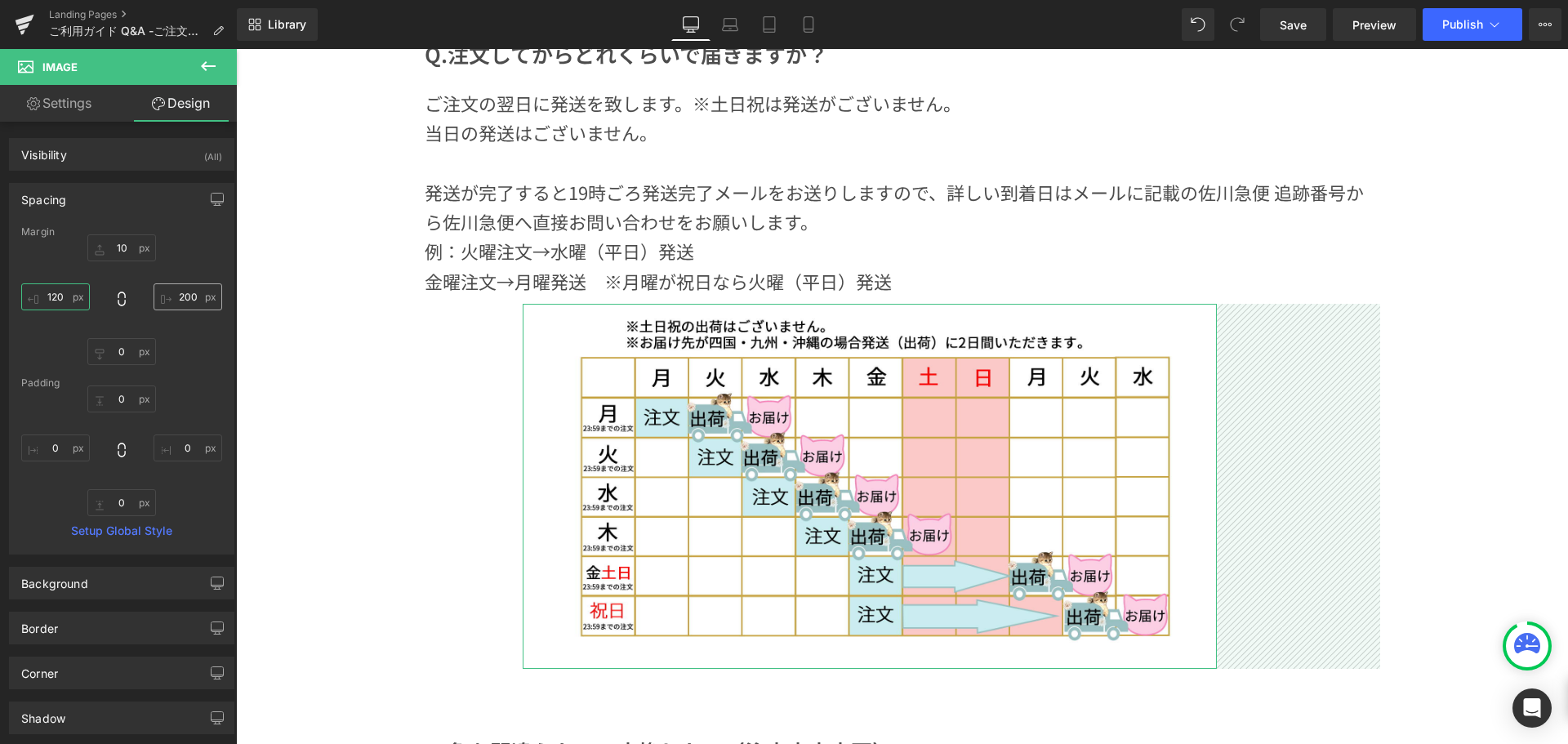
type input "120"
click at [191, 303] on input "200" at bounding box center [188, 298] width 69 height 27
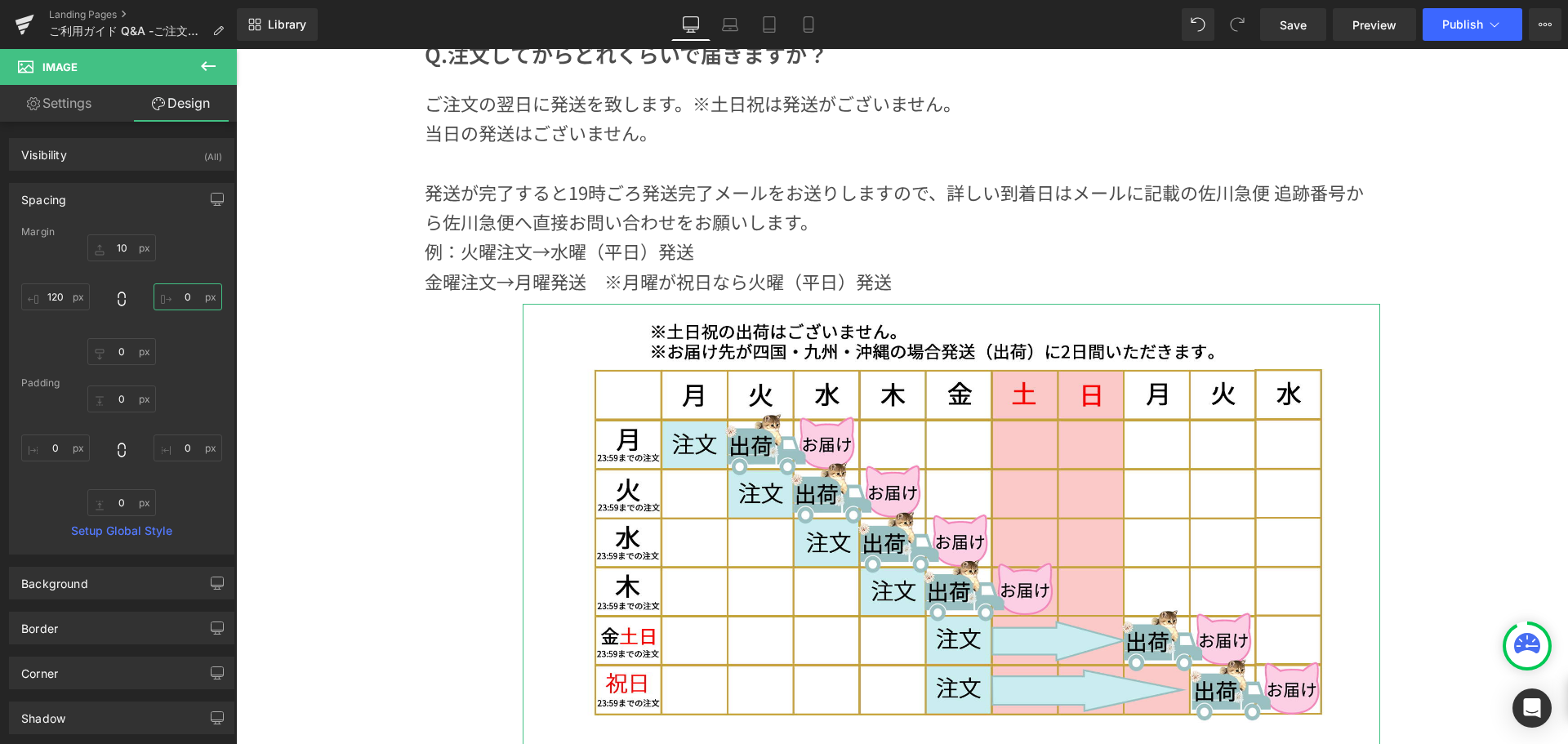
type input "１"
type input "１２"
type input "１２０"
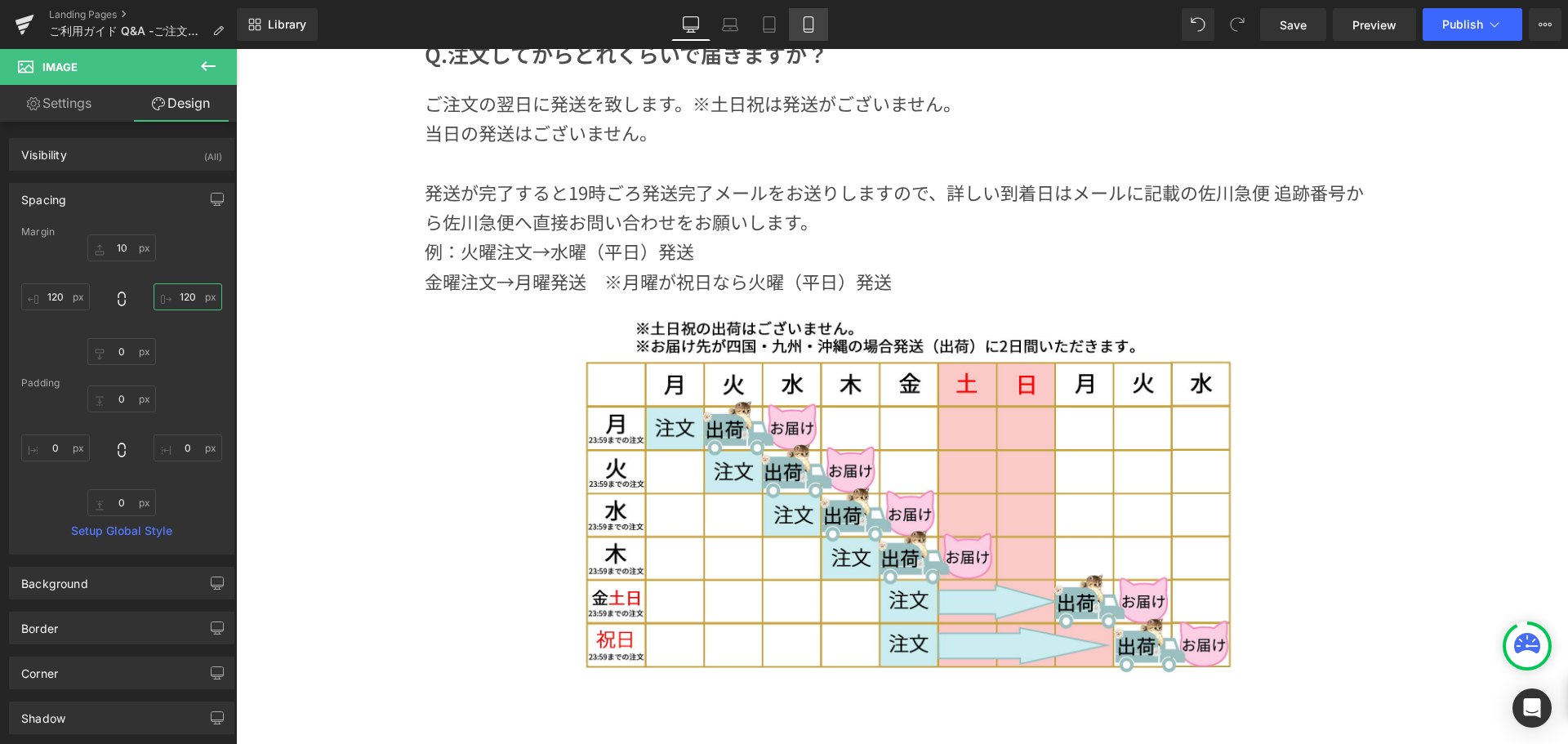
type input "120"
click at [813, 9] on link "Mobile" at bounding box center [808, 23] width 39 height 32
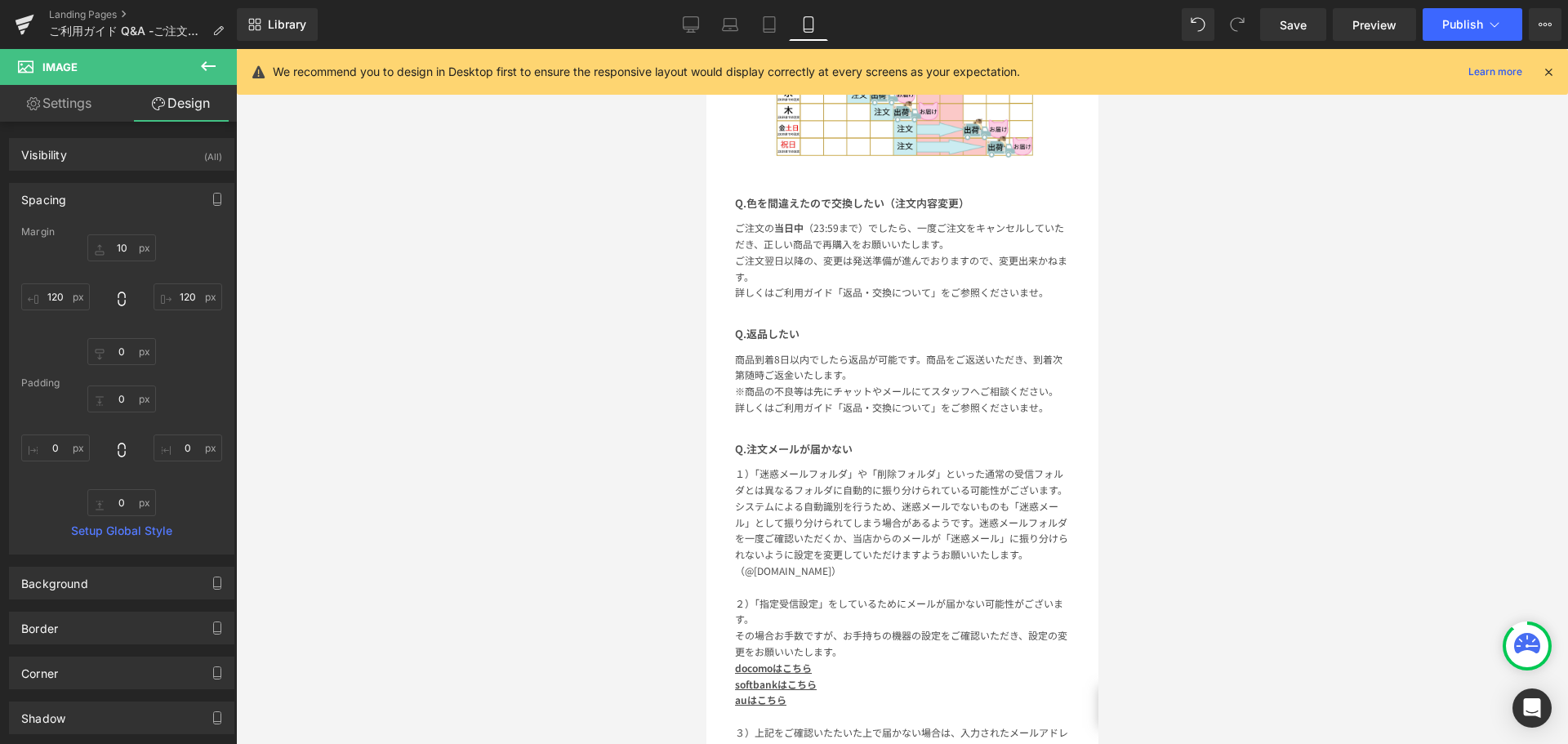
type input "10"
type input "40"
type input "0"
type input "40"
type input "0"
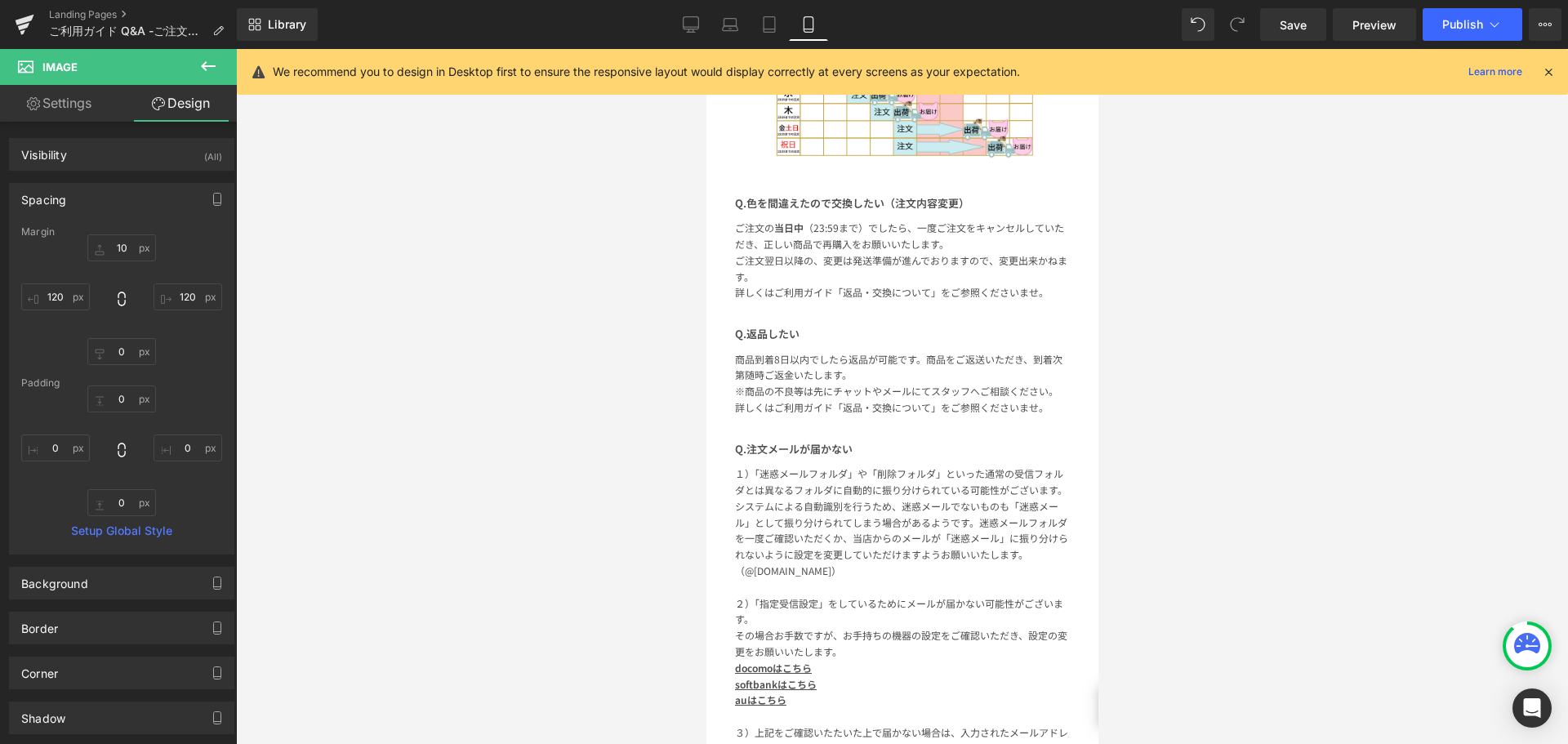
type input "0"
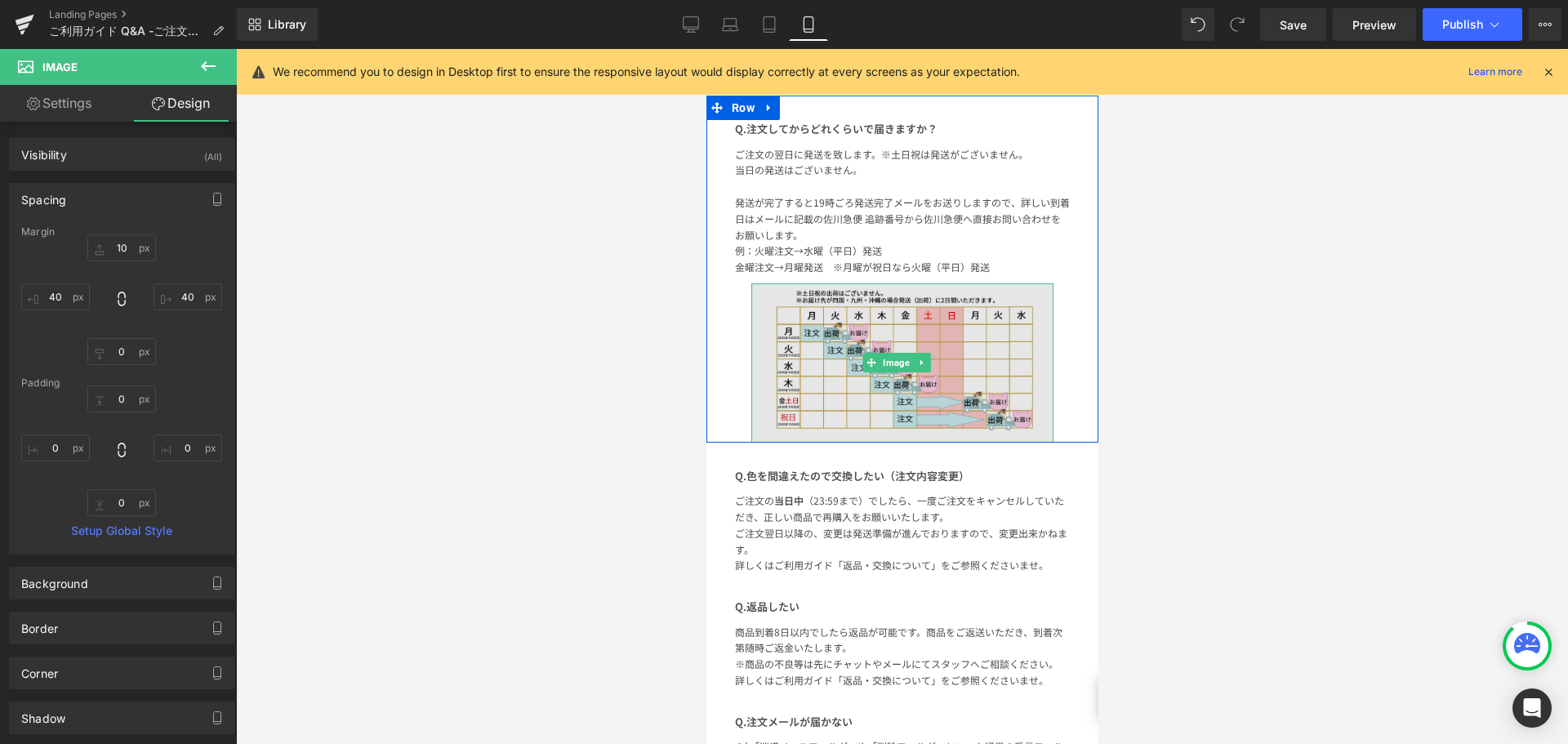
drag, startPoint x: 892, startPoint y: 358, endPoint x: 822, endPoint y: 322, distance: 78.7
click at [892, 358] on span "Image" at bounding box center [896, 363] width 33 height 20
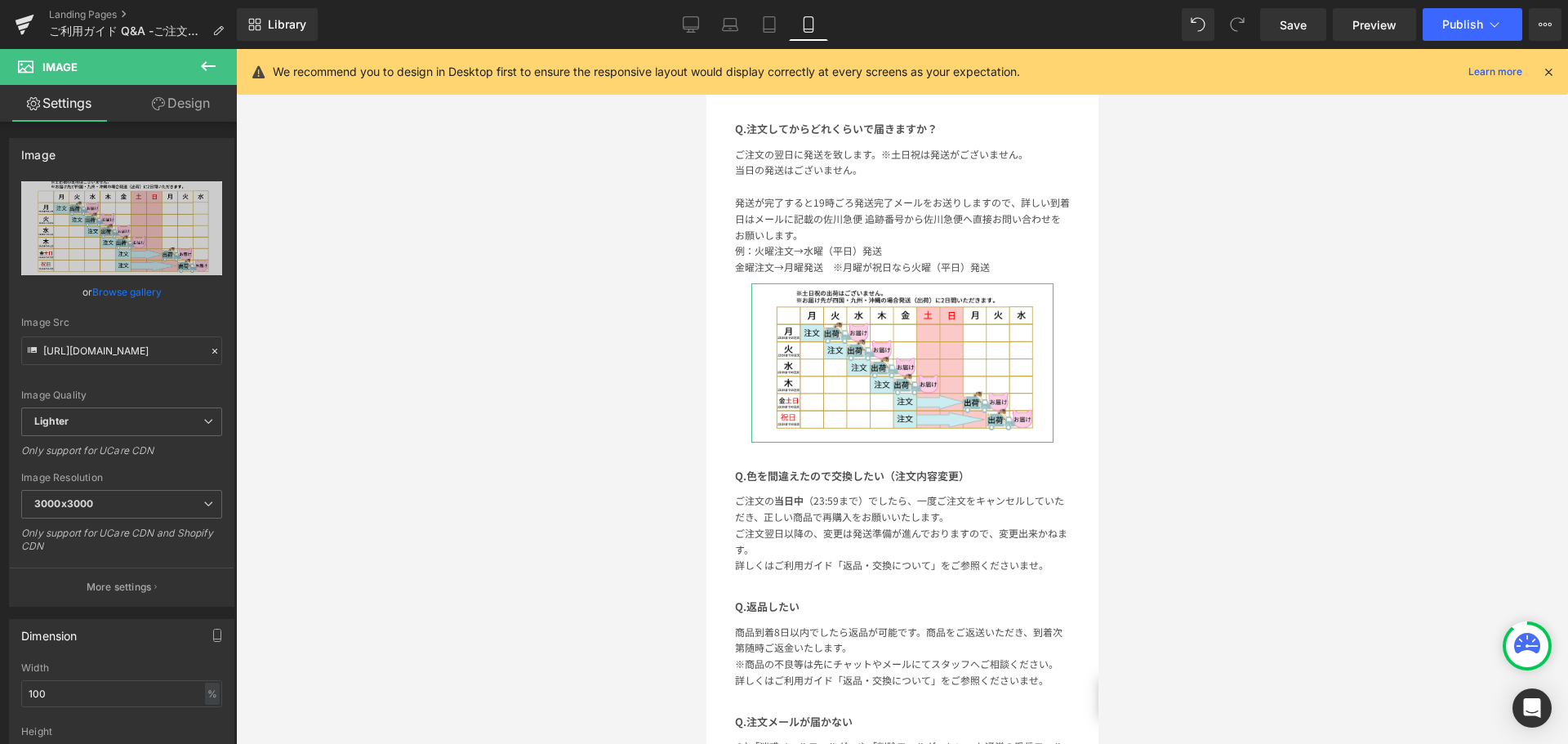
click at [215, 96] on link "Design" at bounding box center [180, 104] width 118 height 37
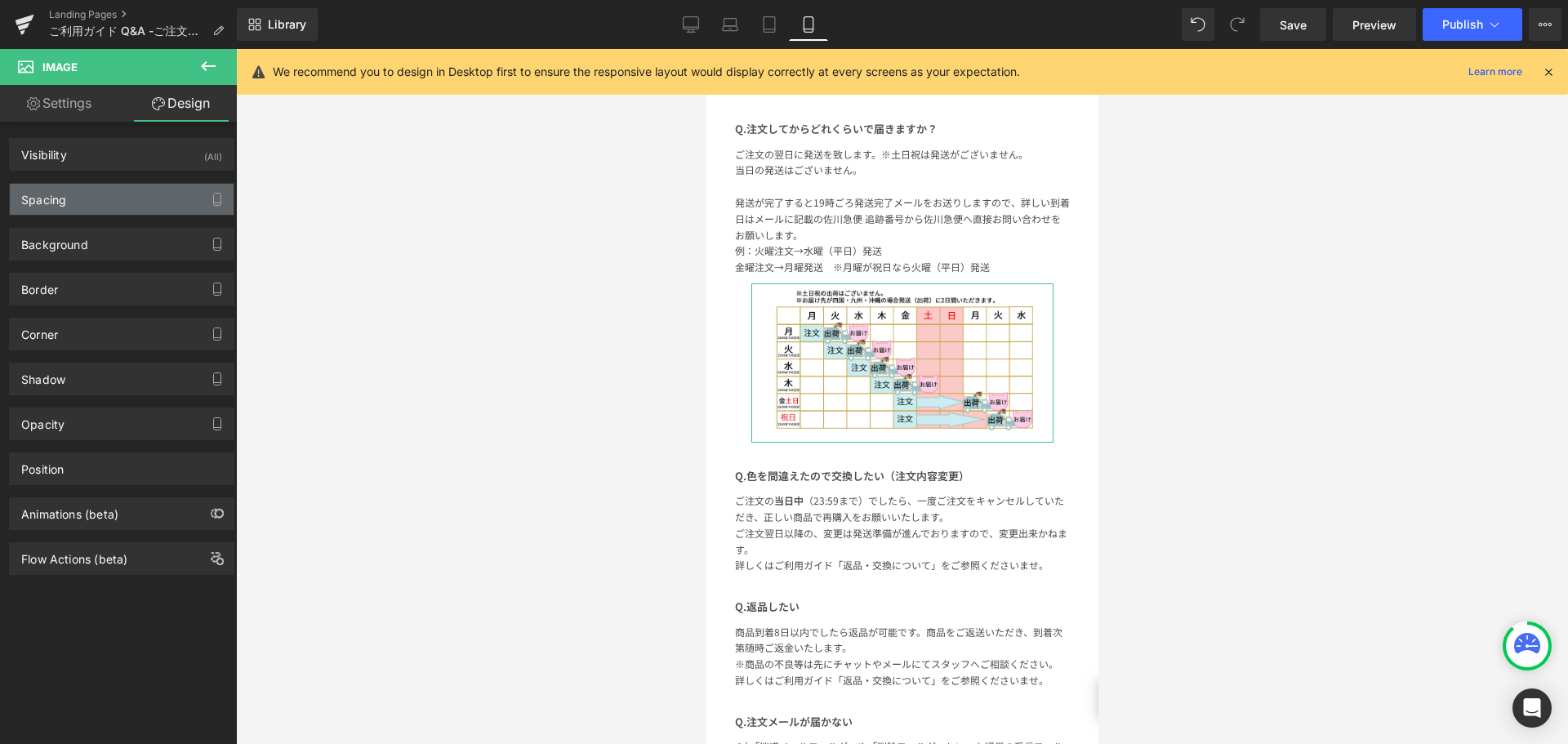
type input "10"
type input "40"
type input "0"
type input "40"
type input "0"
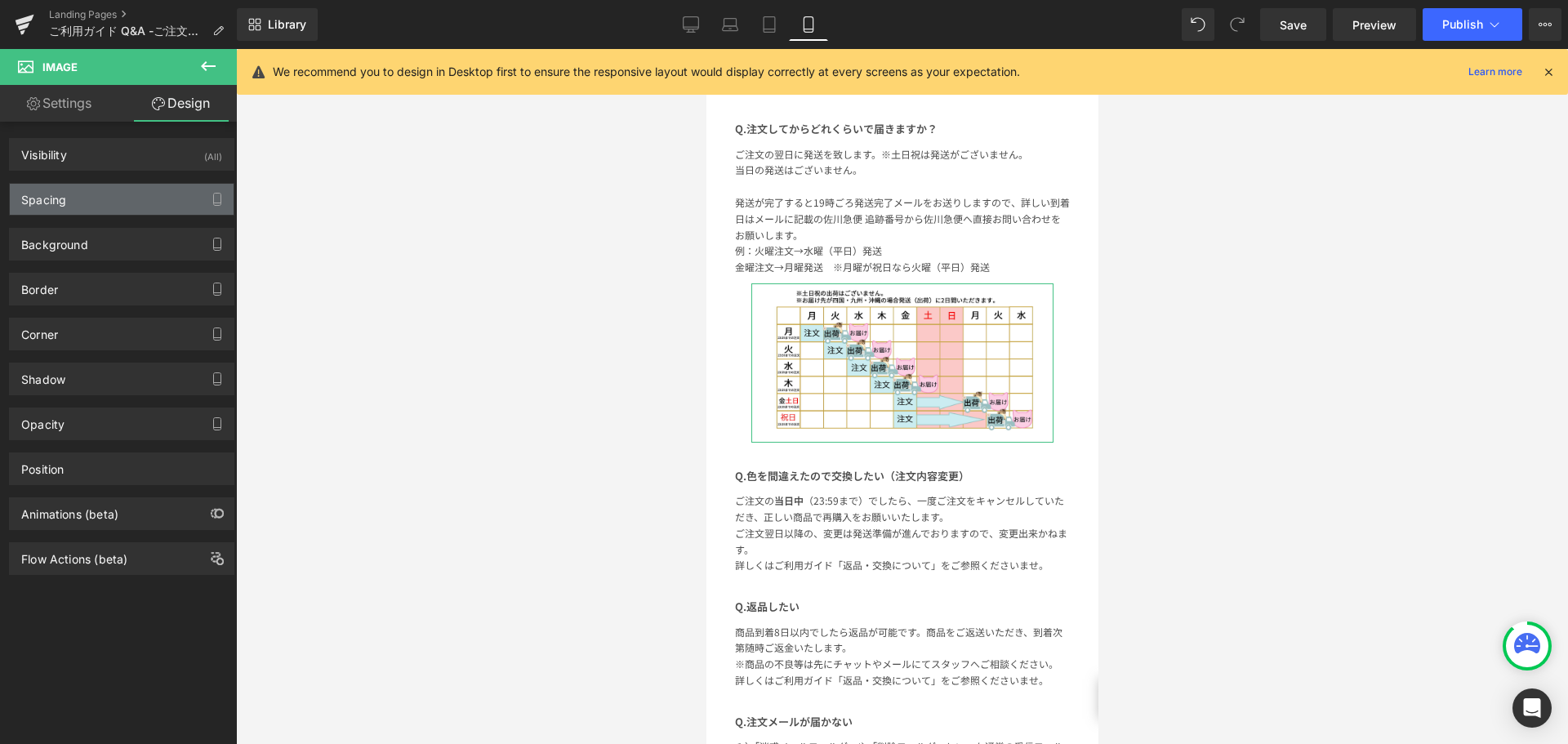
type input "0"
click at [68, 201] on div "Spacing" at bounding box center [121, 200] width 224 height 31
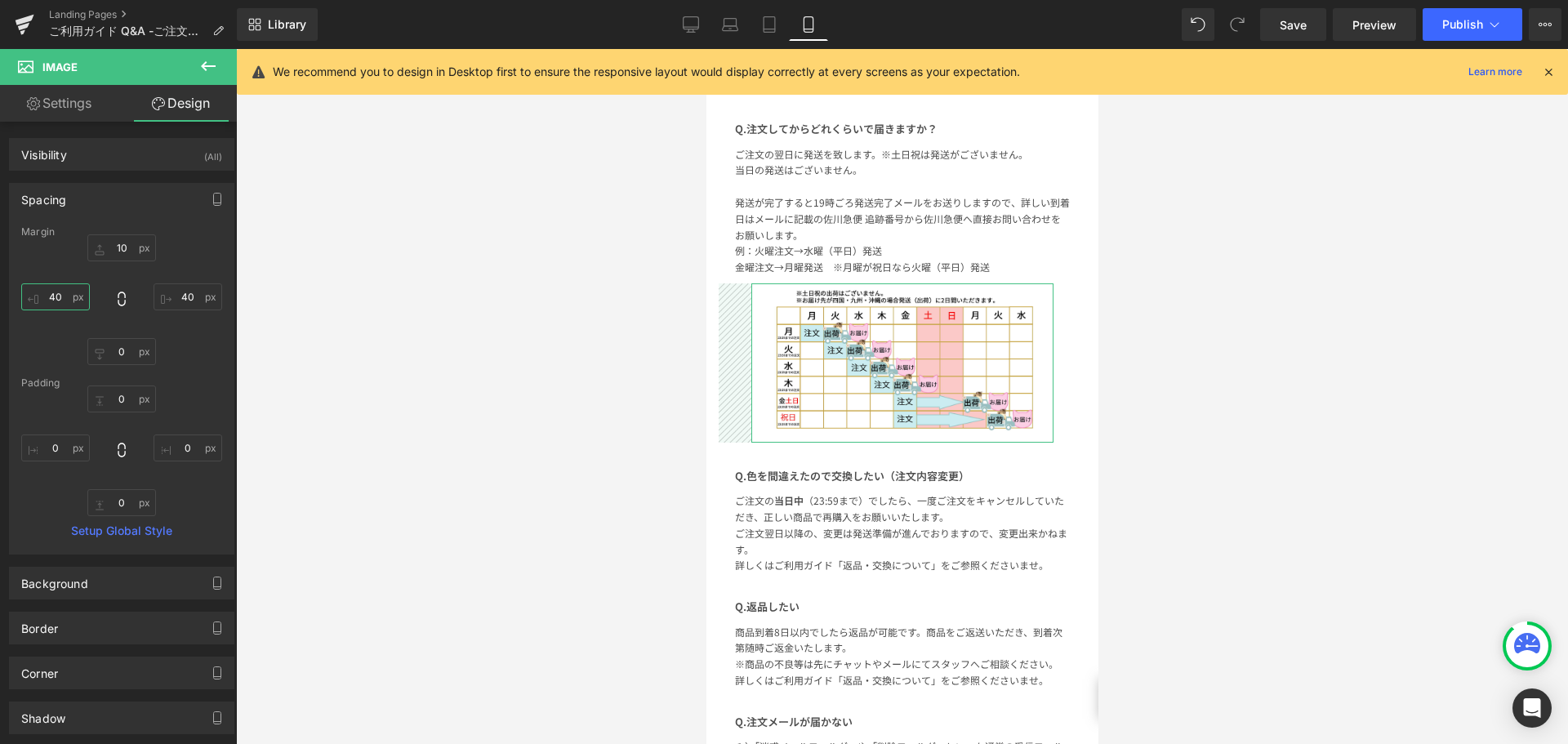
click at [66, 303] on input "40" at bounding box center [56, 298] width 69 height 27
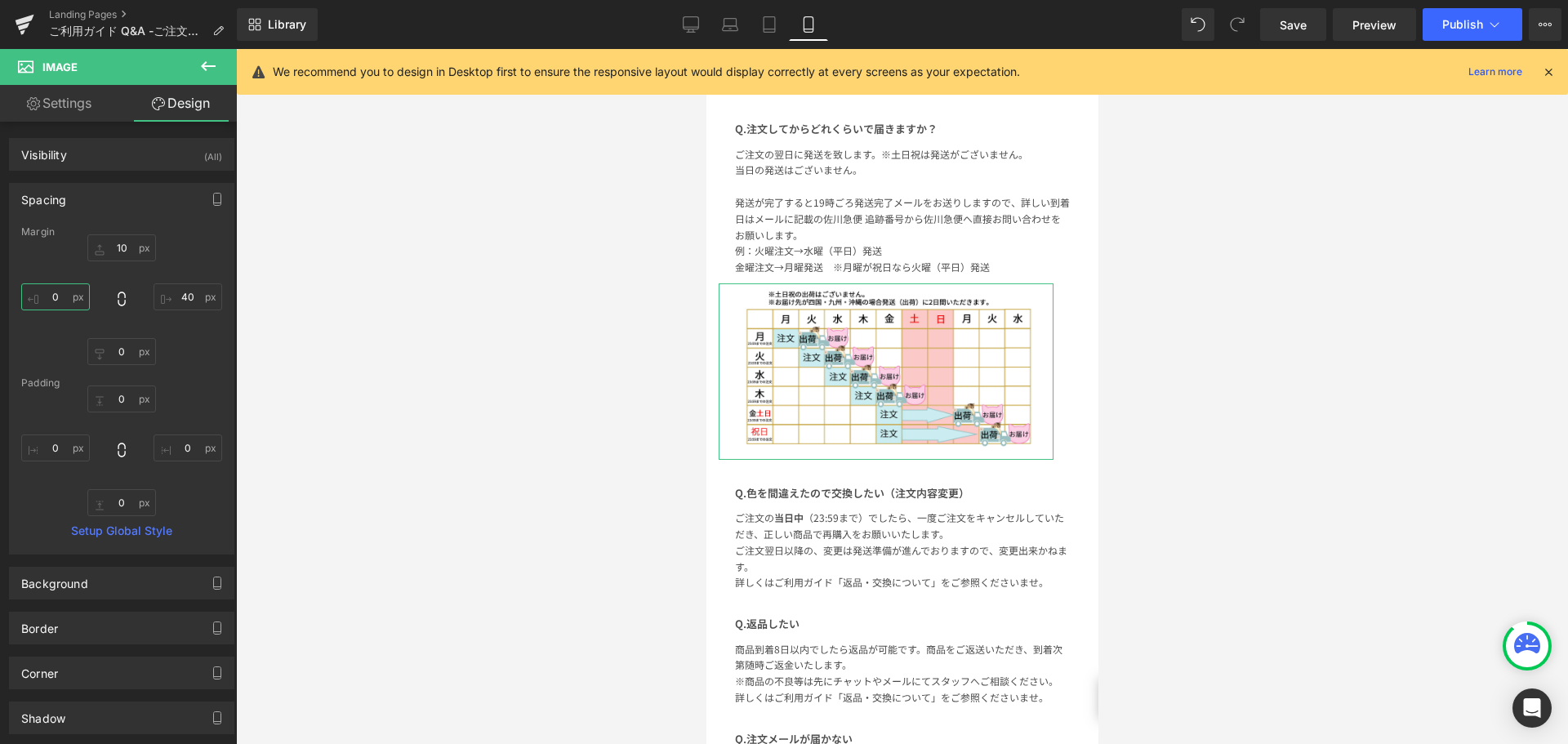
type input "２"
type input "２０"
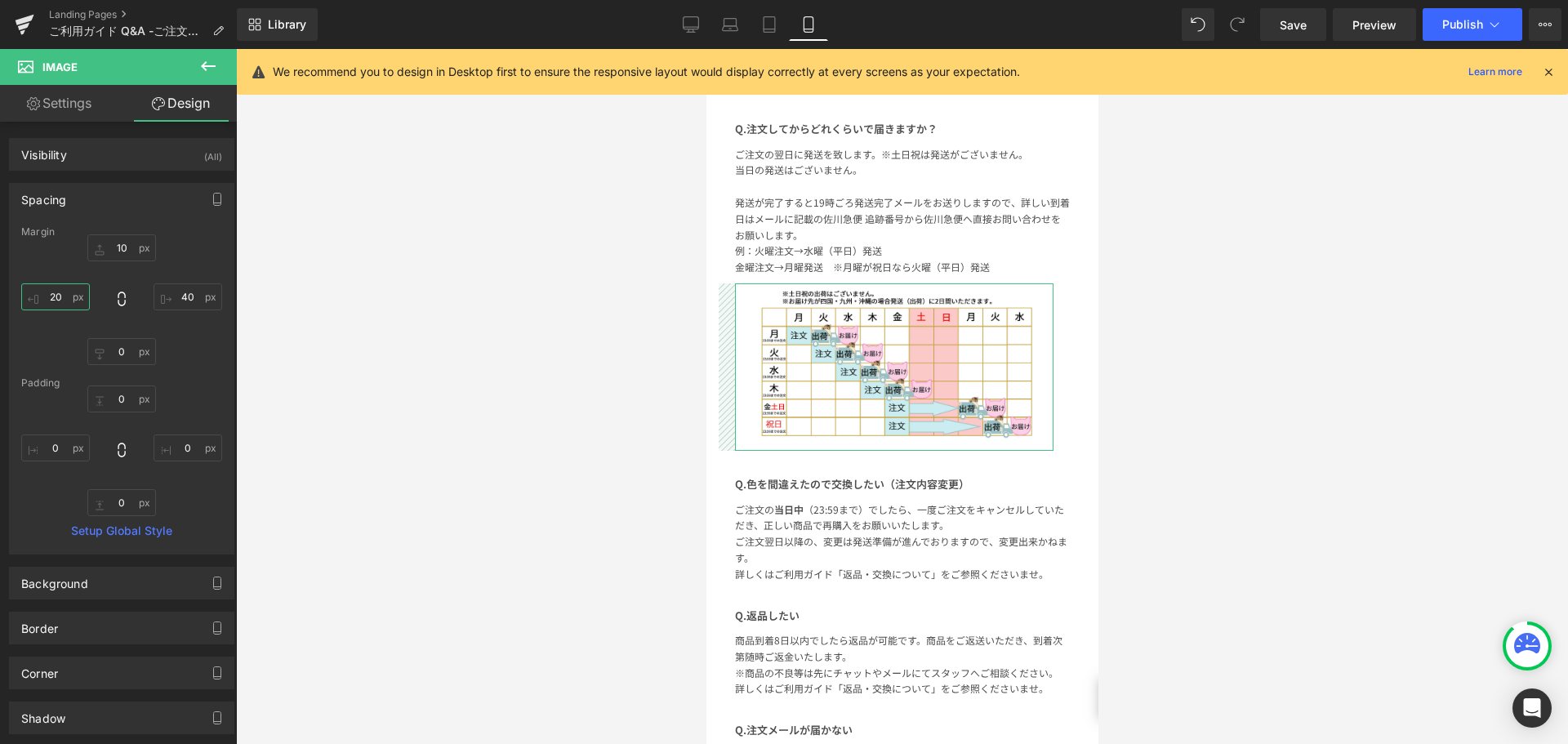
type input "2"
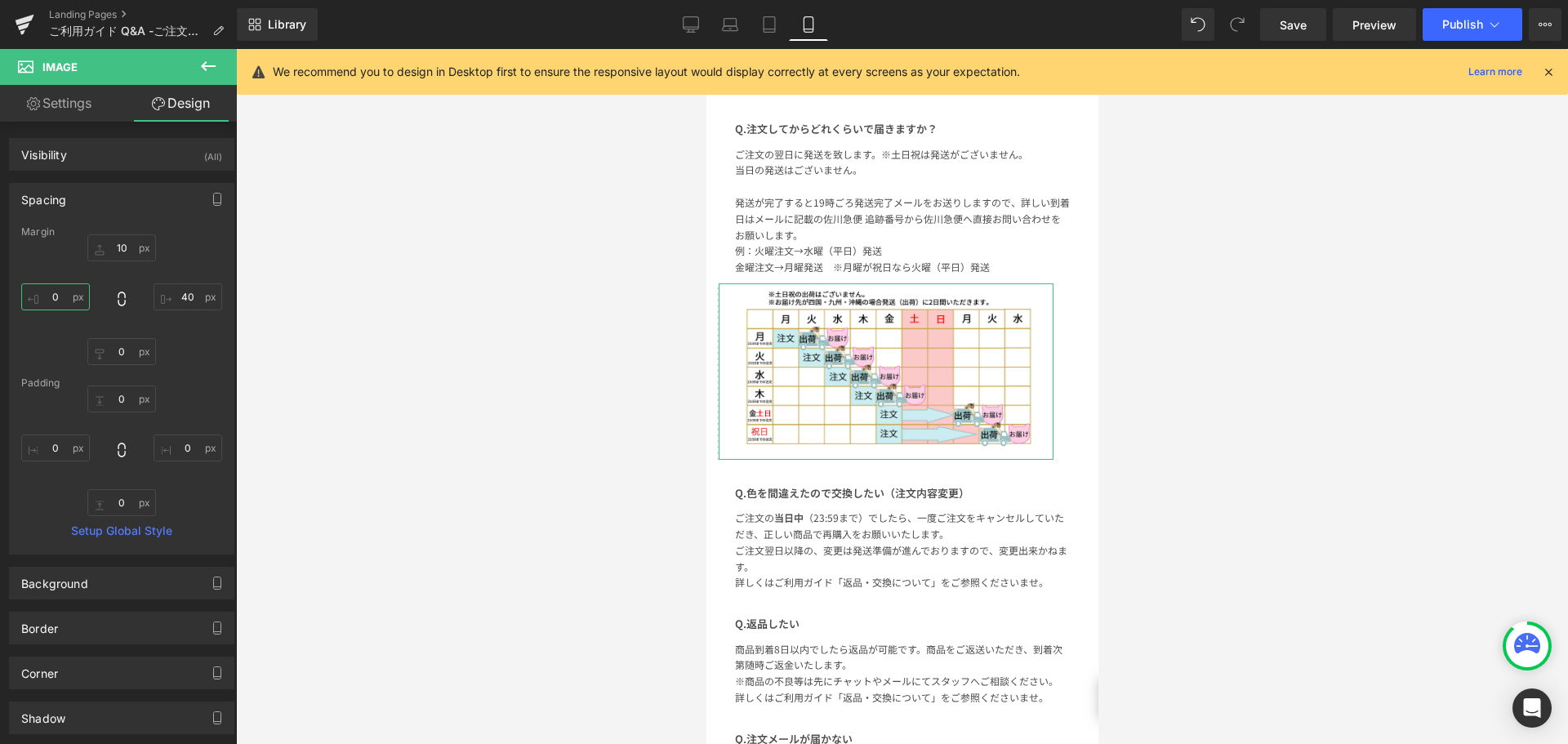
type input "１"
type input "１０"
type input "10"
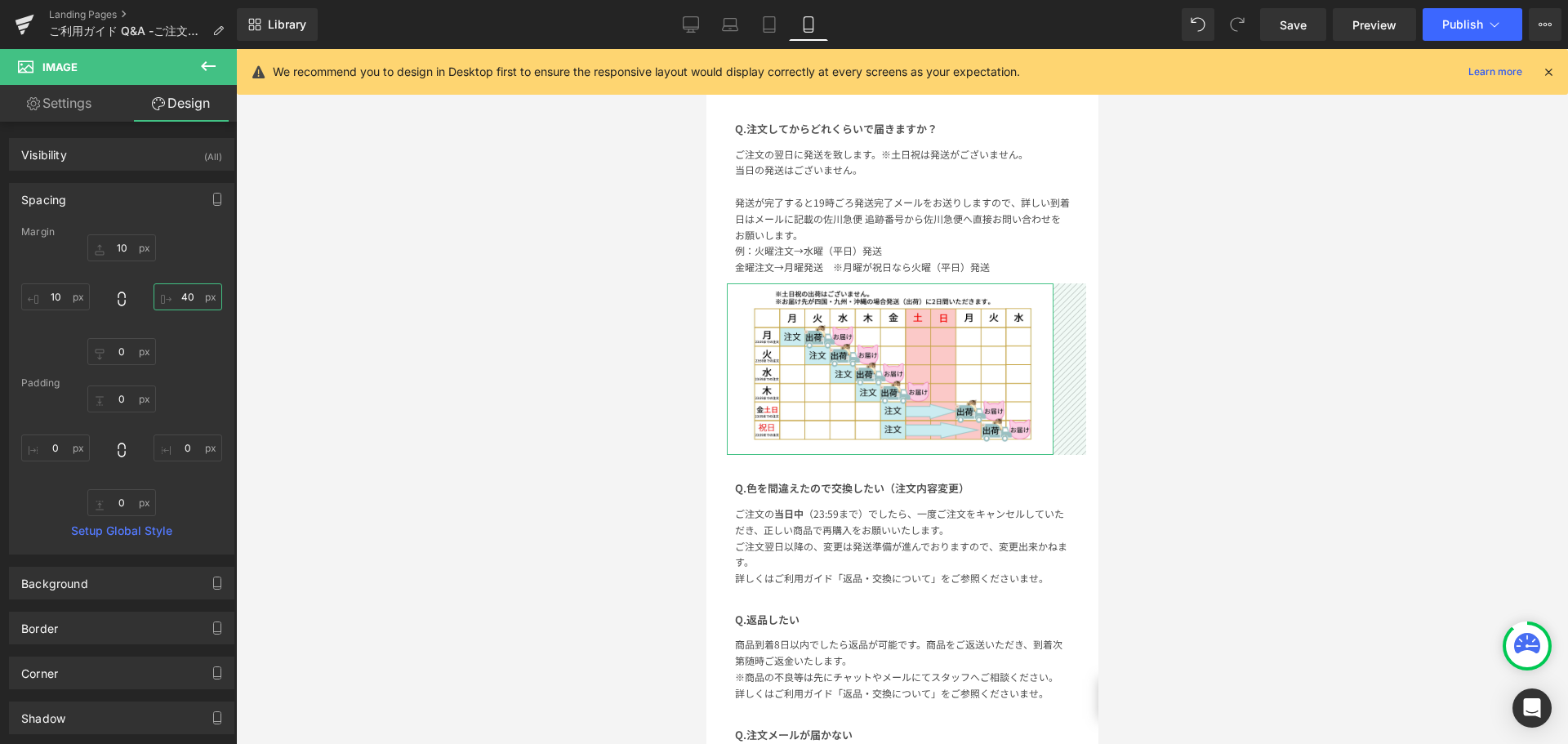
click at [185, 300] on input "40" at bounding box center [188, 298] width 69 height 27
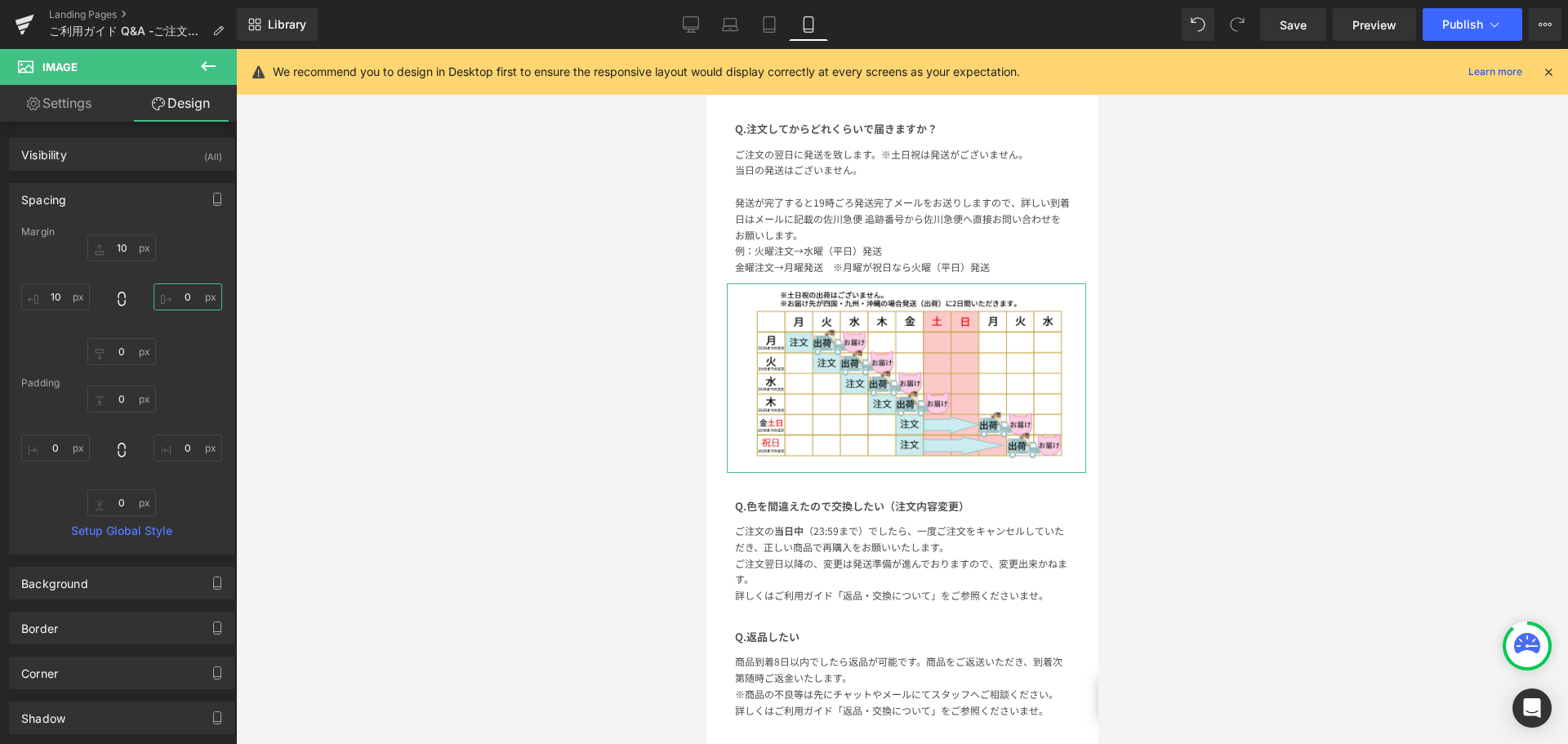
type input "１"
type input "１０"
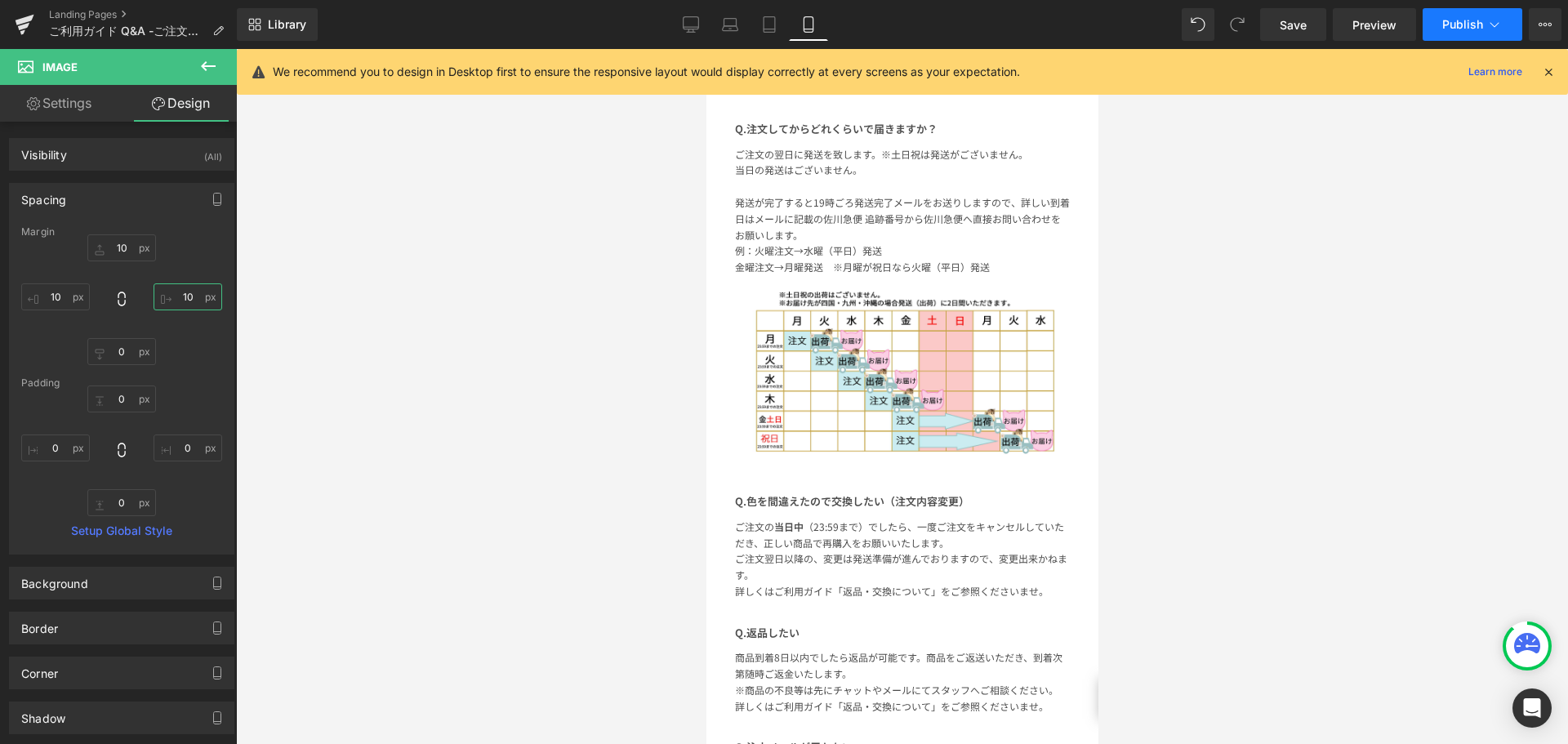
type input "10"
click at [1450, 32] on button "Publish" at bounding box center [1473, 23] width 100 height 32
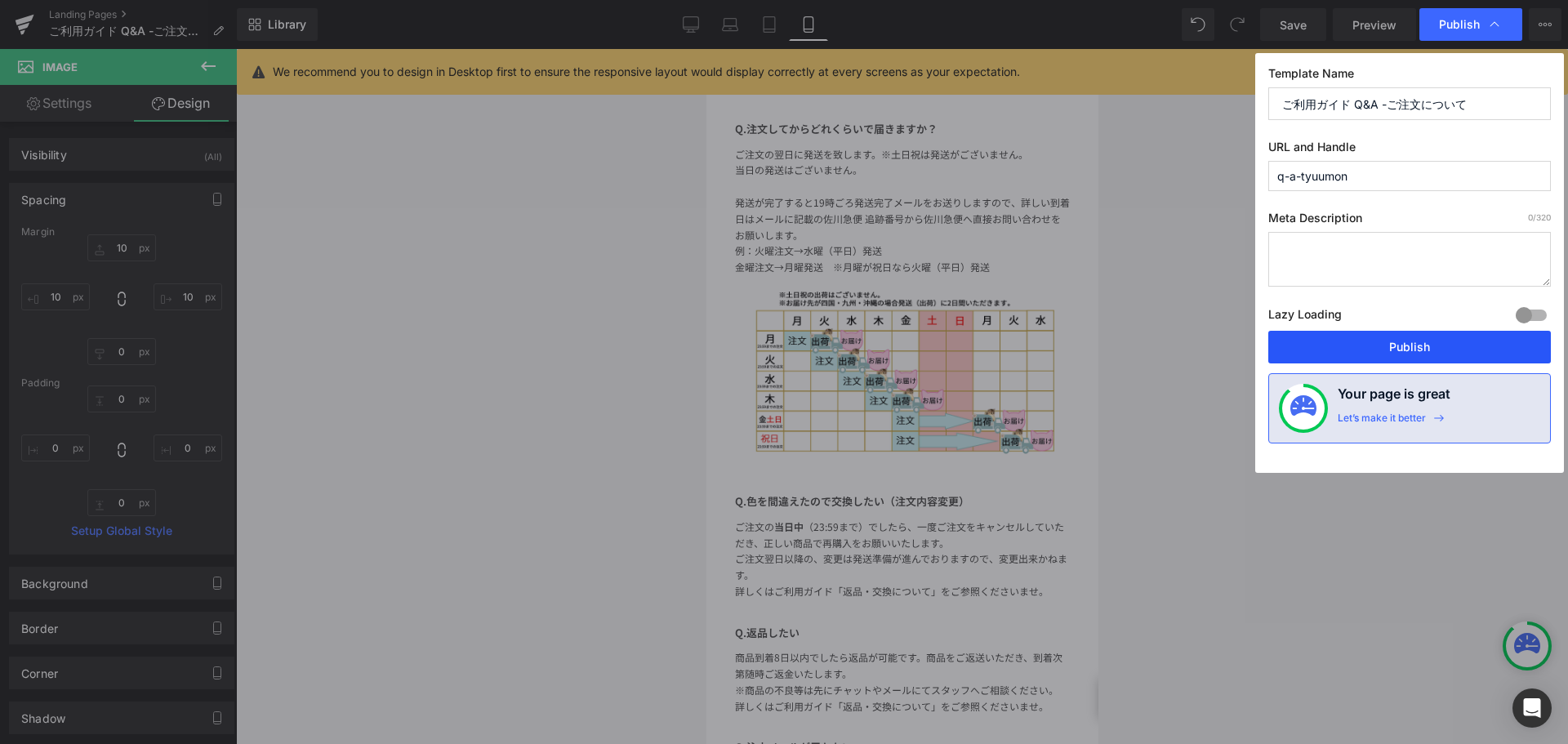
click at [1384, 350] on button "Publish" at bounding box center [1409, 347] width 283 height 32
